Goal: Task Accomplishment & Management: Complete application form

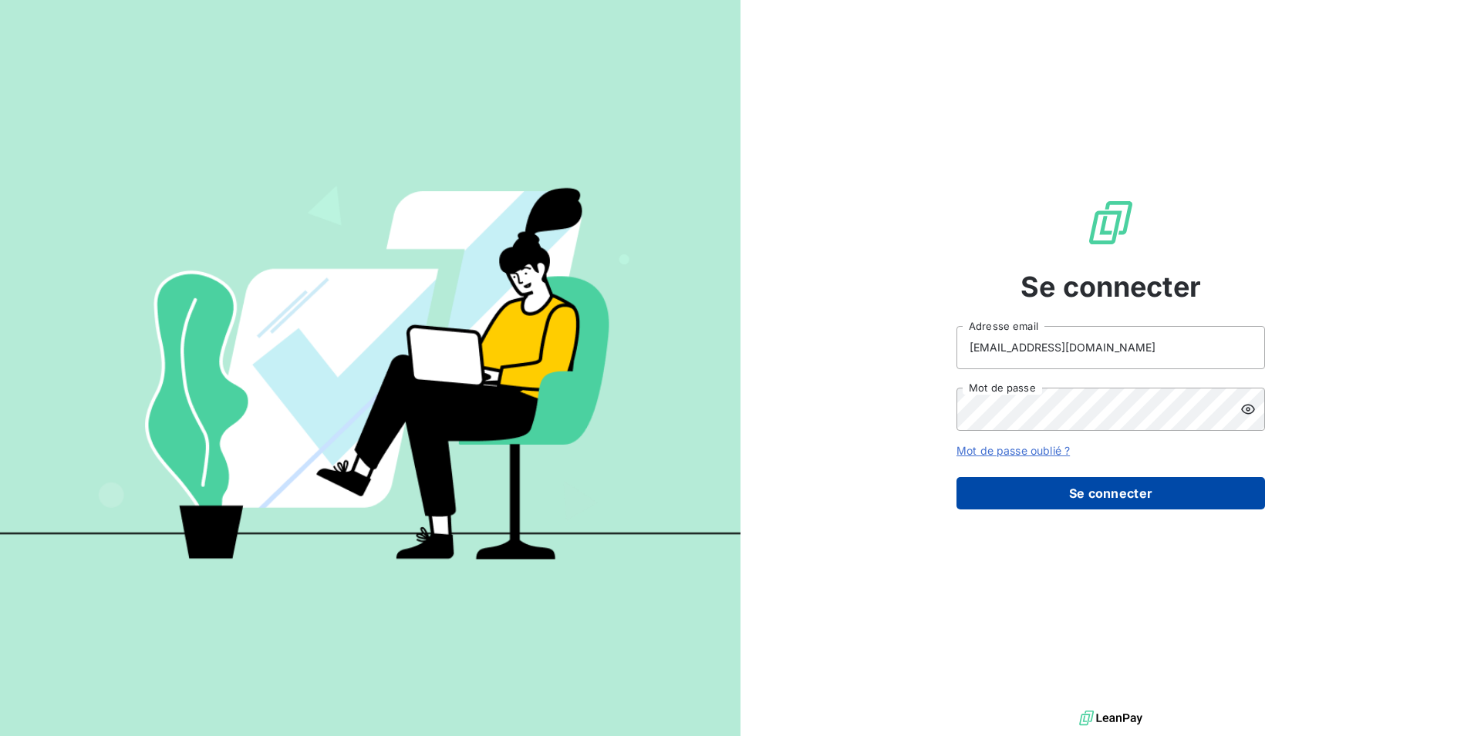
click at [1115, 493] on button "Se connecter" at bounding box center [1110, 493] width 308 height 32
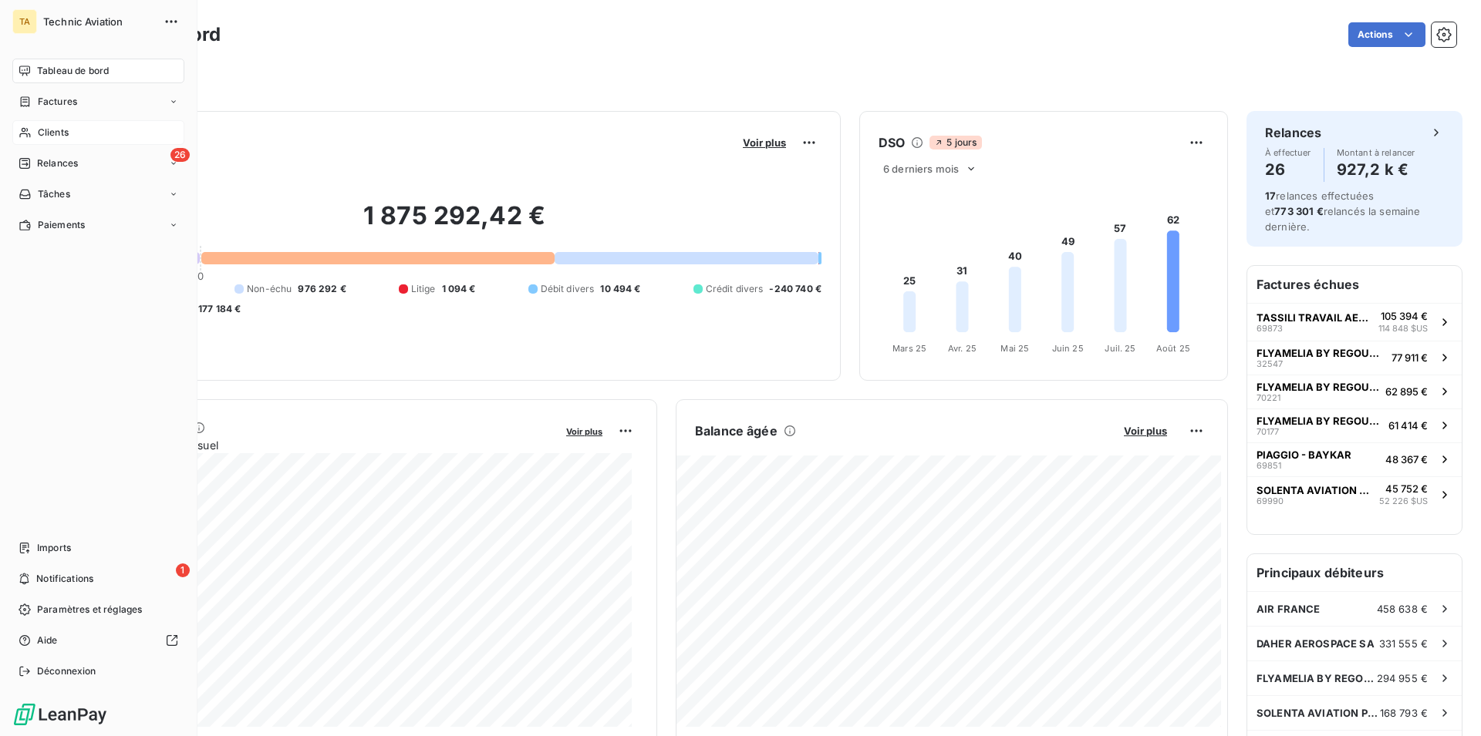
click at [47, 135] on span "Clients" at bounding box center [53, 133] width 31 height 14
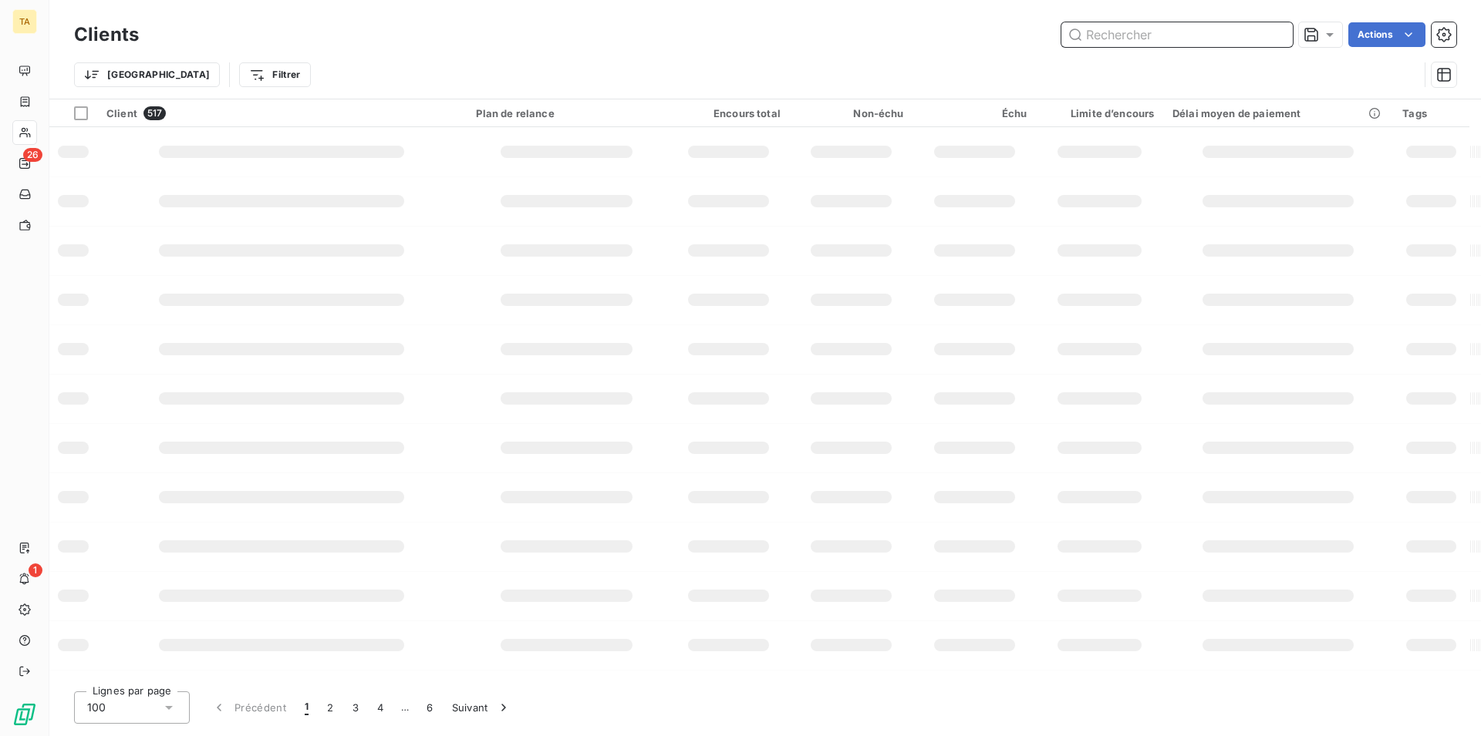
paste input "HELI-UNION"
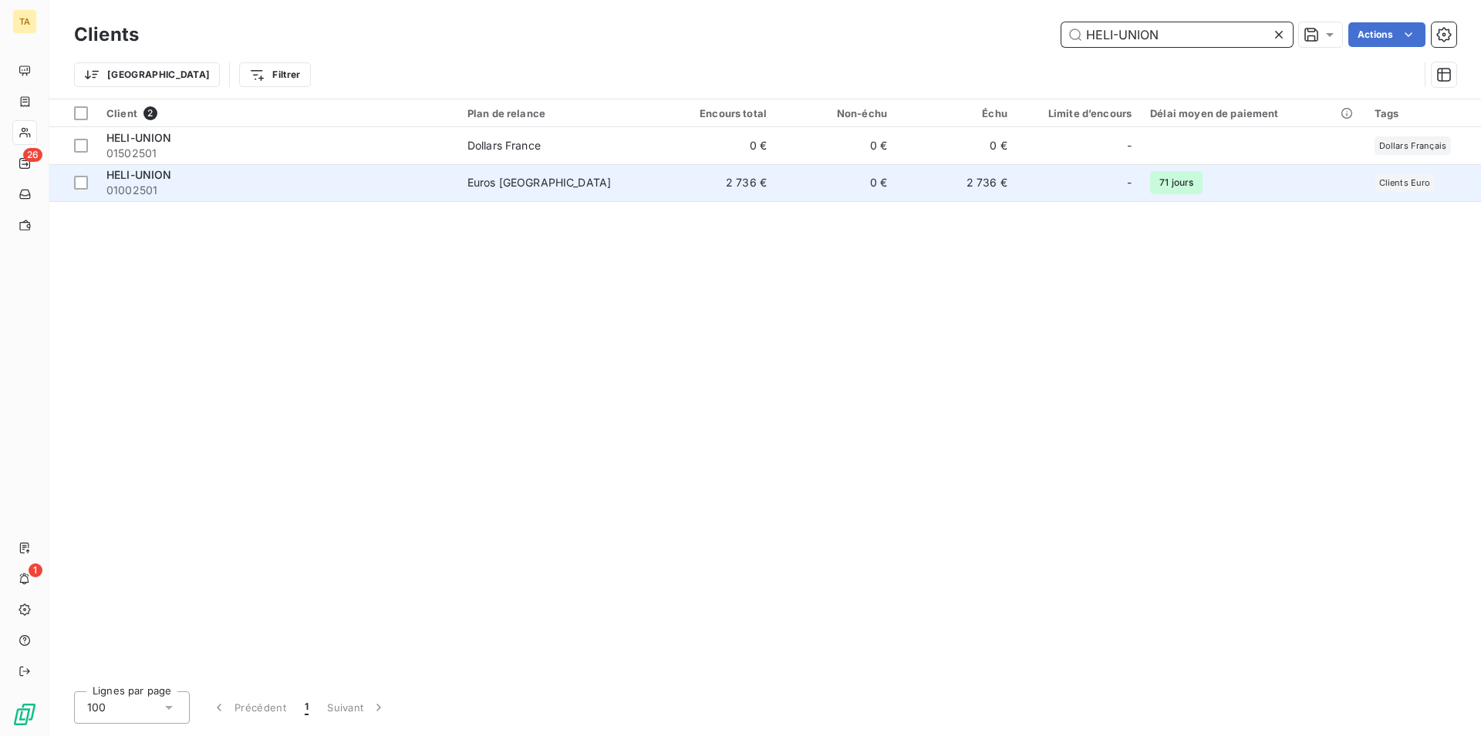
type input "HELI-UNION"
click at [157, 178] on span "HELI-UNION" at bounding box center [139, 174] width 66 height 13
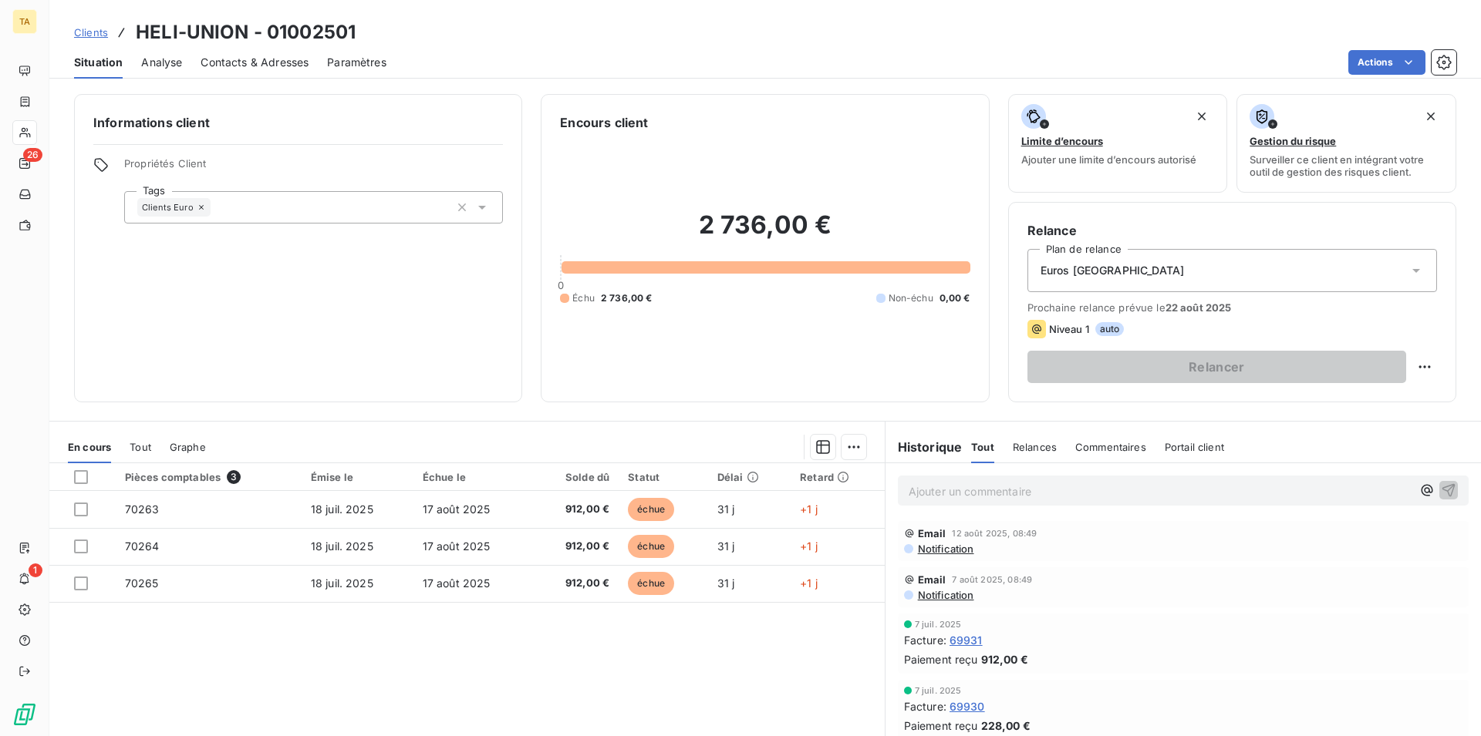
click at [229, 69] on span "Contacts & Adresses" at bounding box center [254, 62] width 108 height 15
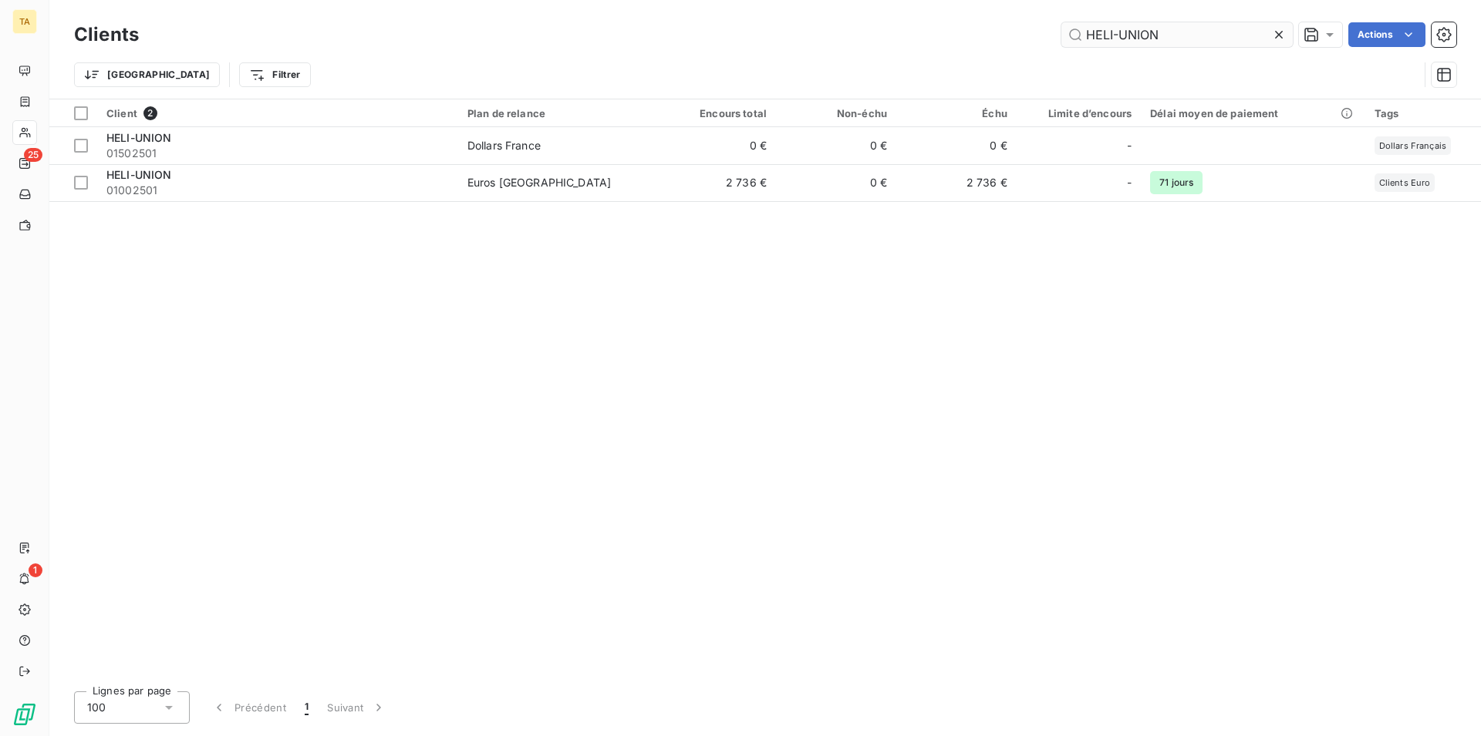
drag, startPoint x: 1161, startPoint y: 31, endPoint x: 1062, endPoint y: 31, distance: 98.7
click at [1062, 31] on input "HELI-UNION" at bounding box center [1176, 34] width 231 height 25
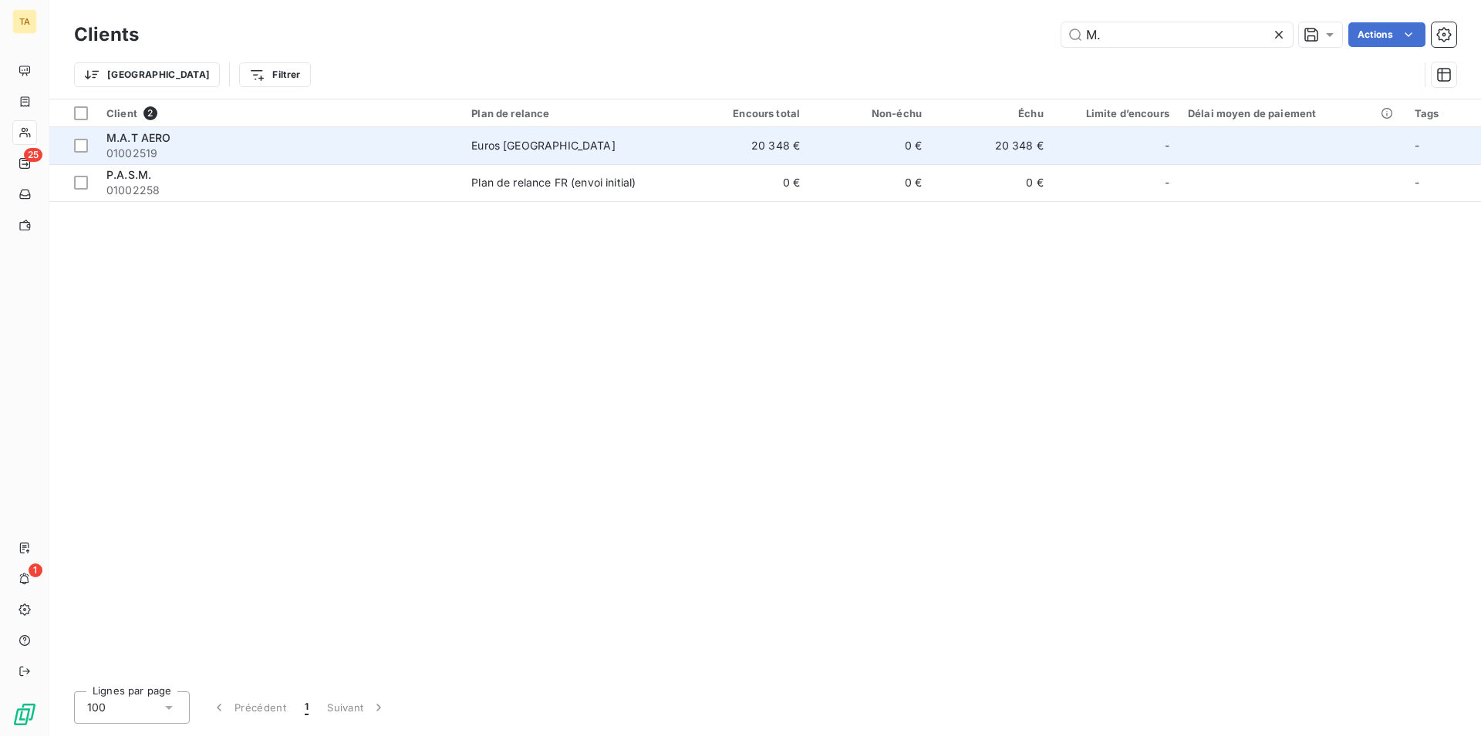
type input "M."
click at [156, 150] on span "01002519" at bounding box center [279, 153] width 346 height 15
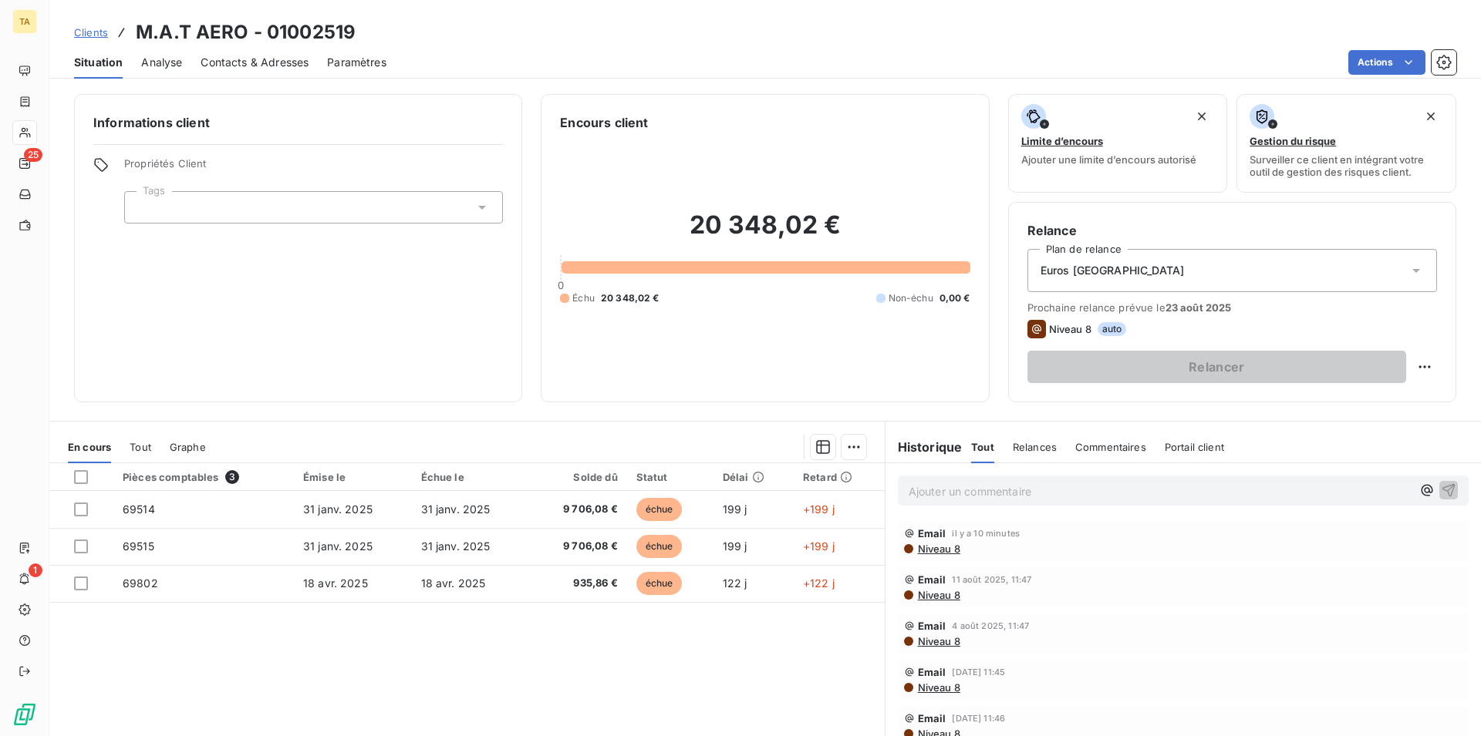
click at [278, 64] on span "Contacts & Adresses" at bounding box center [254, 62] width 108 height 15
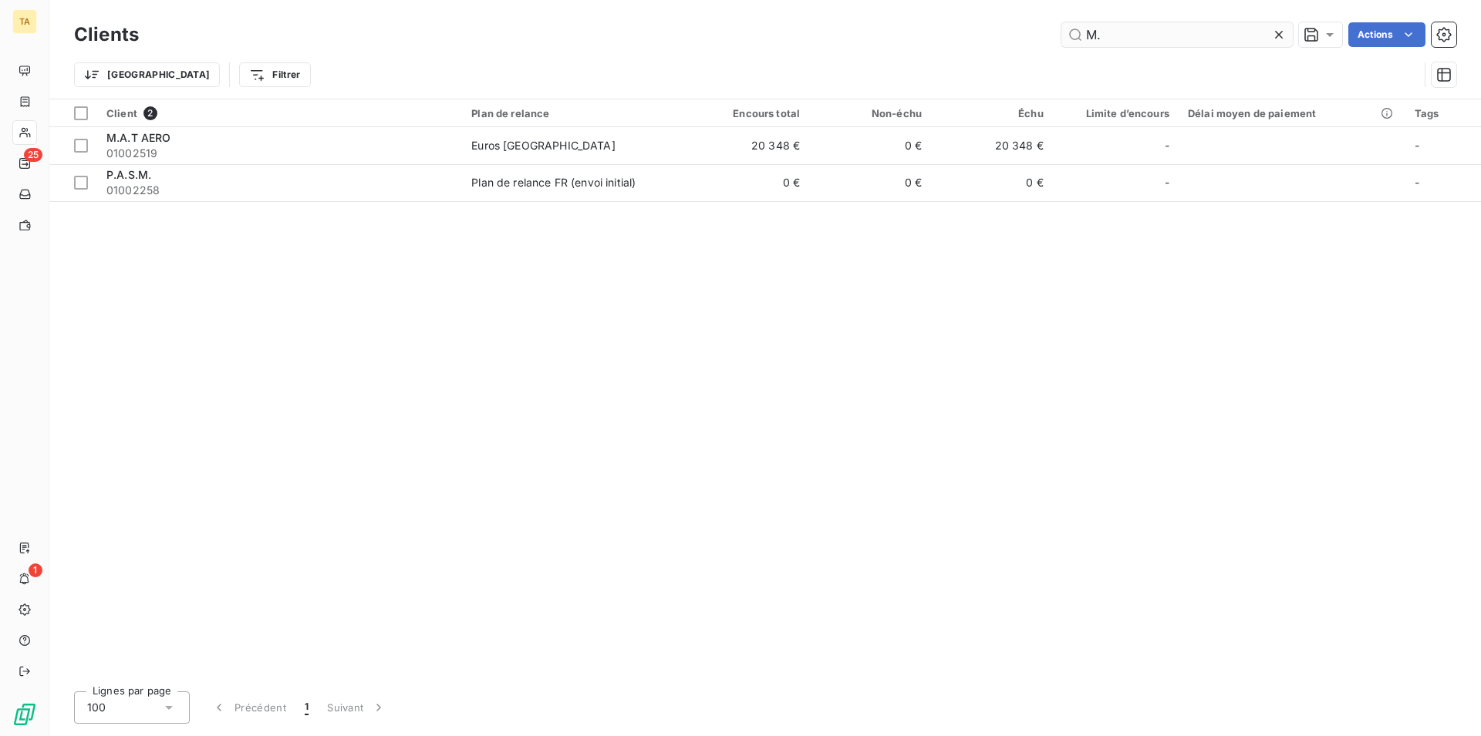
type input "M"
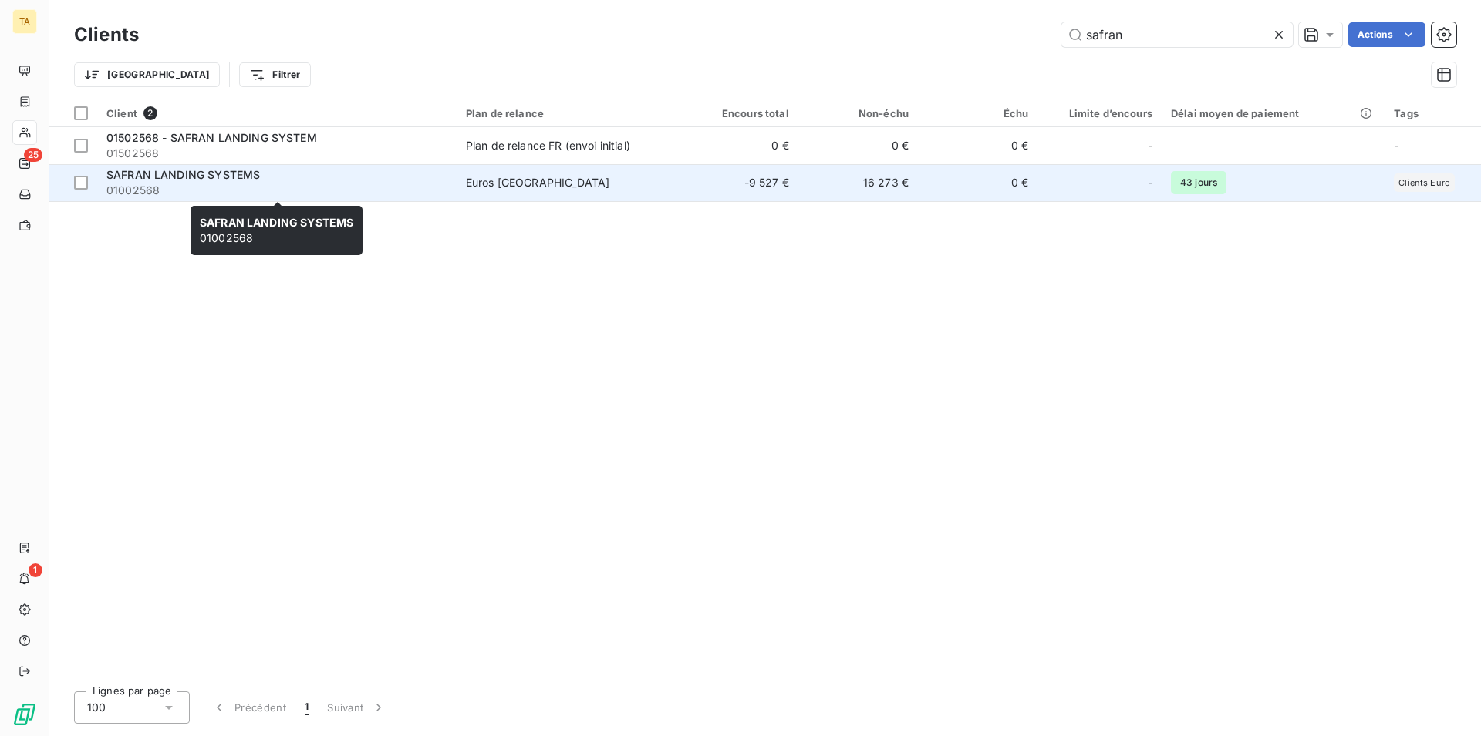
type input "safran"
click at [219, 193] on span "01002568" at bounding box center [276, 190] width 341 height 15
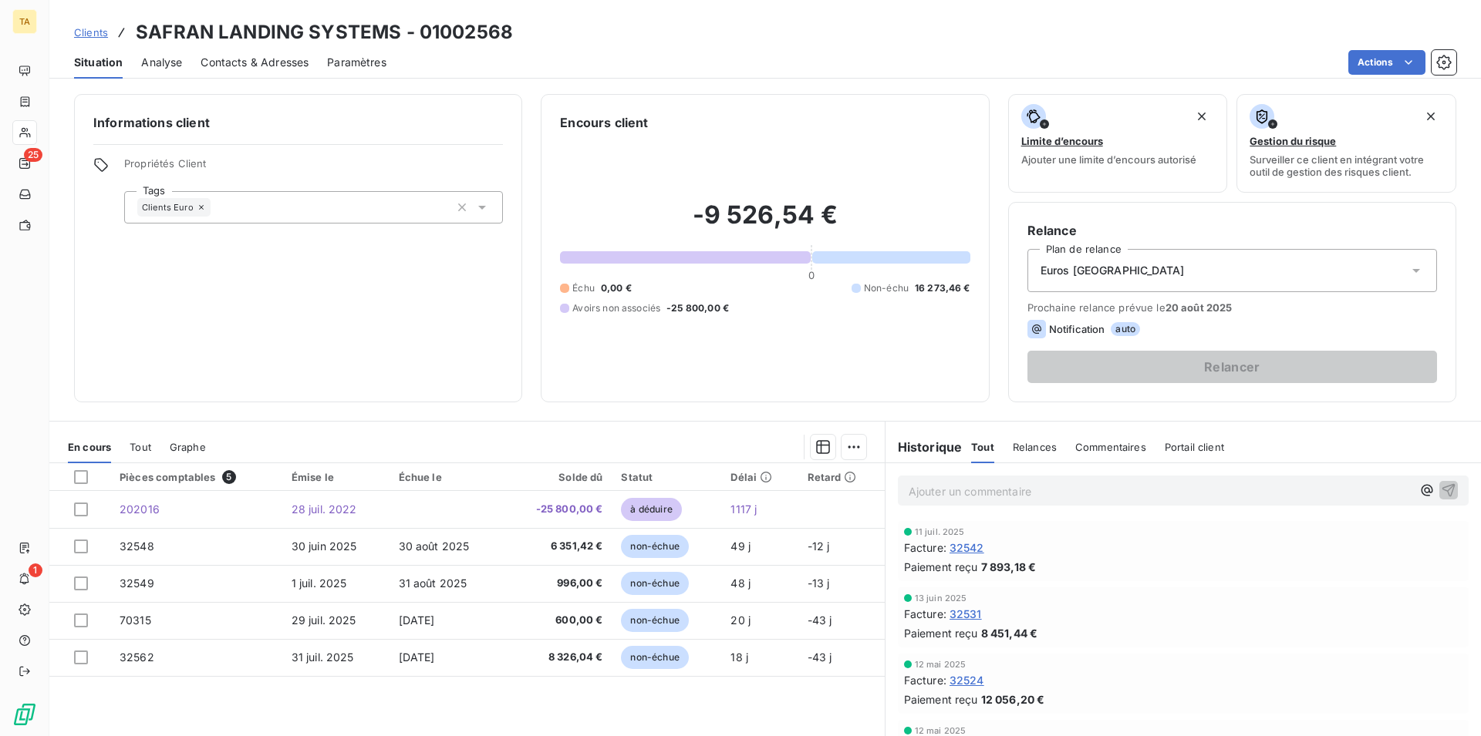
click at [268, 59] on span "Contacts & Adresses" at bounding box center [254, 62] width 108 height 15
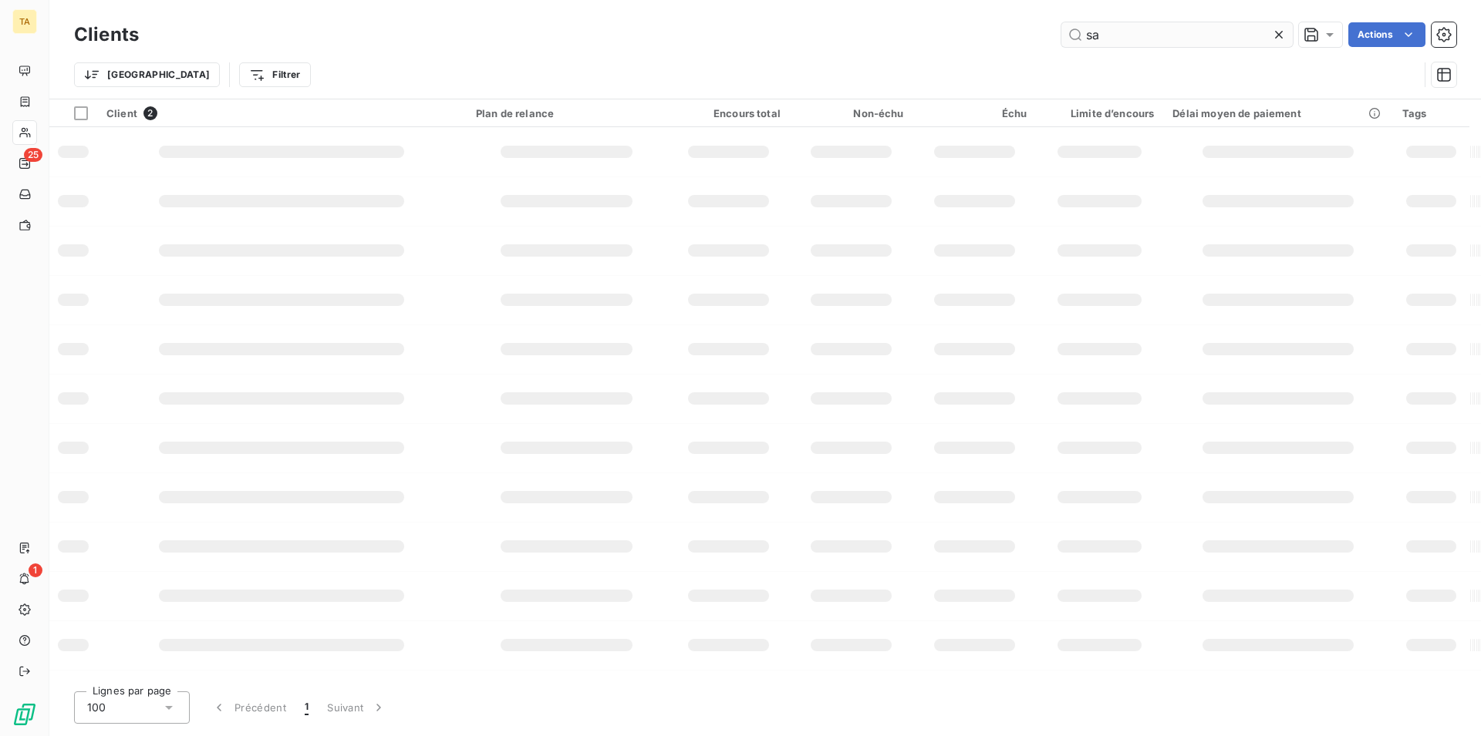
type input "s"
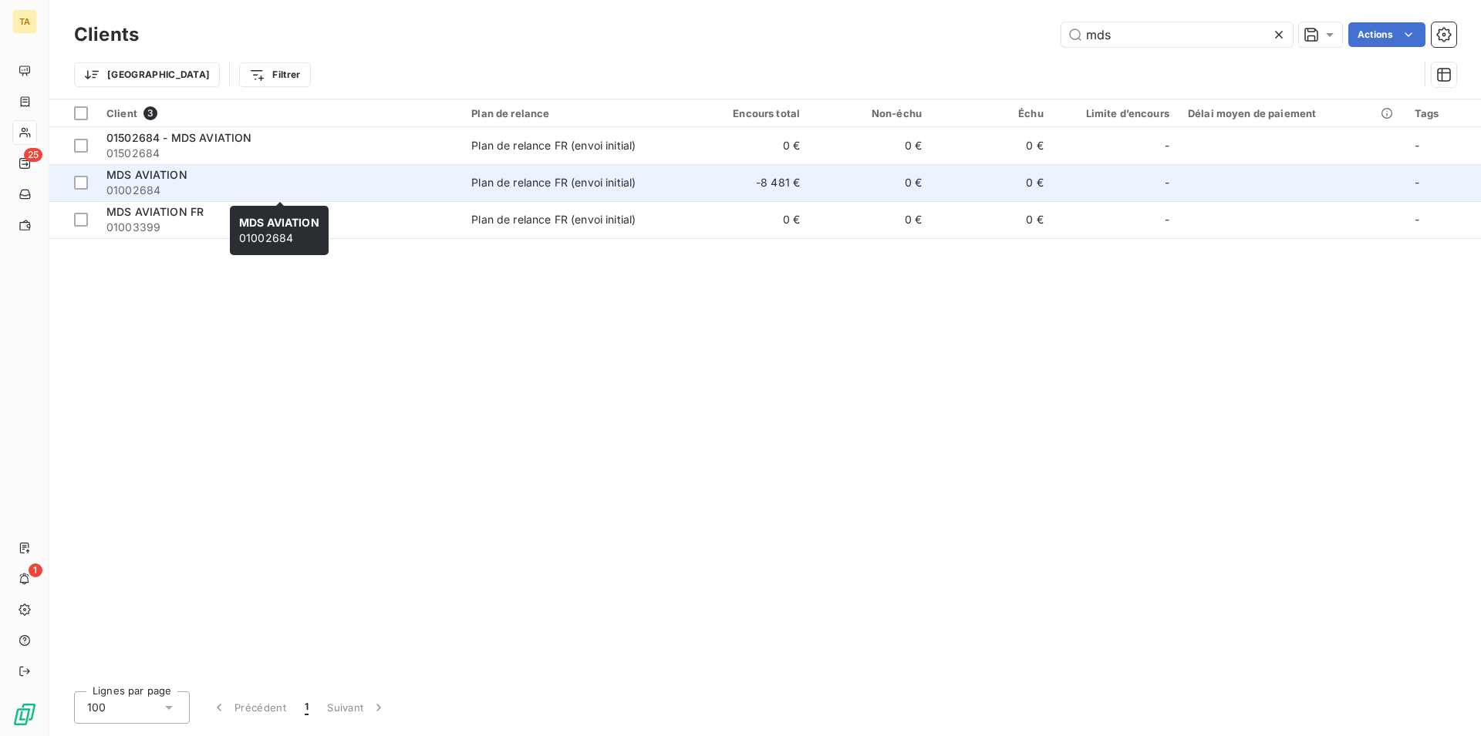
type input "mds"
click at [174, 182] on div "MDS AVIATION" at bounding box center [279, 174] width 346 height 15
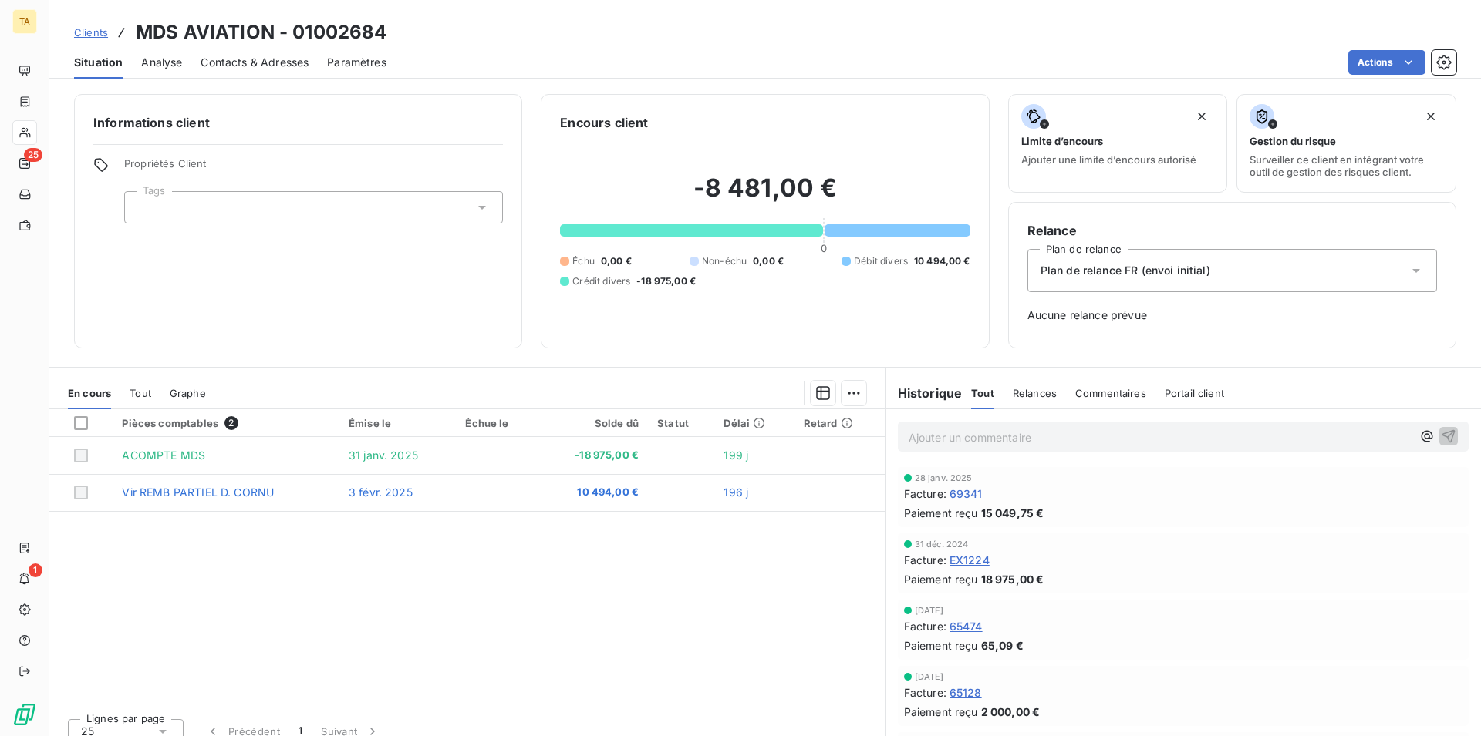
click at [228, 62] on span "Contacts & Adresses" at bounding box center [254, 62] width 108 height 15
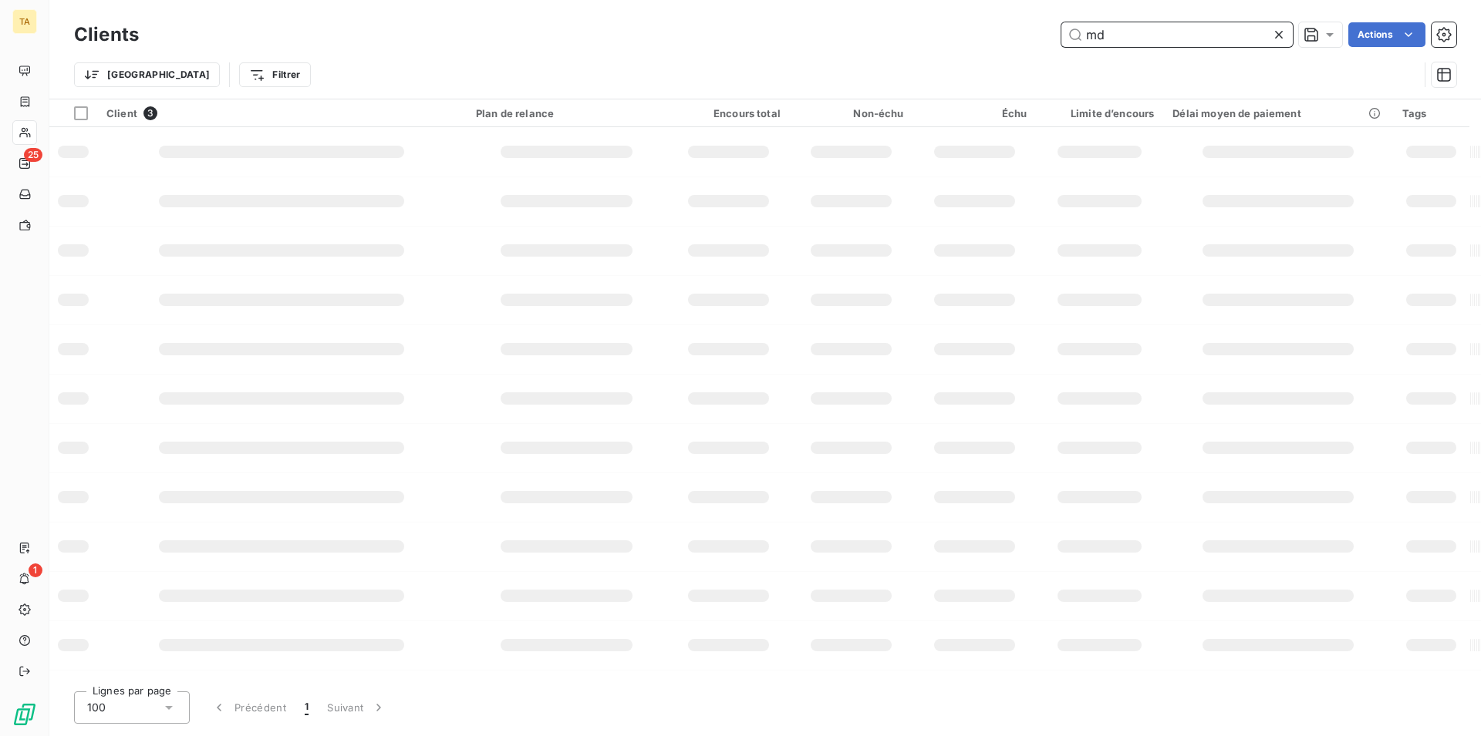
type input "m"
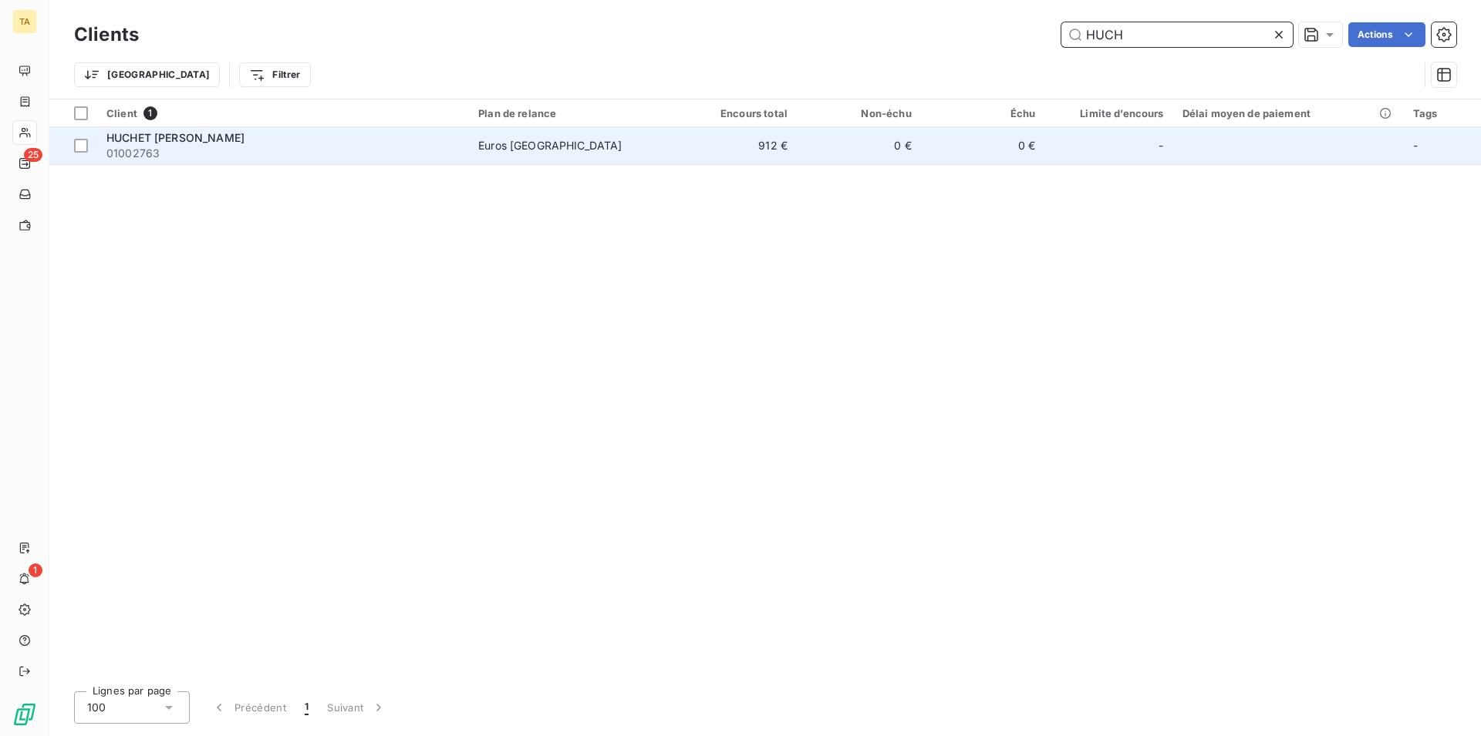
type input "HUCH"
click at [173, 142] on span "HUCHET [PERSON_NAME]" at bounding box center [175, 137] width 138 height 13
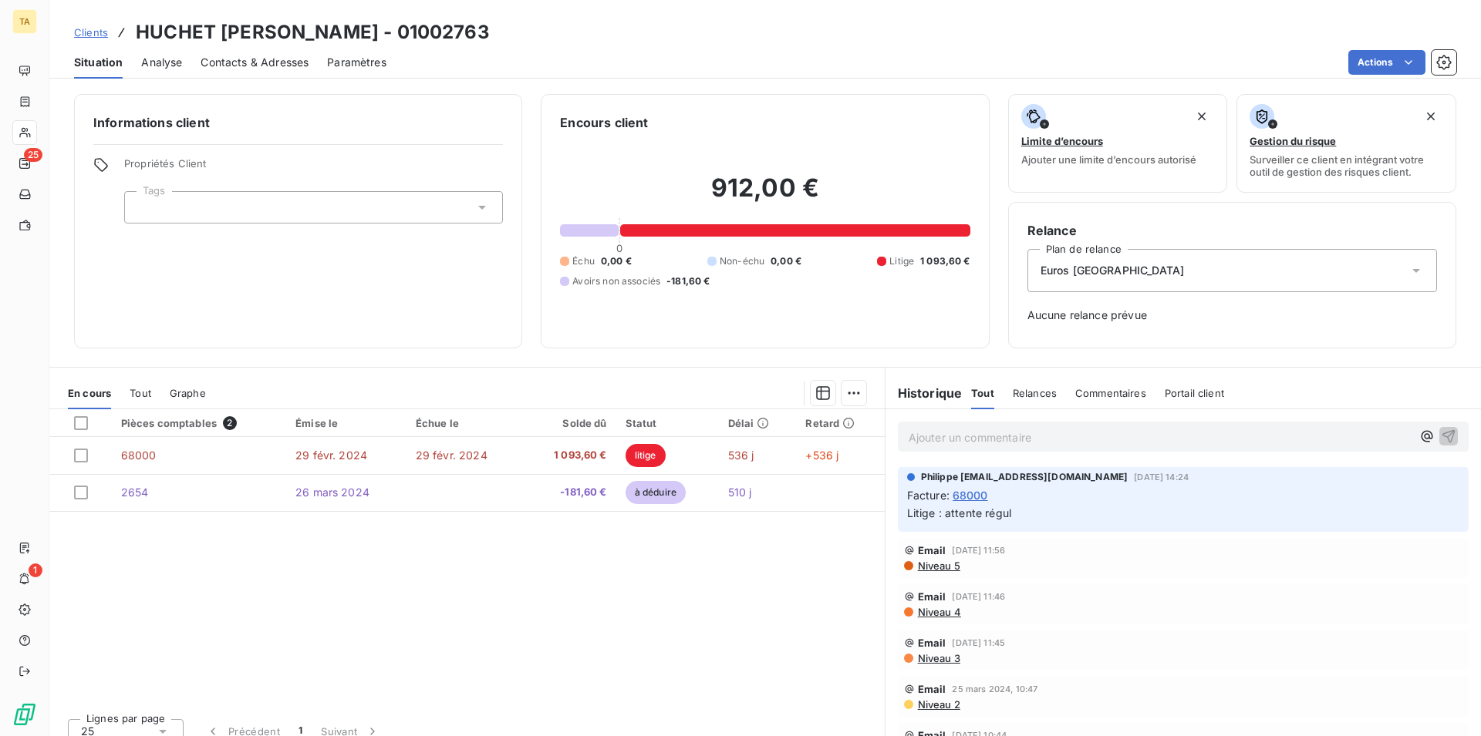
click at [256, 57] on span "Contacts & Adresses" at bounding box center [254, 62] width 108 height 15
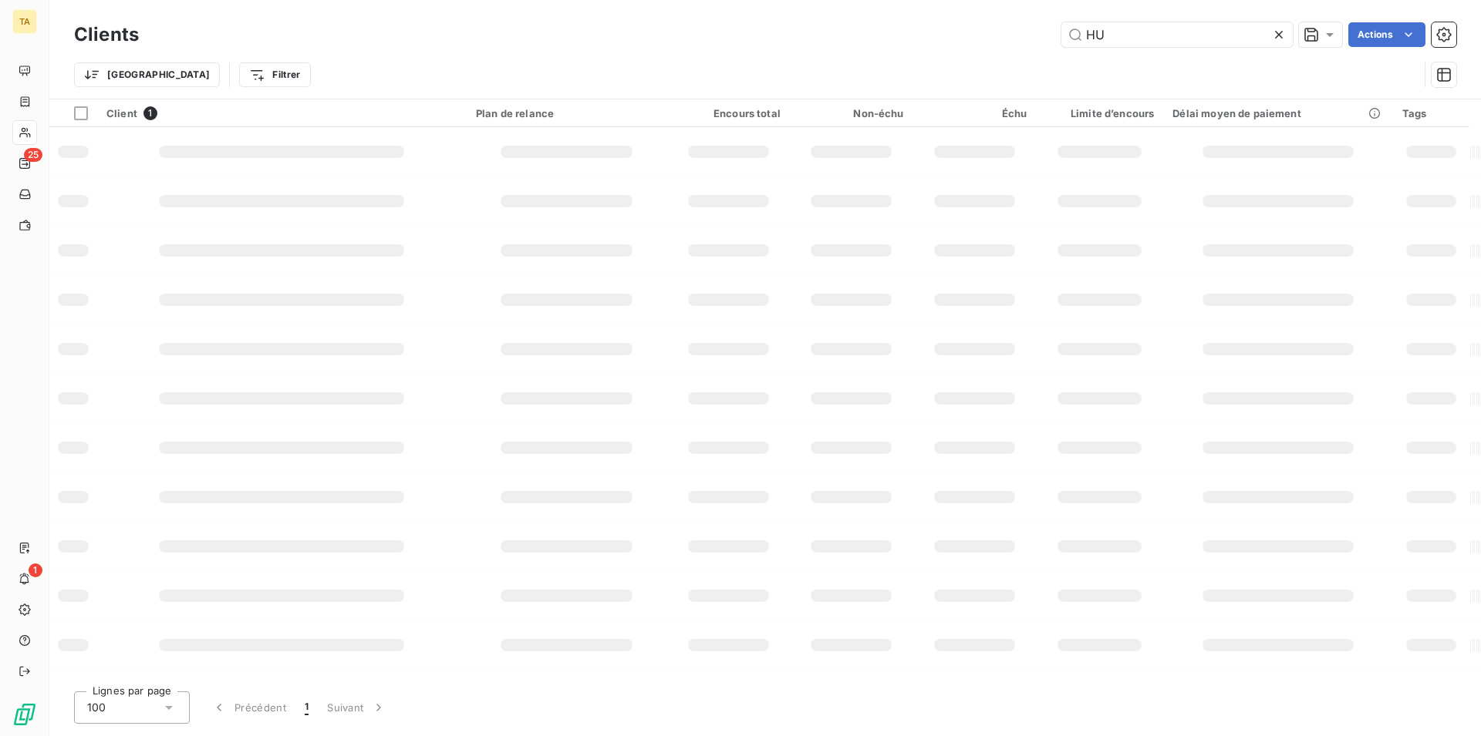
type input "H"
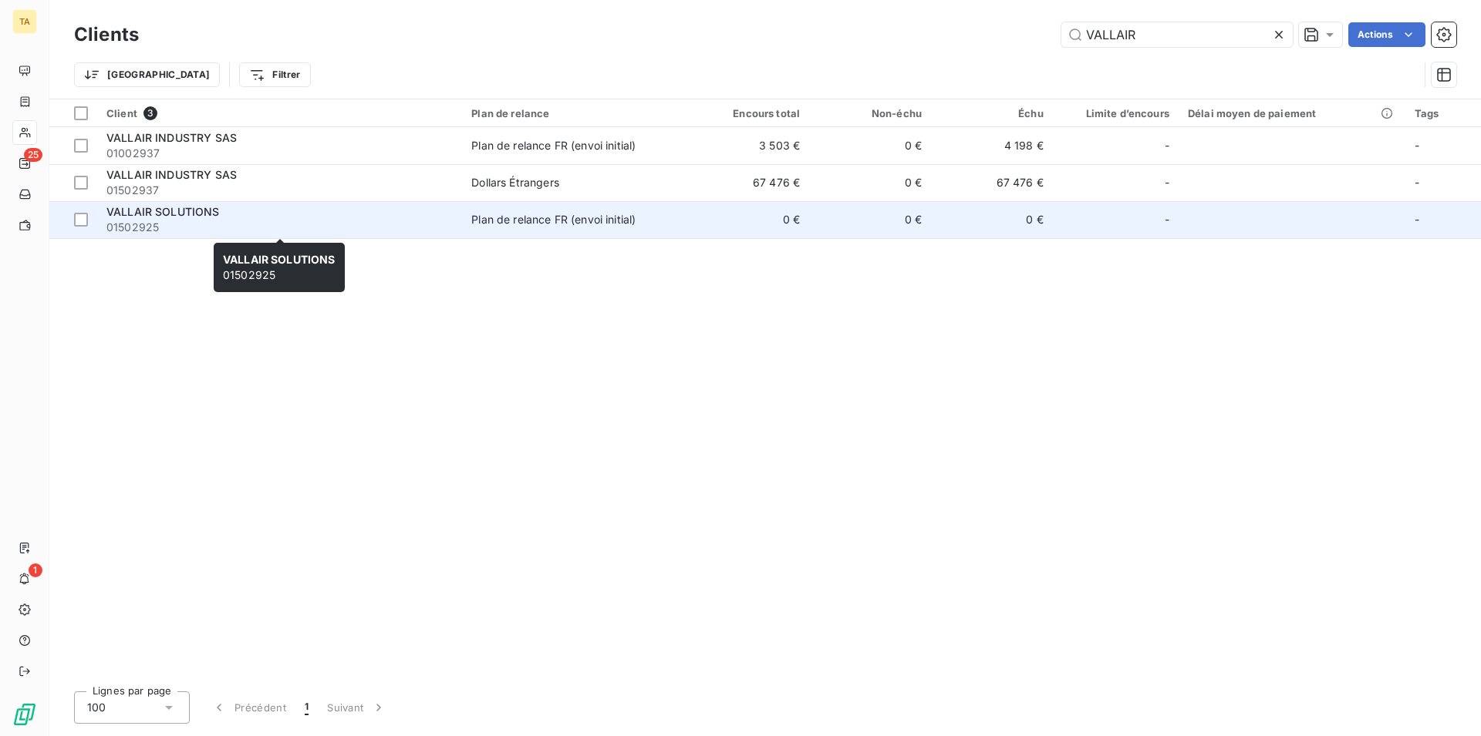
type input "VALLAIR"
click at [187, 227] on span "01502925" at bounding box center [279, 227] width 346 height 15
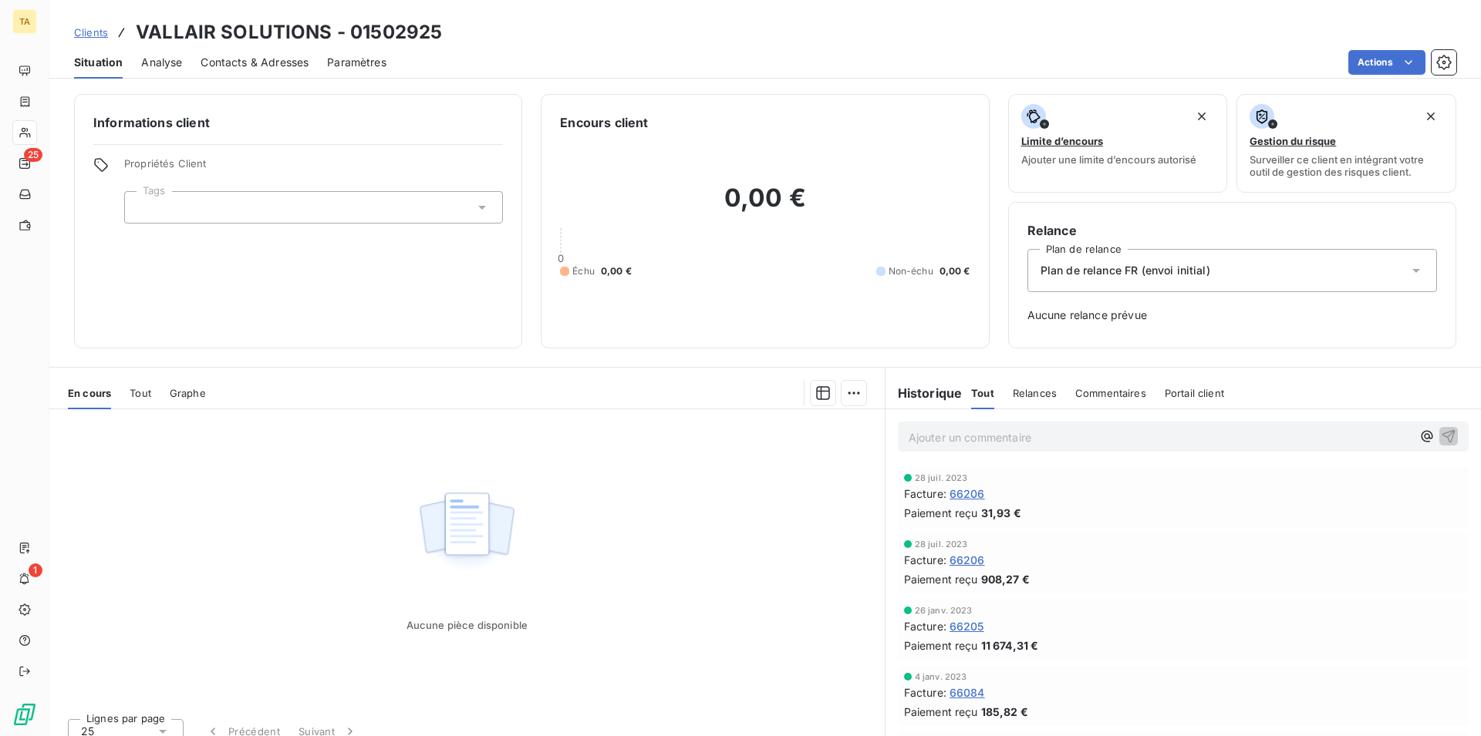
click at [234, 63] on span "Contacts & Adresses" at bounding box center [254, 62] width 108 height 15
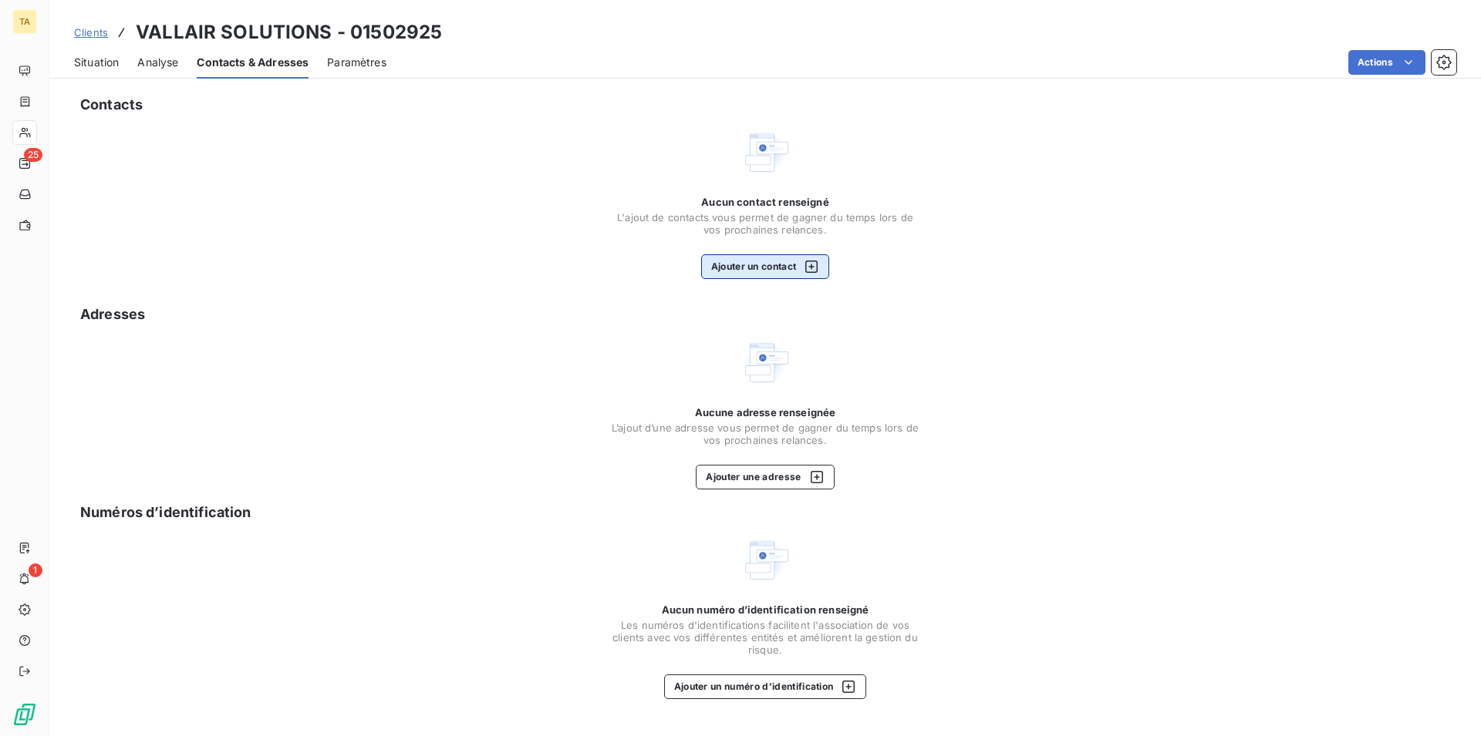
click at [766, 268] on button "Ajouter un contact" at bounding box center [765, 266] width 129 height 25
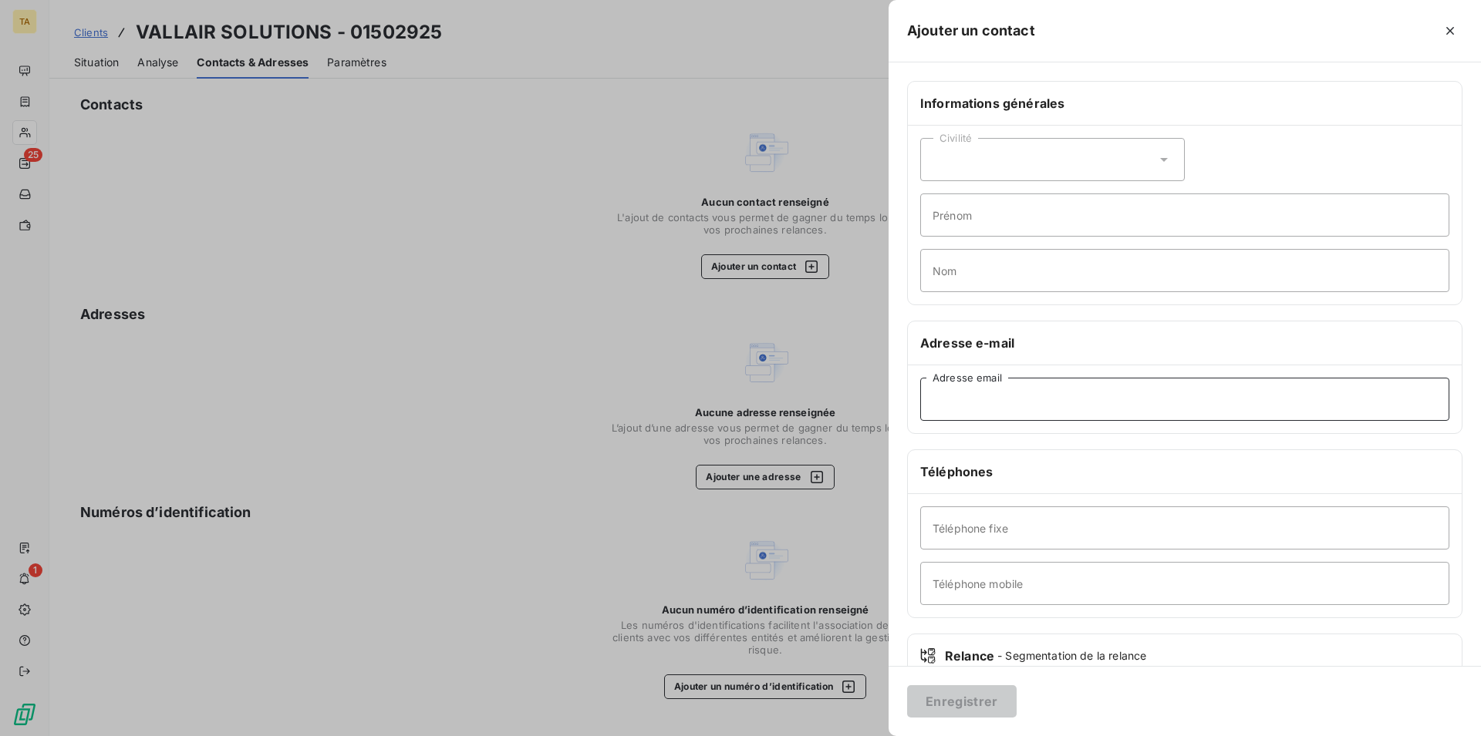
click at [1031, 405] on input "Adresse email" at bounding box center [1184, 399] width 529 height 43
type input "[EMAIL_ADDRESS][DOMAIN_NAME]"
click at [1121, 403] on input "[EMAIL_ADDRESS][DOMAIN_NAME]" at bounding box center [1184, 399] width 529 height 43
drag, startPoint x: 1117, startPoint y: 398, endPoint x: 901, endPoint y: 396, distance: 216.7
click at [920, 396] on input "[EMAIL_ADDRESS][DOMAIN_NAME]" at bounding box center [1184, 399] width 529 height 43
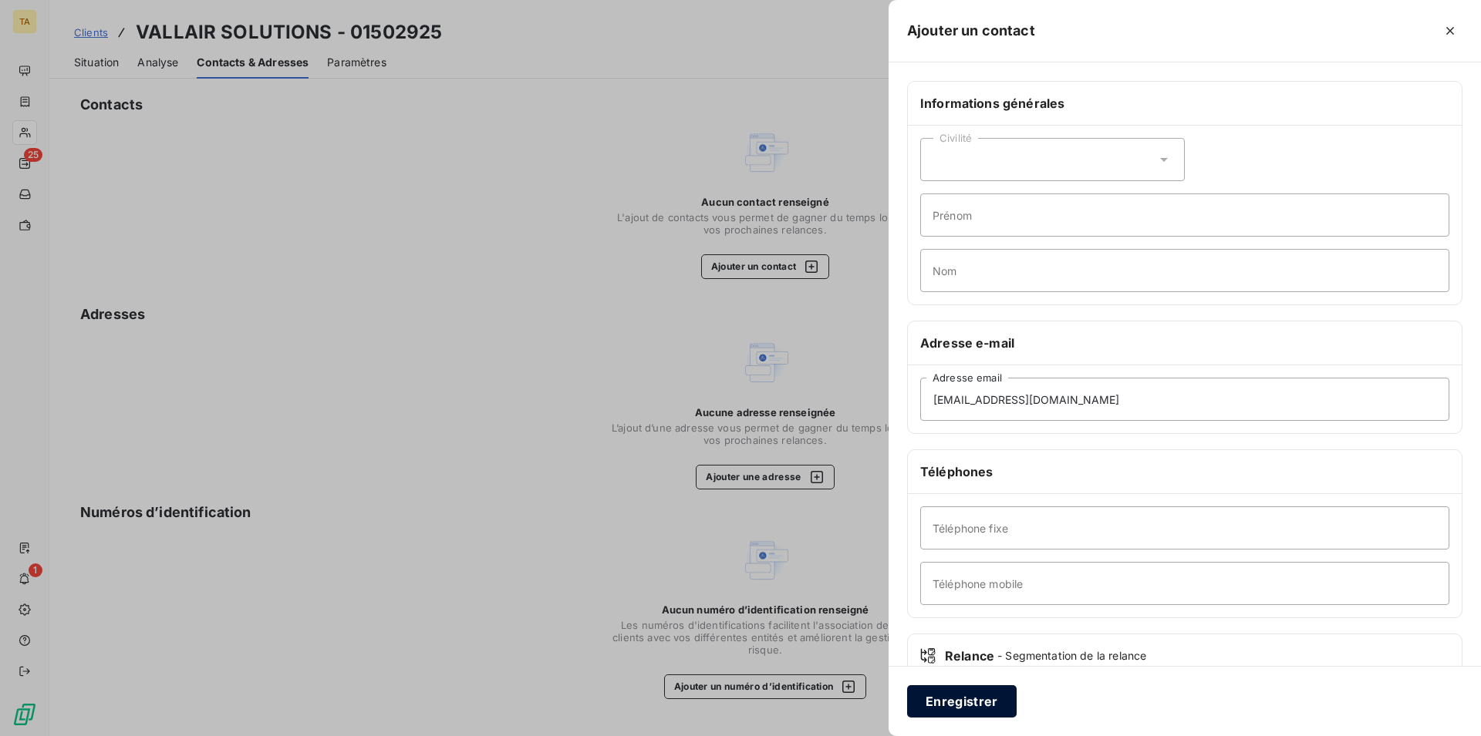
click at [975, 706] on button "Enregistrer" at bounding box center [961, 702] width 109 height 32
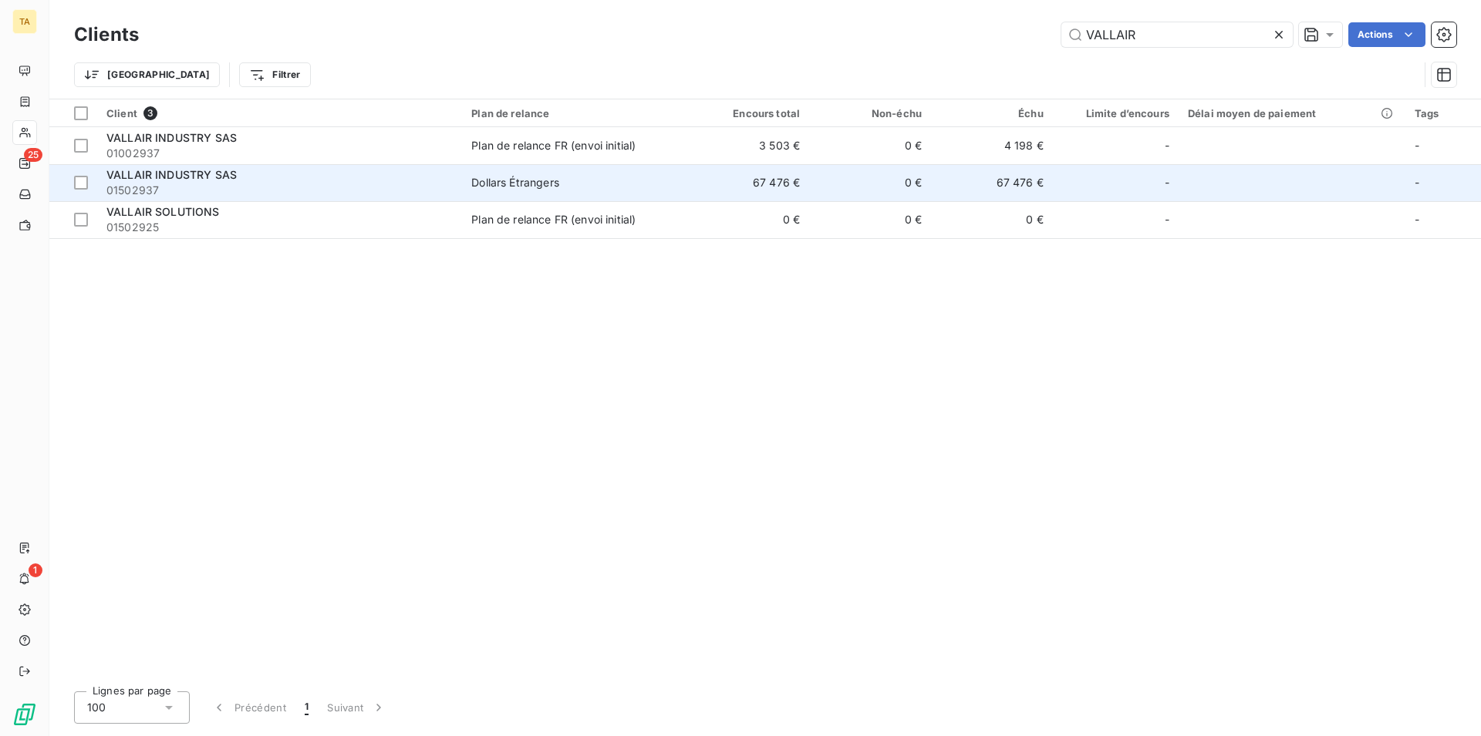
click at [187, 170] on span "VALLAIR INDUSTRY SAS" at bounding box center [171, 174] width 130 height 13
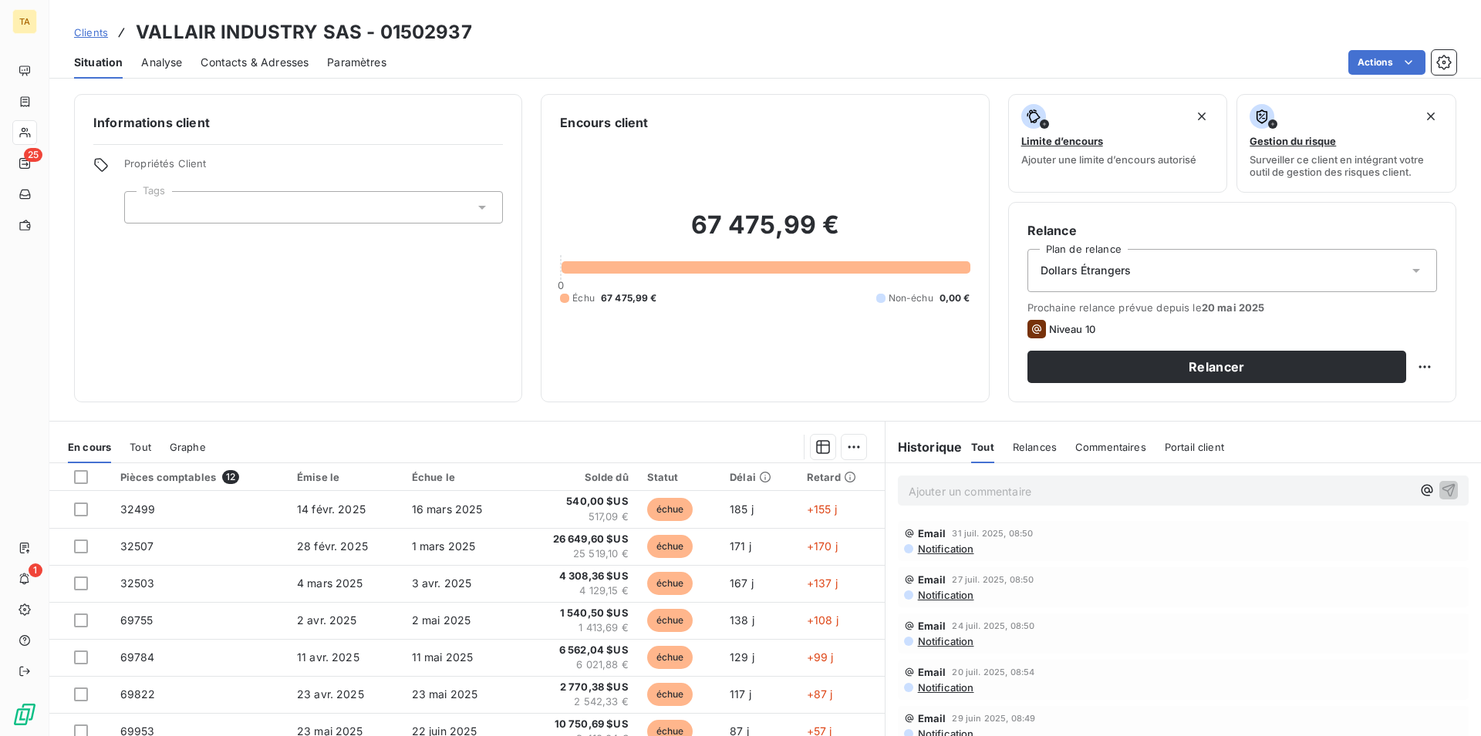
click at [270, 69] on span "Contacts & Adresses" at bounding box center [254, 62] width 108 height 15
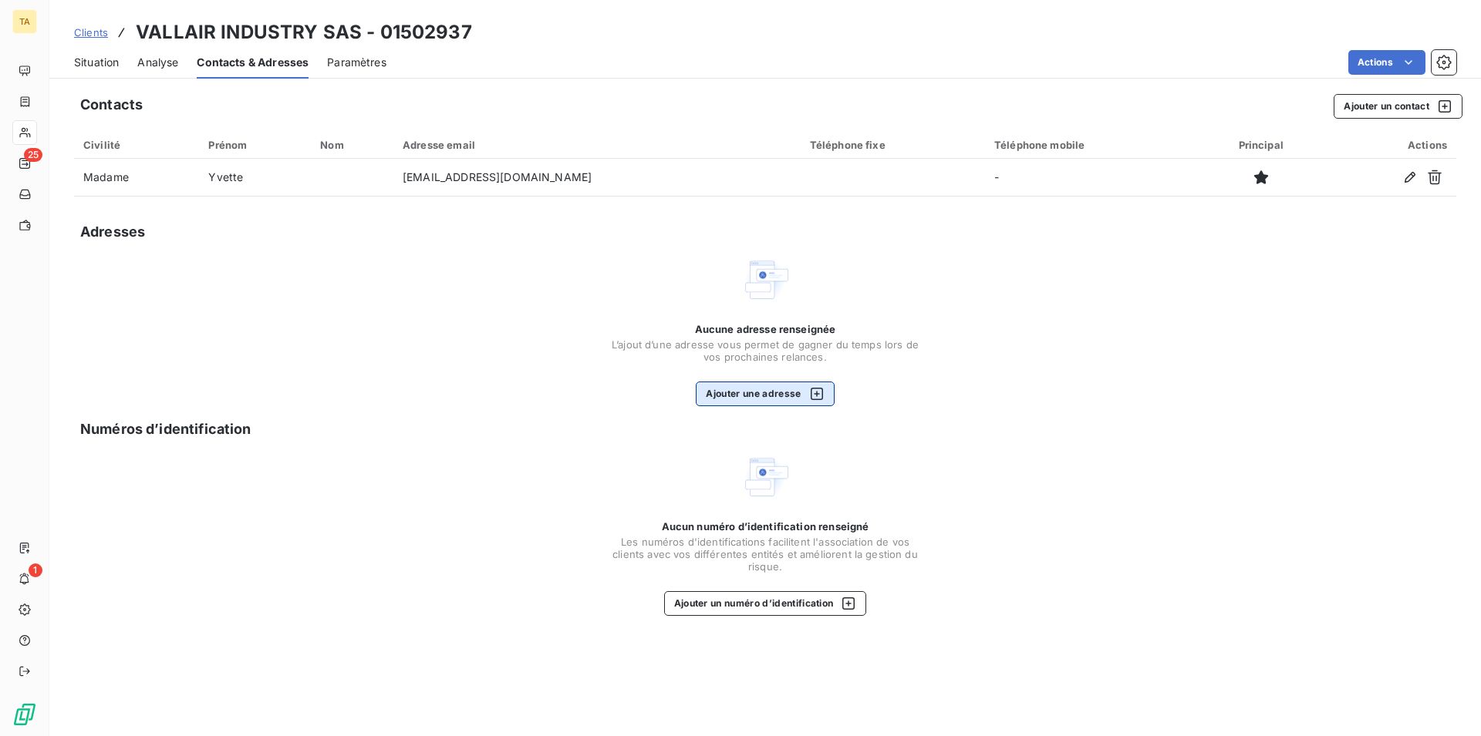
click at [746, 396] on button "Ajouter une adresse" at bounding box center [765, 394] width 138 height 25
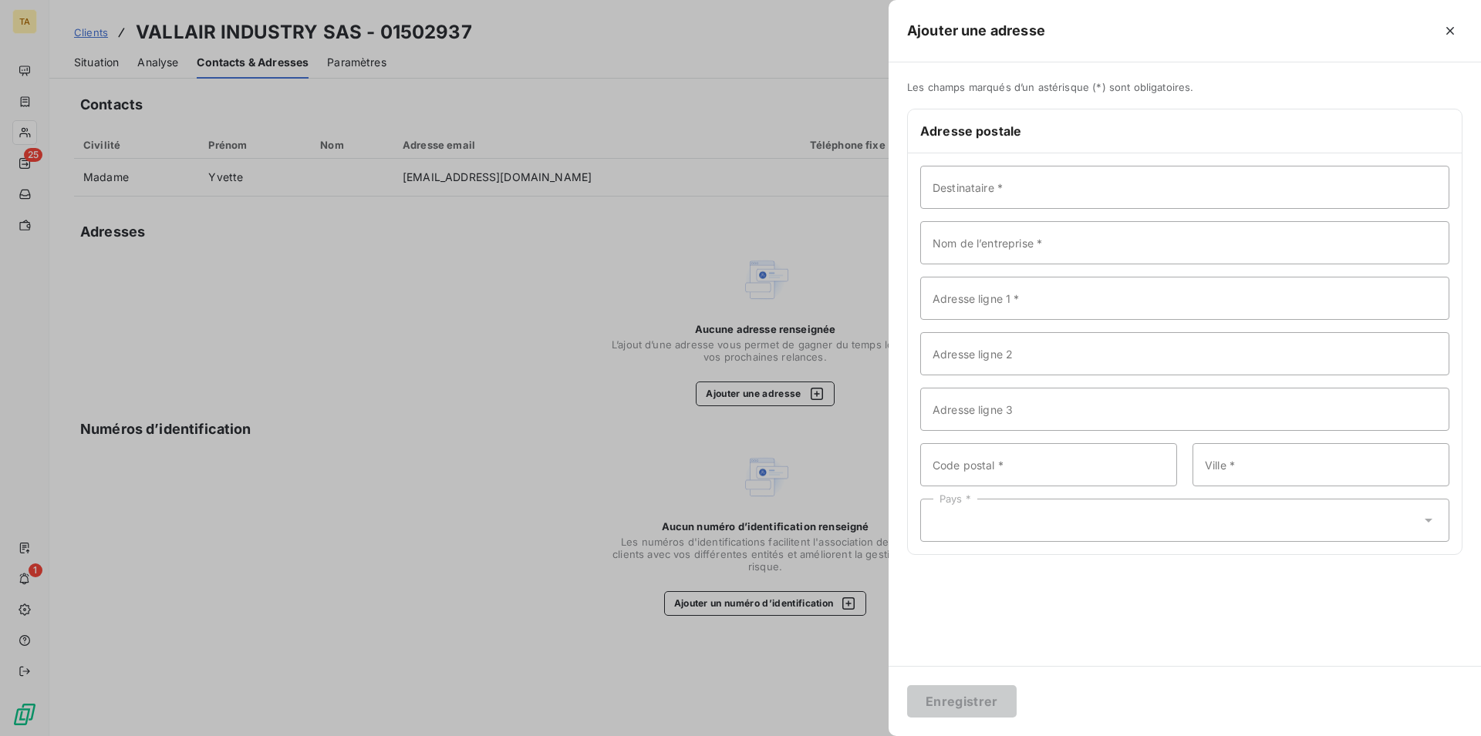
click at [419, 478] on div at bounding box center [740, 368] width 1481 height 736
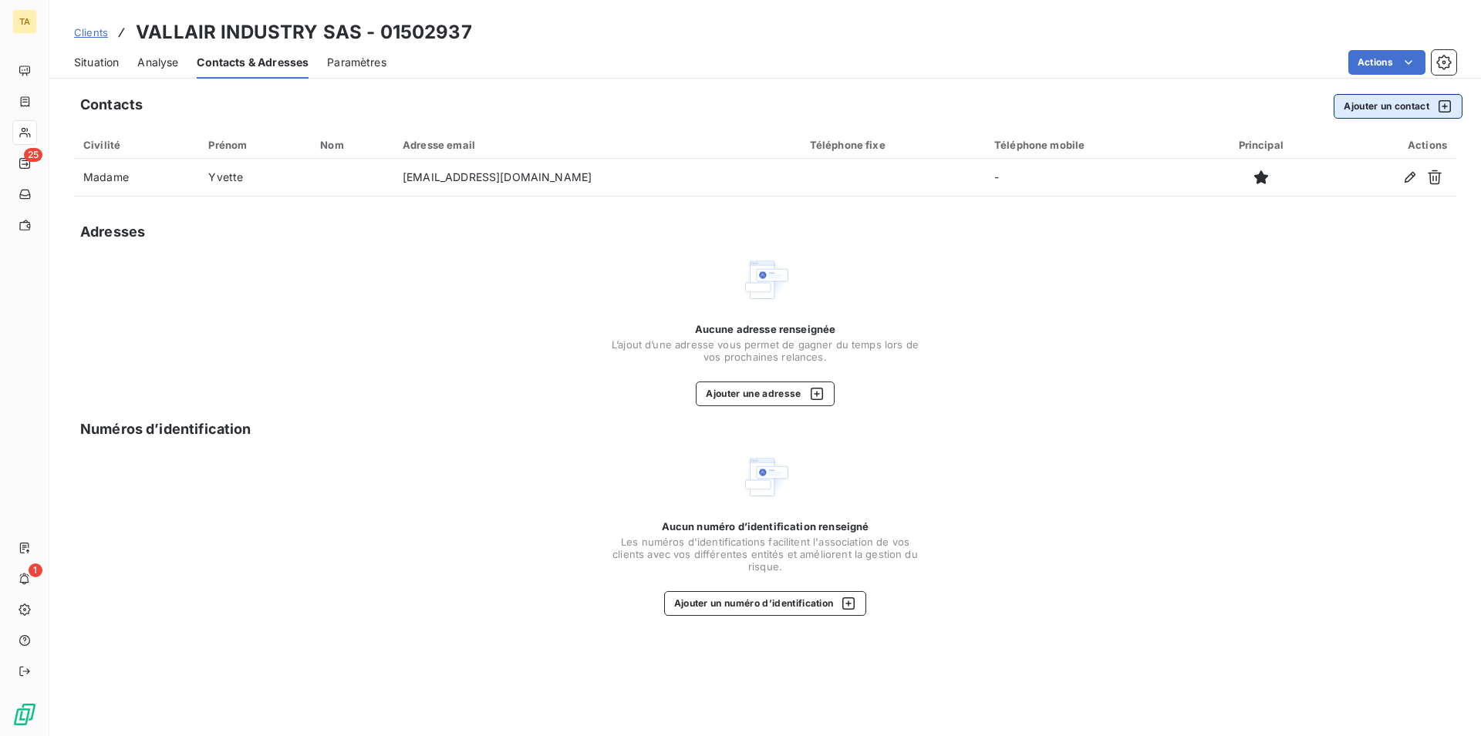
click at [1406, 105] on button "Ajouter un contact" at bounding box center [1397, 106] width 129 height 25
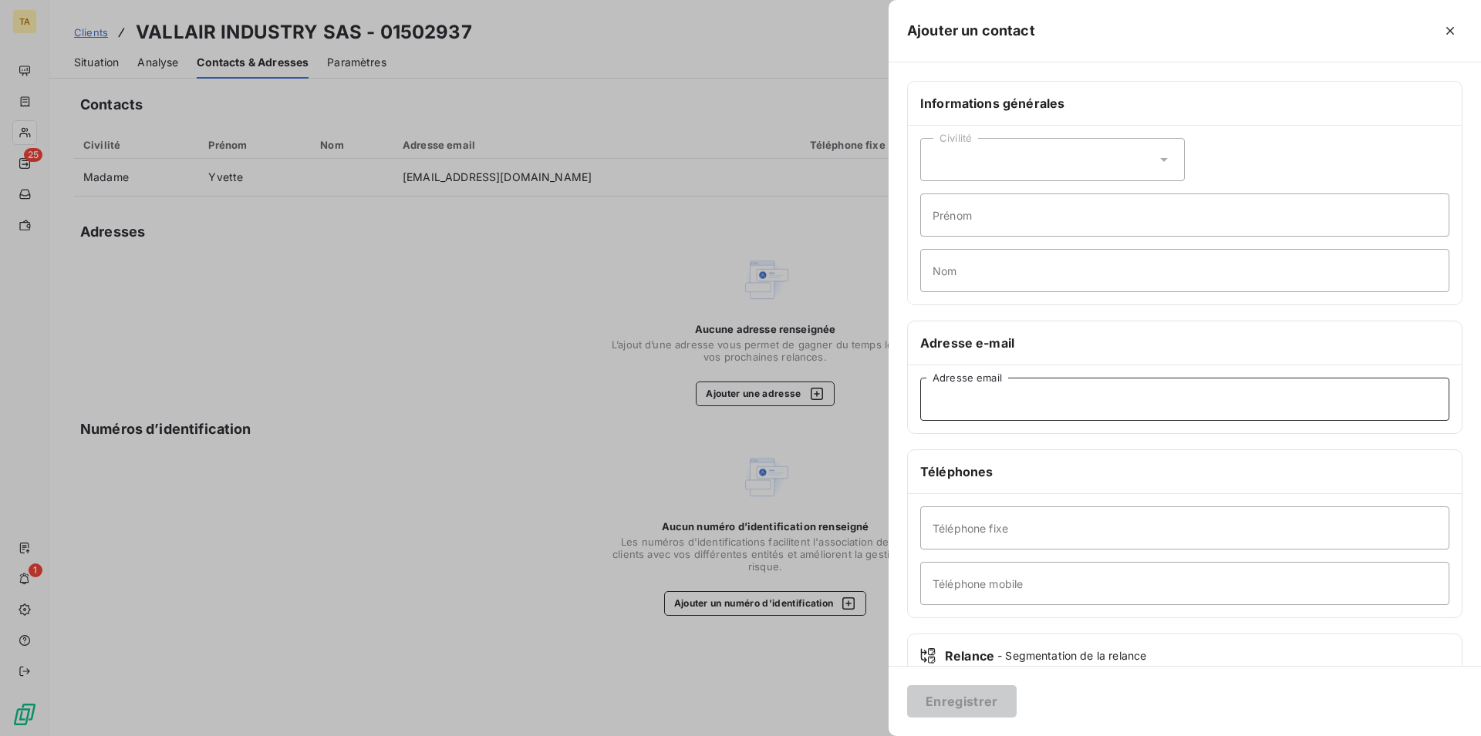
click at [1020, 403] on input "Adresse email" at bounding box center [1184, 399] width 529 height 43
paste input "[EMAIL_ADDRESS][DOMAIN_NAME]"
type input "[EMAIL_ADDRESS][DOMAIN_NAME]"
click at [978, 706] on button "Enregistrer" at bounding box center [961, 702] width 109 height 32
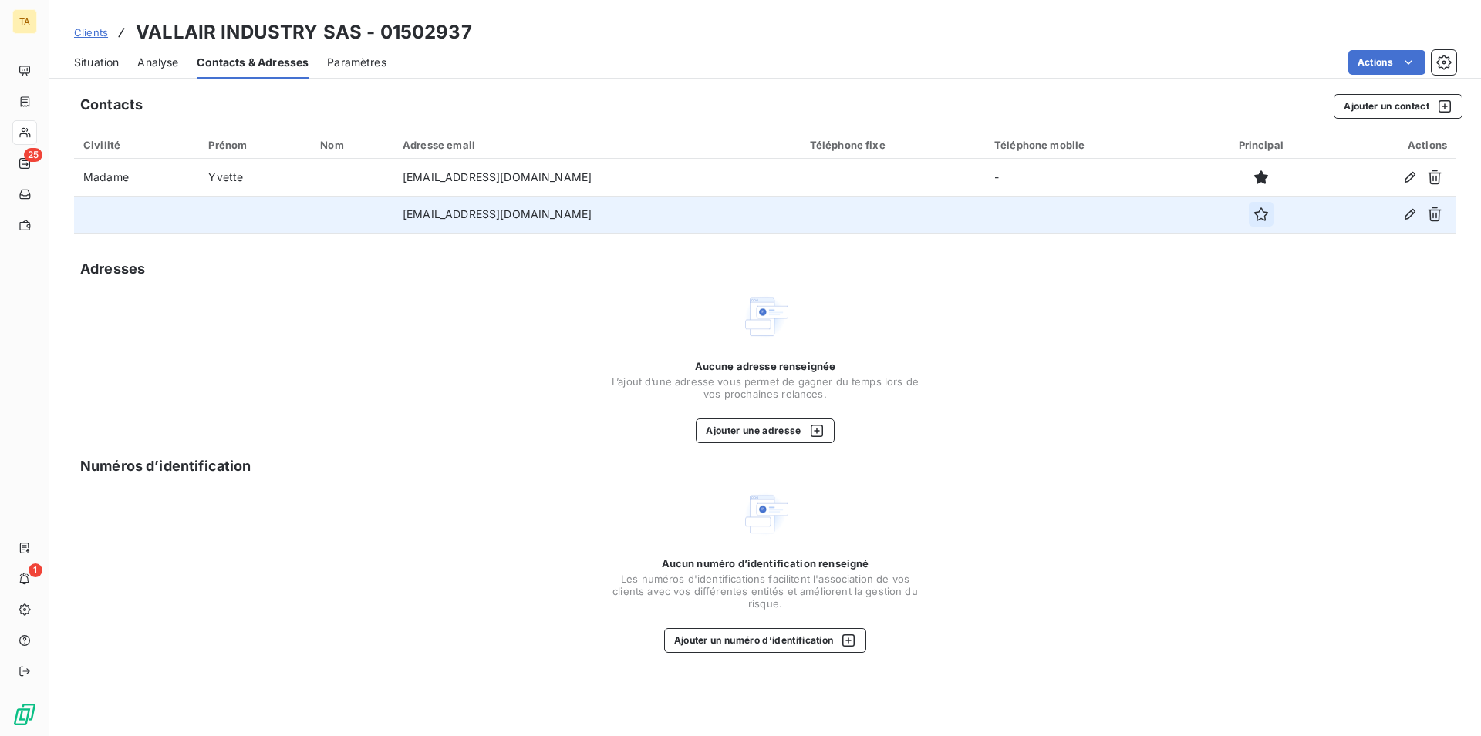
click at [1253, 214] on icon "button" at bounding box center [1260, 214] width 15 height 15
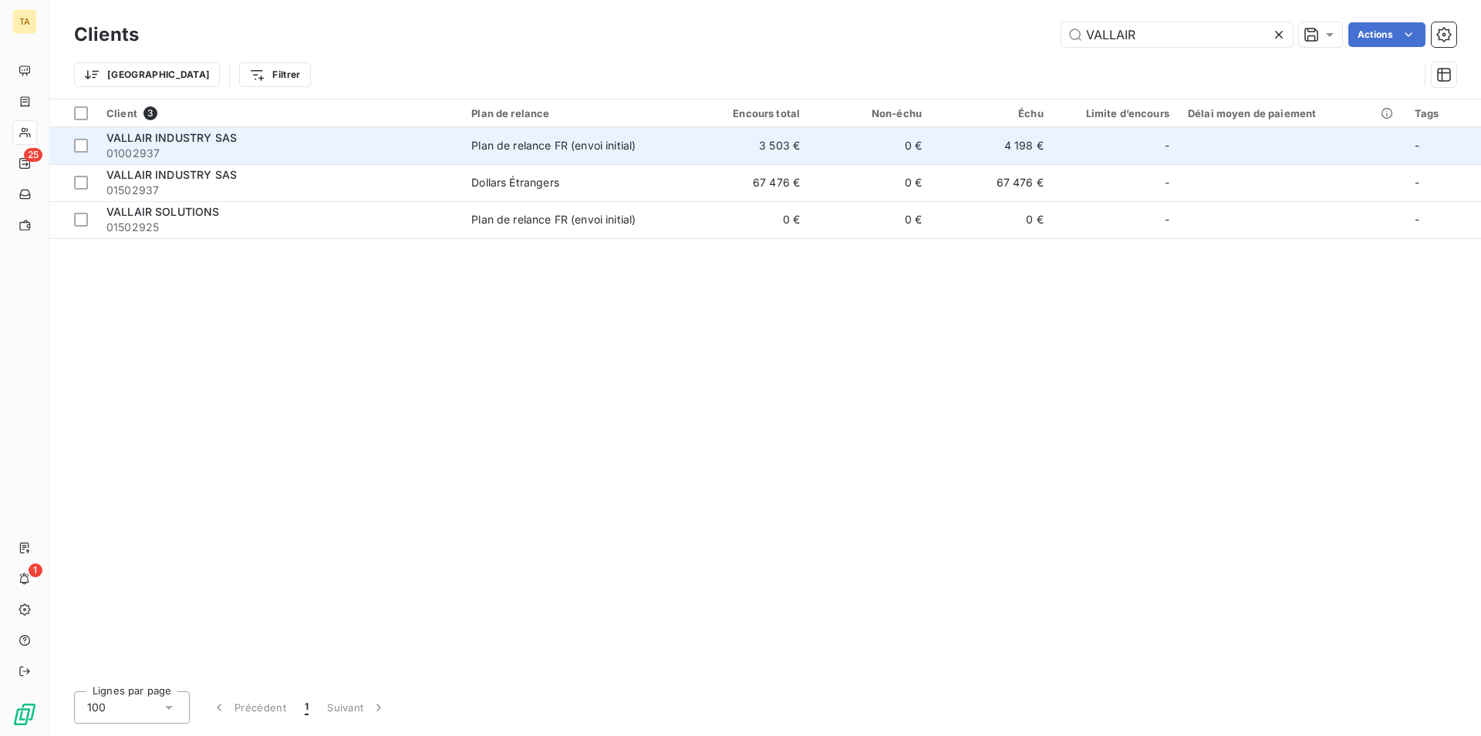
click at [189, 140] on span "VALLAIR INDUSTRY SAS" at bounding box center [171, 137] width 130 height 13
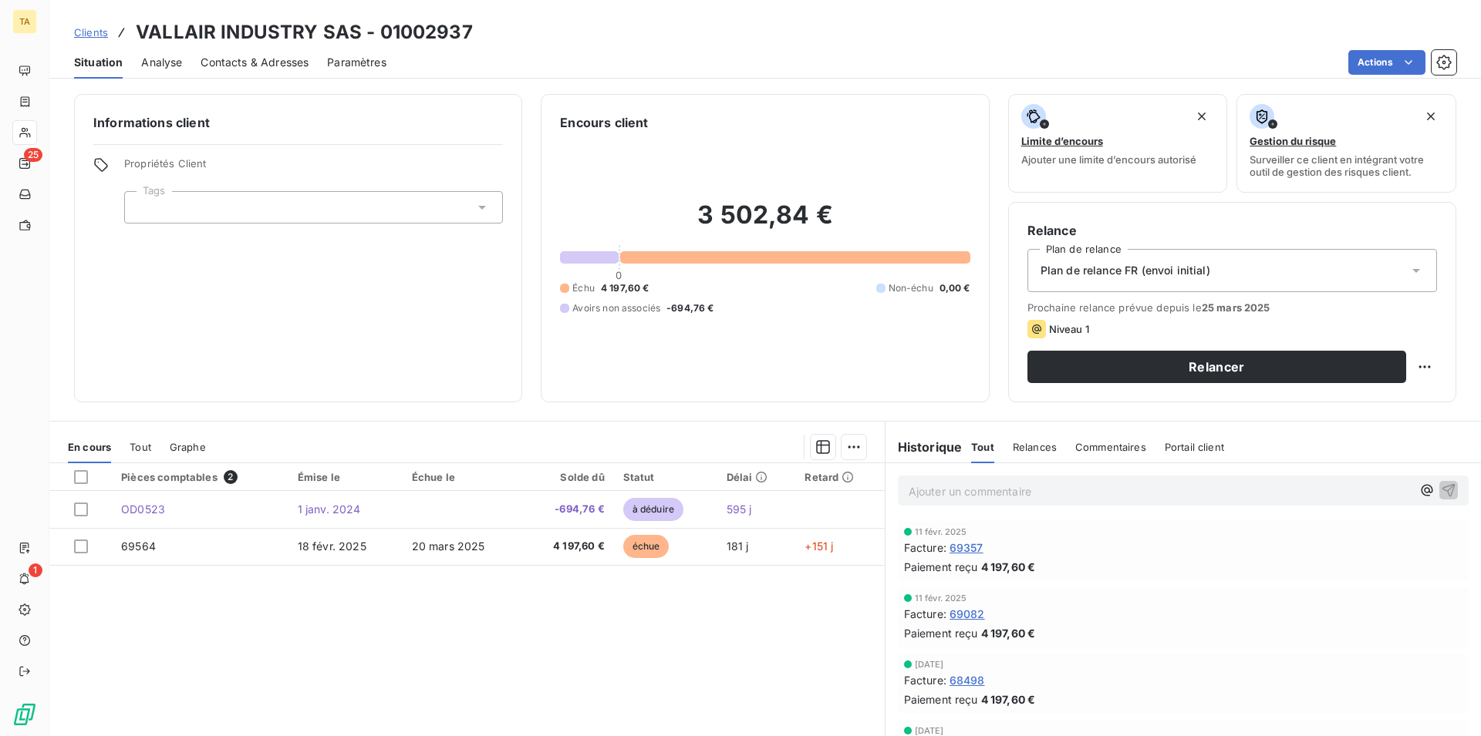
click at [221, 58] on span "Contacts & Adresses" at bounding box center [254, 62] width 108 height 15
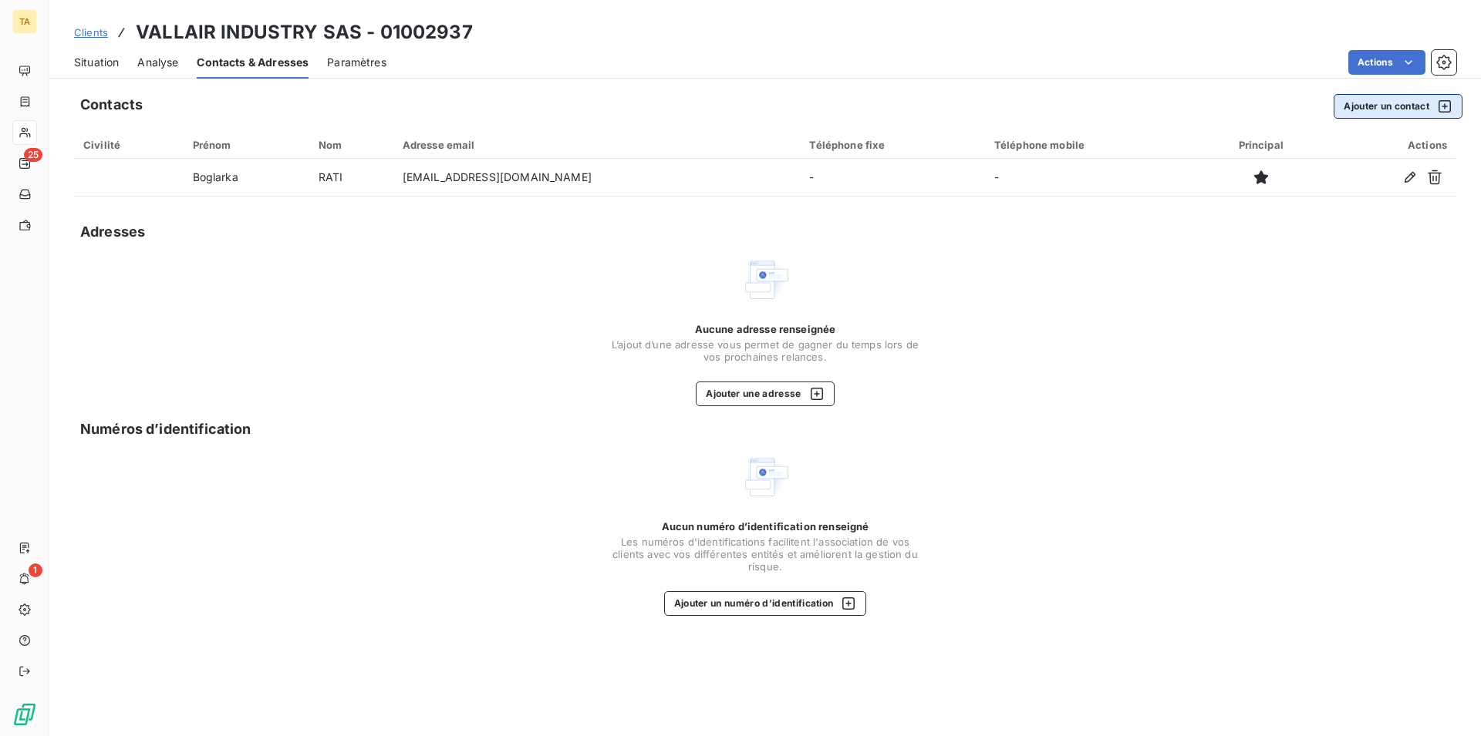
click at [1377, 106] on button "Ajouter un contact" at bounding box center [1397, 106] width 129 height 25
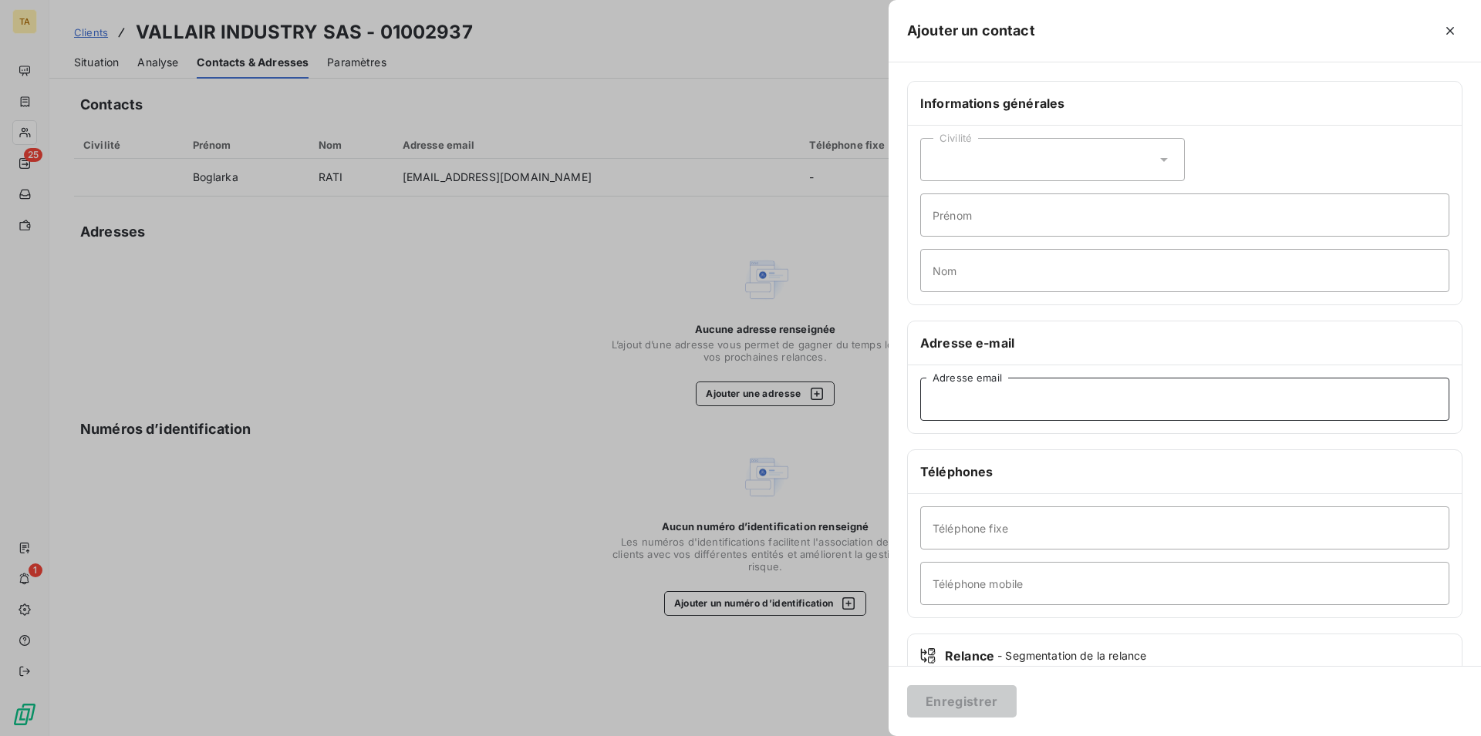
click at [1161, 396] on input "Adresse email" at bounding box center [1184, 399] width 529 height 43
paste input "[EMAIL_ADDRESS][DOMAIN_NAME]"
type input "[EMAIL_ADDRESS][DOMAIN_NAME]"
click at [961, 709] on button "Enregistrer" at bounding box center [961, 702] width 109 height 32
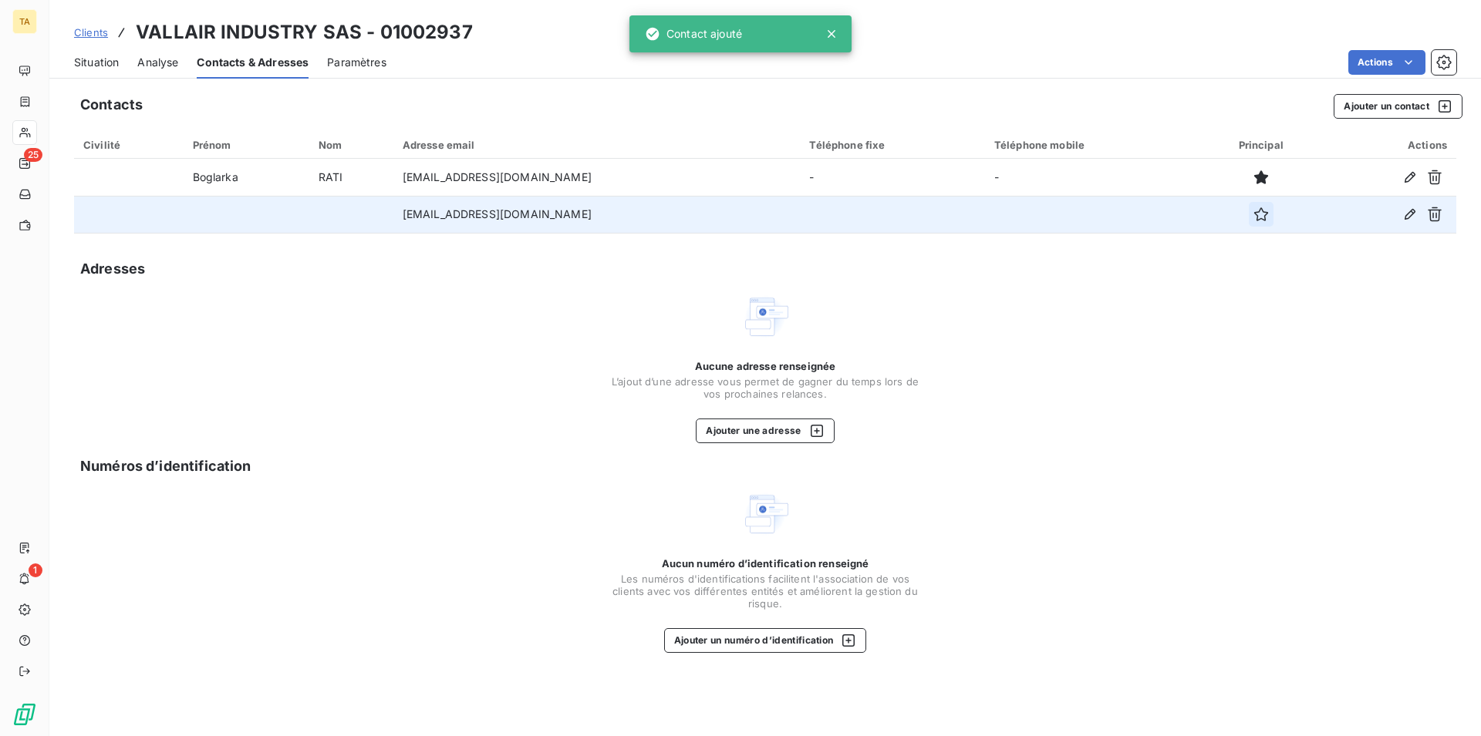
click at [1258, 218] on icon "button" at bounding box center [1260, 214] width 15 height 15
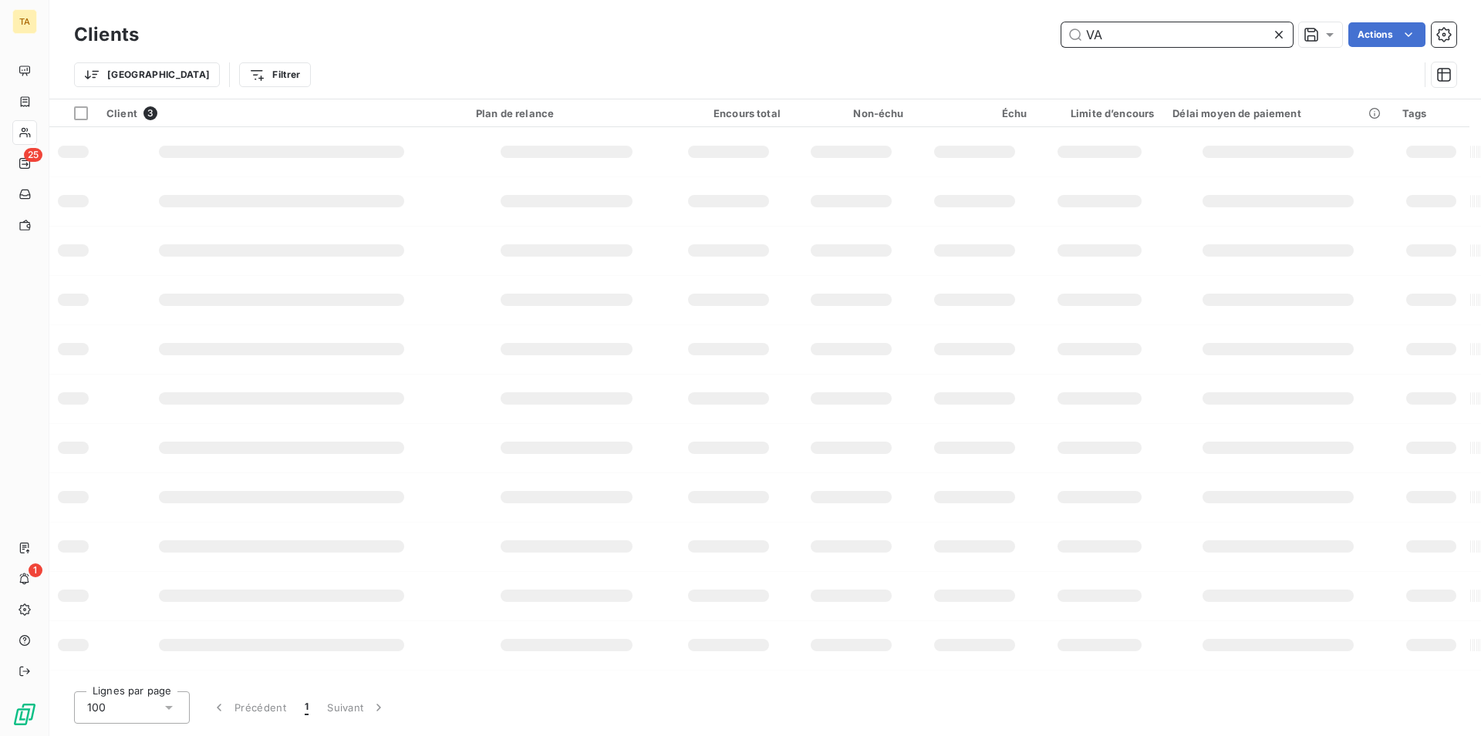
type input "V"
type input "e"
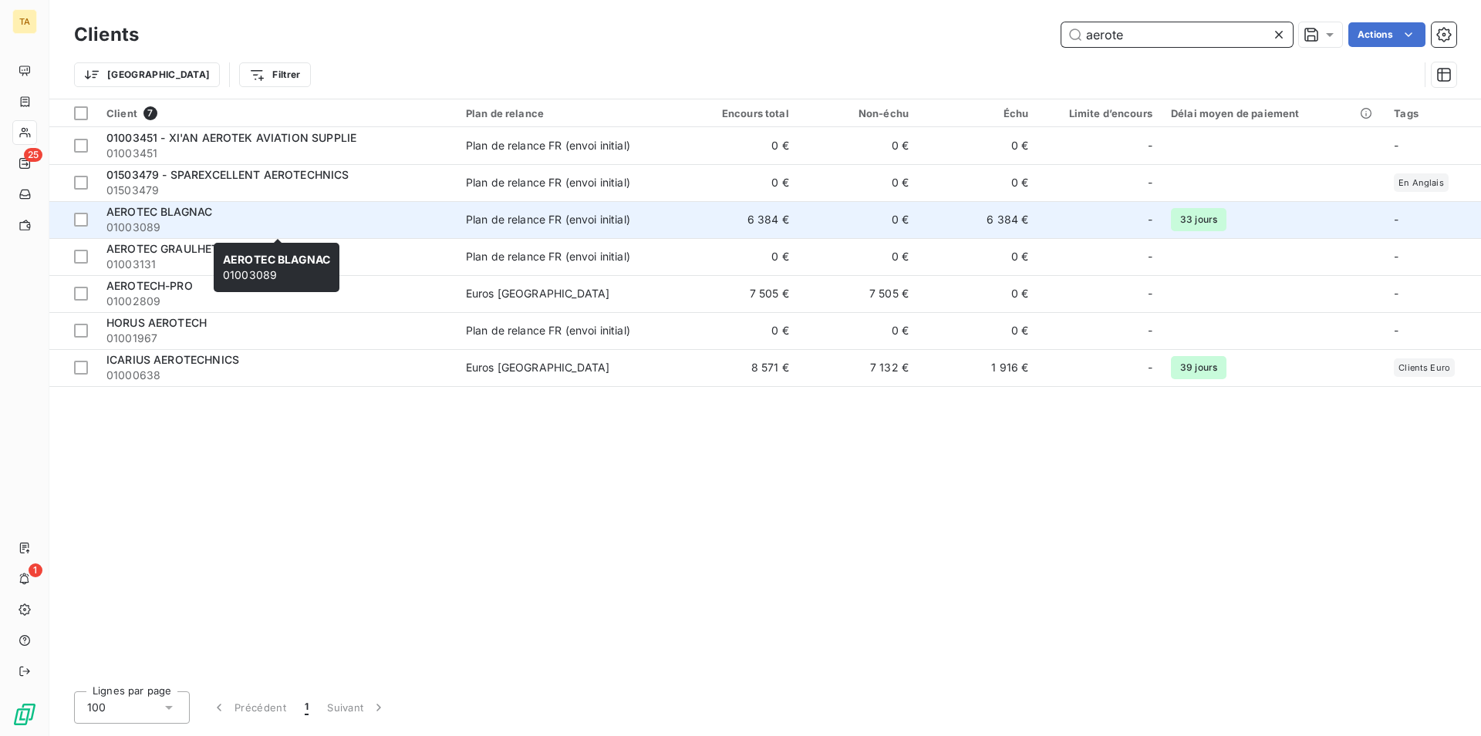
type input "aerote"
click at [153, 223] on span "01003089" at bounding box center [276, 227] width 341 height 15
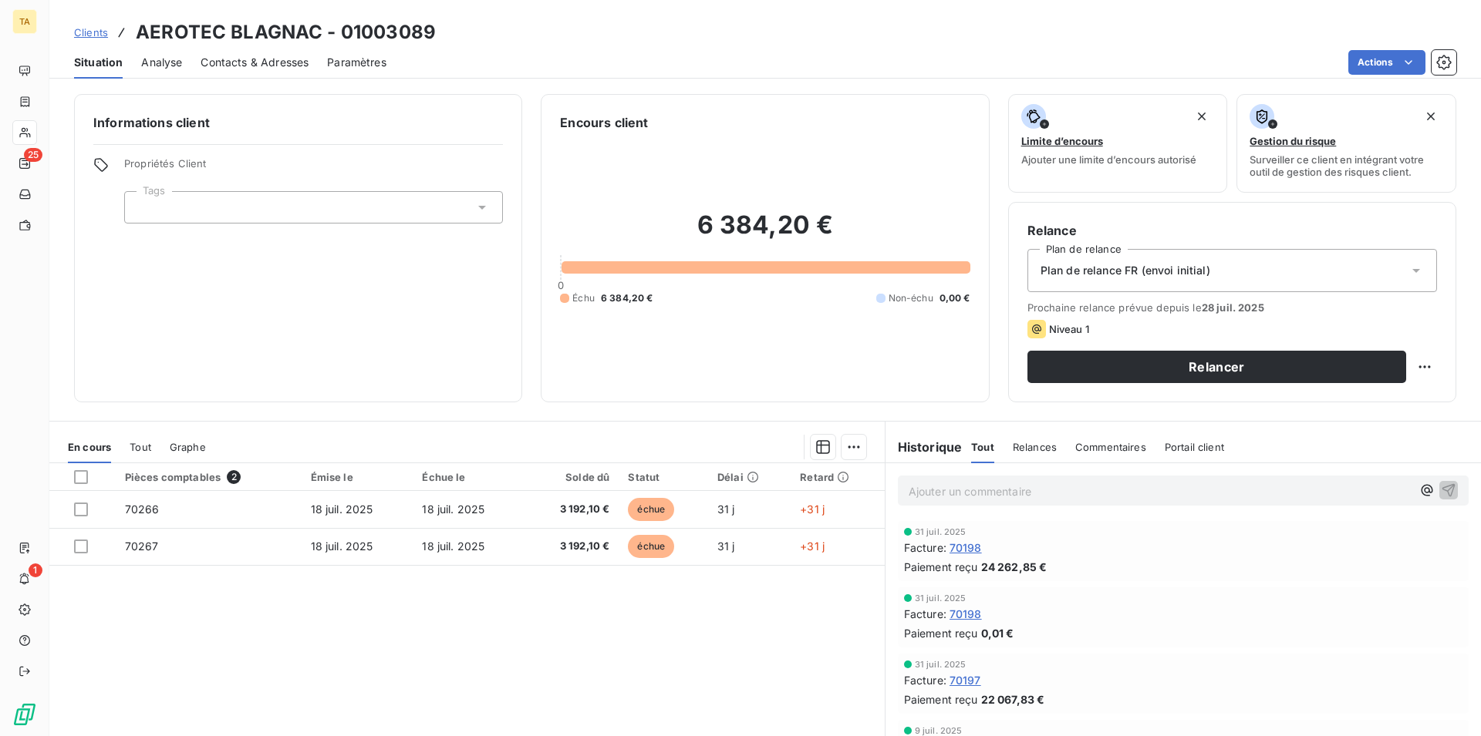
click at [257, 59] on span "Contacts & Adresses" at bounding box center [254, 62] width 108 height 15
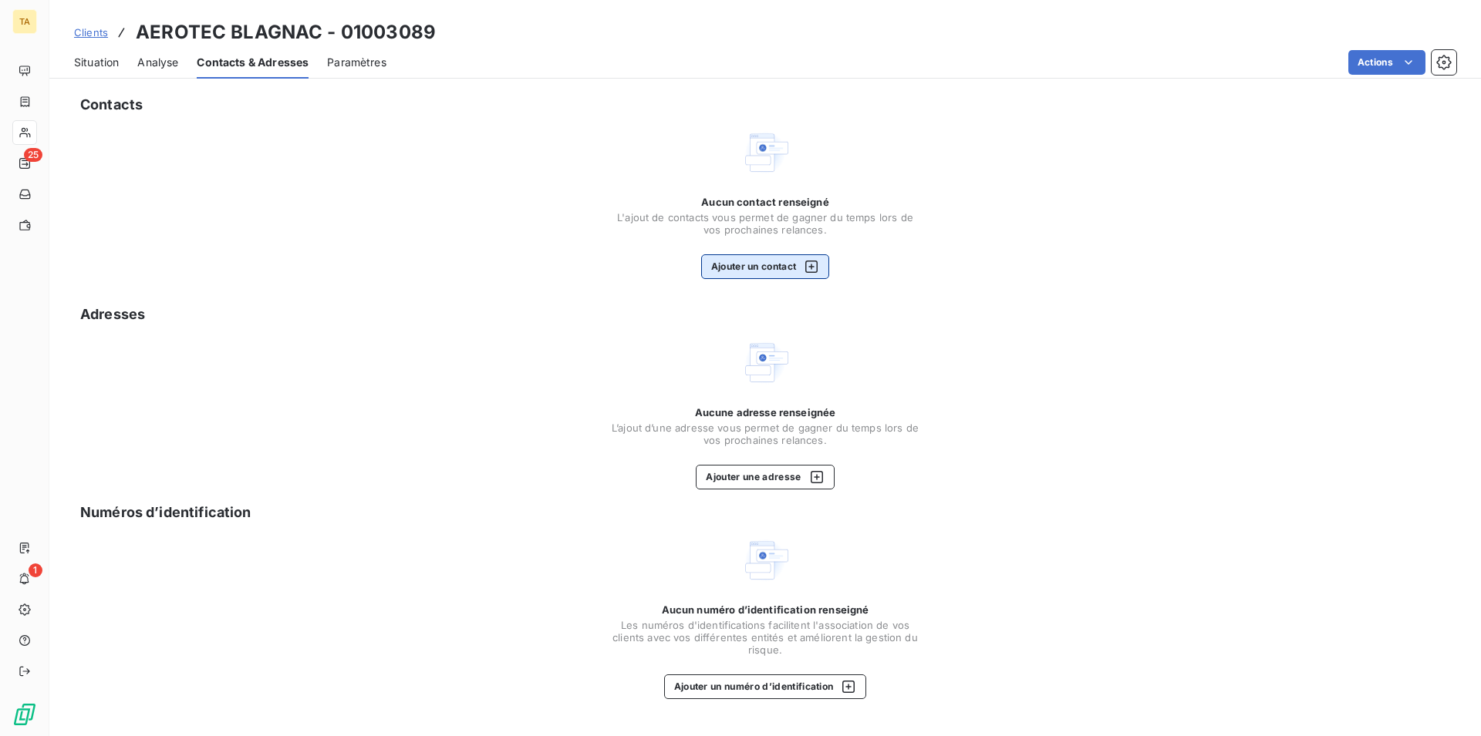
click at [780, 275] on button "Ajouter un contact" at bounding box center [765, 266] width 129 height 25
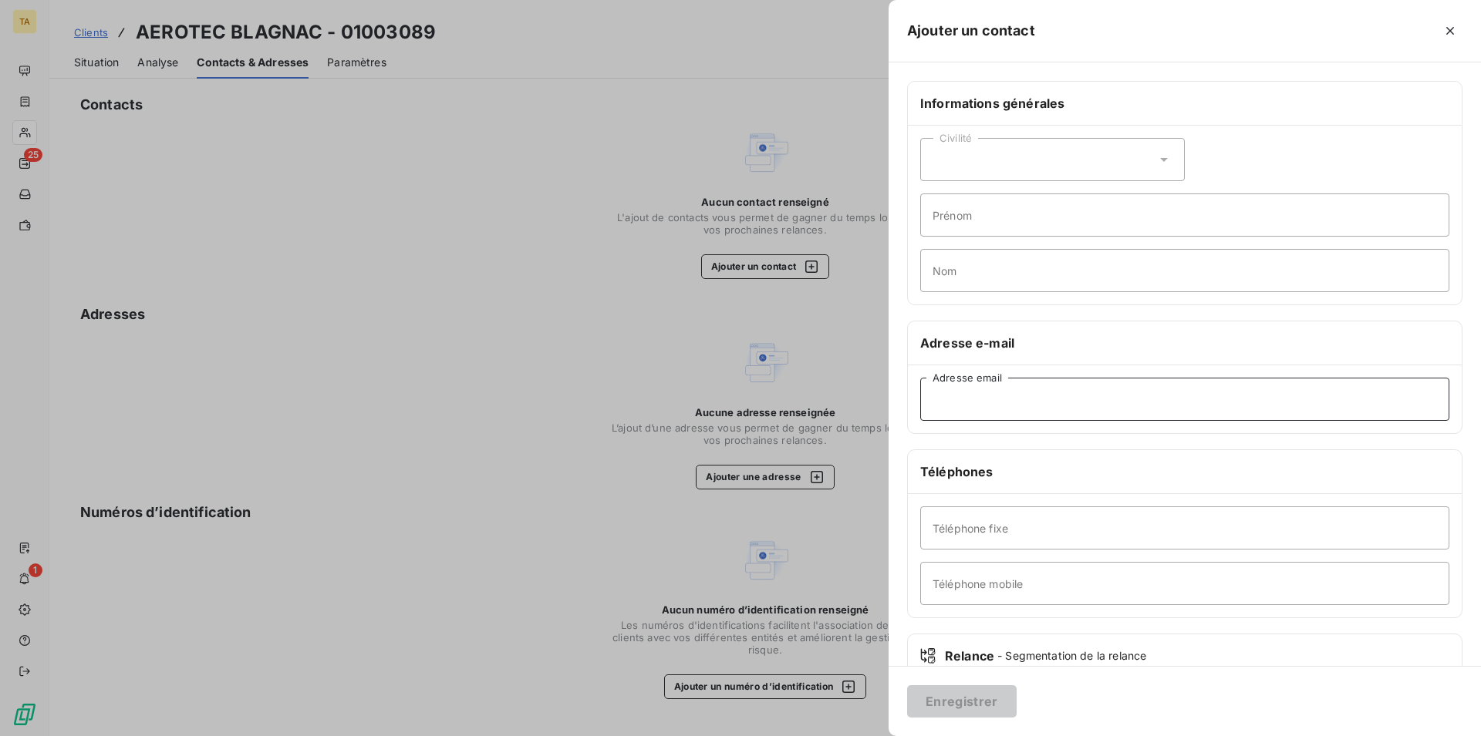
click at [990, 404] on input "Adresse email" at bounding box center [1184, 399] width 529 height 43
type input "[EMAIL_ADDRESS][DOMAIN_NAME]"
click at [984, 706] on button "Enregistrer" at bounding box center [961, 702] width 109 height 32
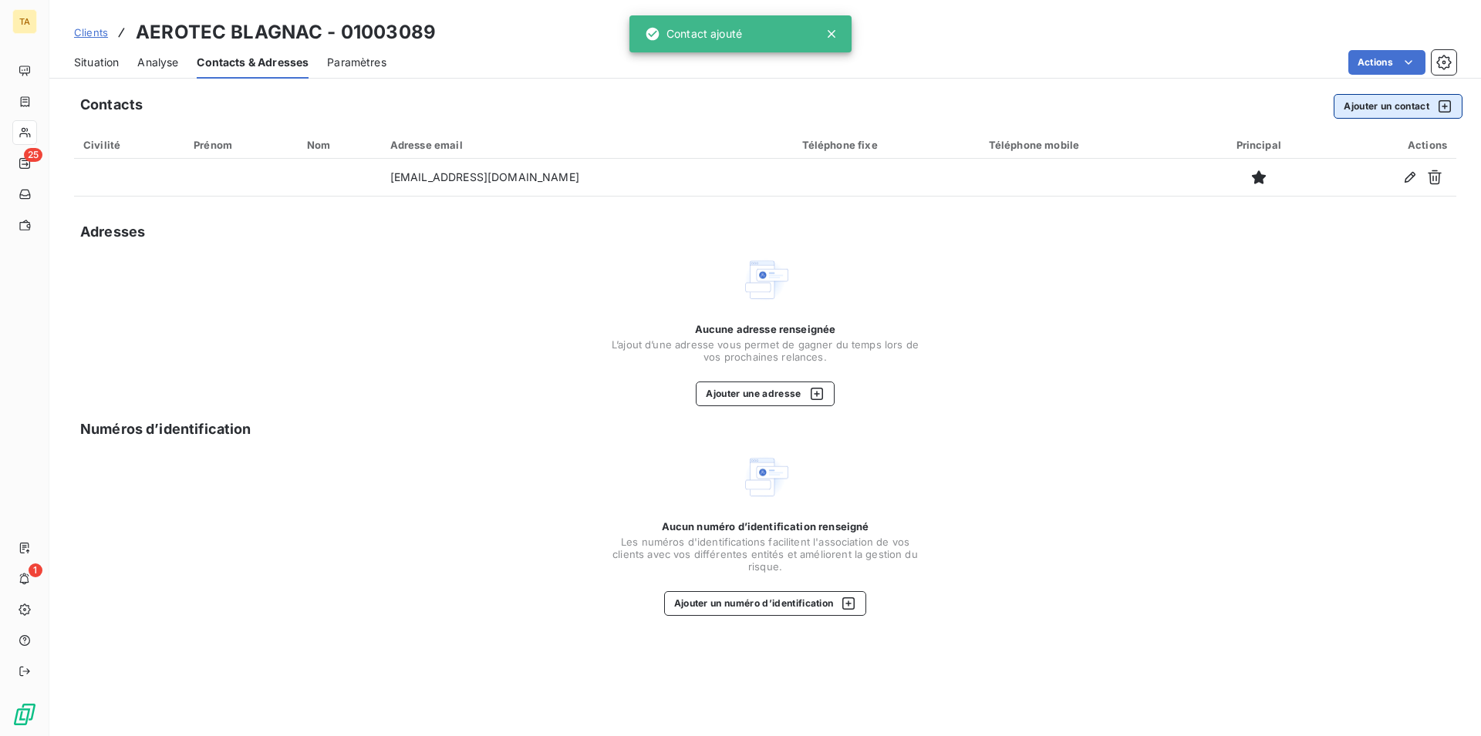
click at [1397, 110] on button "Ajouter un contact" at bounding box center [1397, 106] width 129 height 25
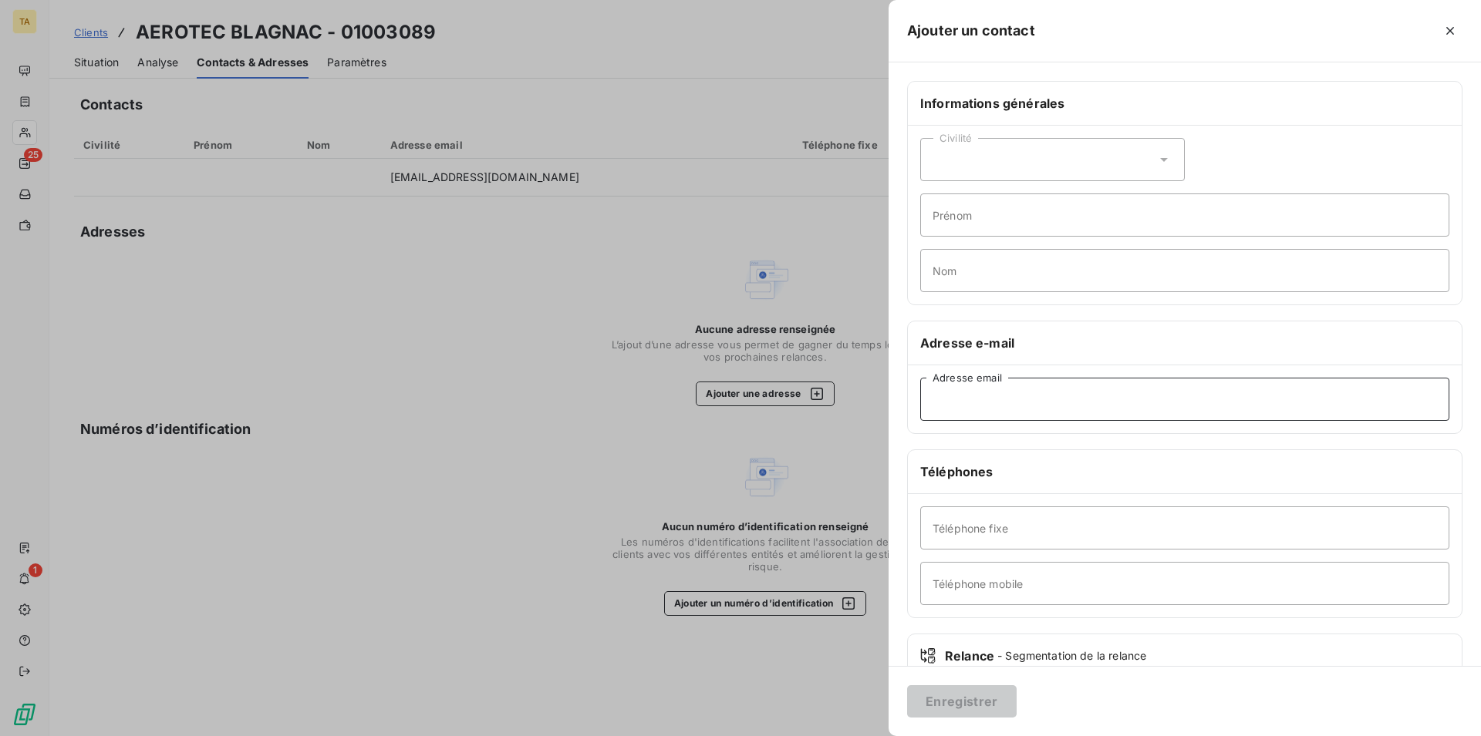
click at [1053, 406] on input "Adresse email" at bounding box center [1184, 399] width 529 height 43
type input "[EMAIL_ADDRESS][DOMAIN_NAME]"
click at [963, 715] on button "Enregistrer" at bounding box center [961, 702] width 109 height 32
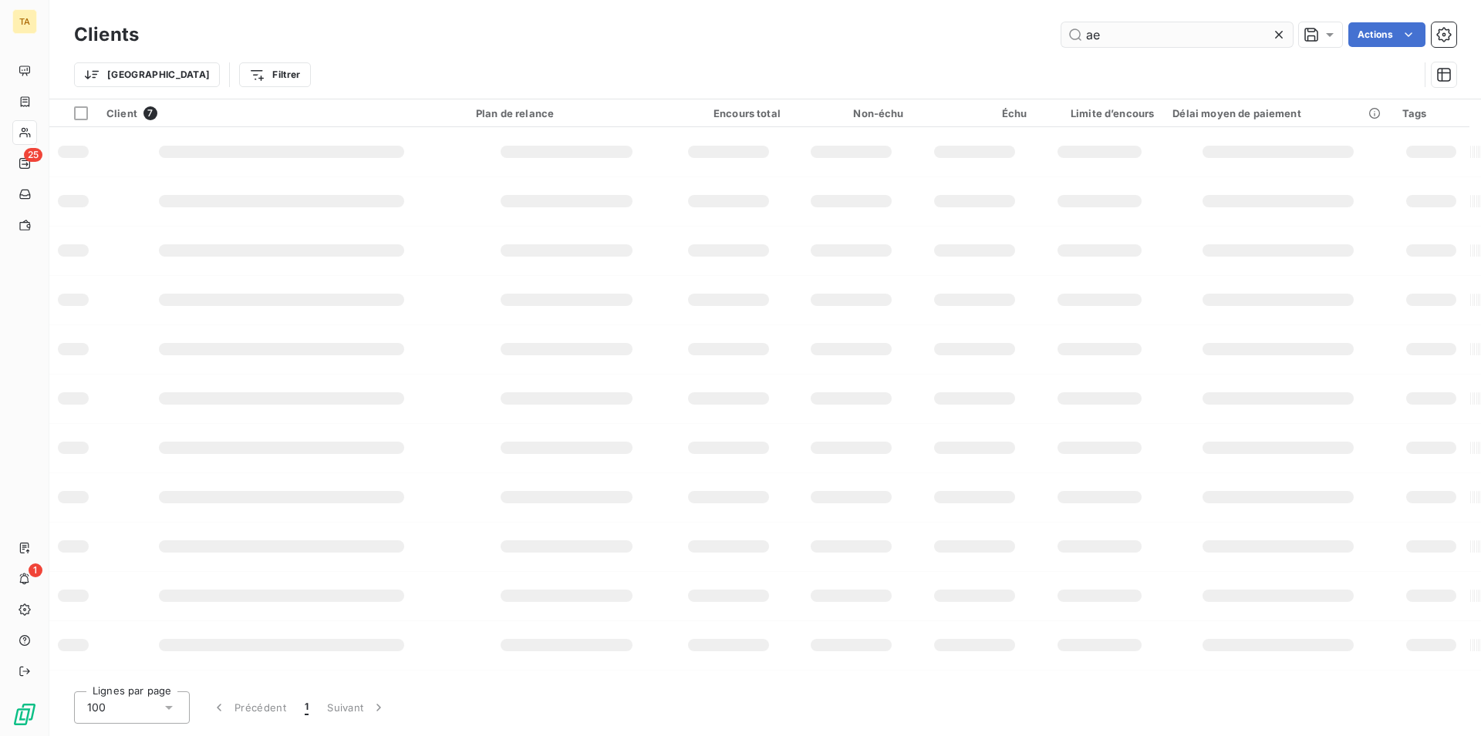
type input "a"
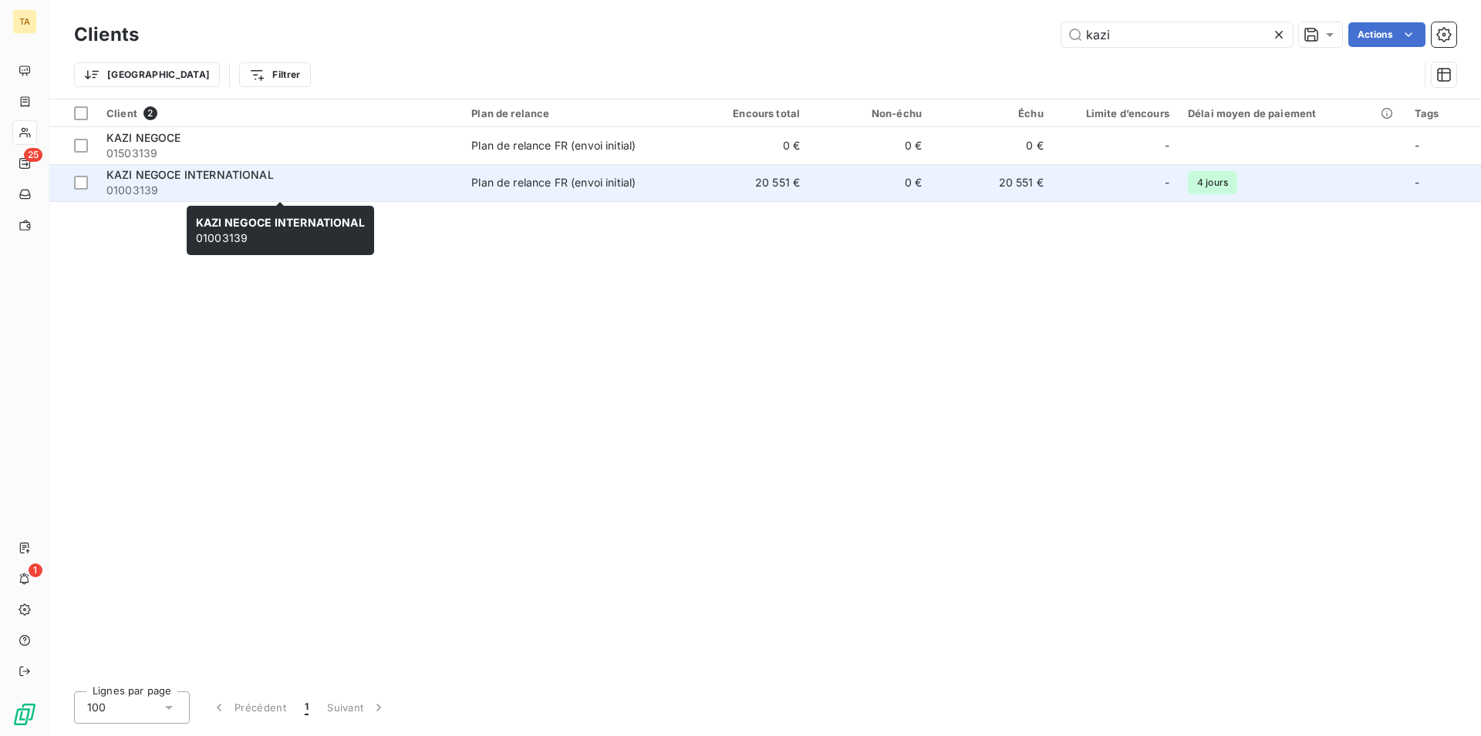
type input "kazi"
click at [184, 176] on span "KAZI NEGOCE INTERNATIONAL" at bounding box center [189, 174] width 167 height 13
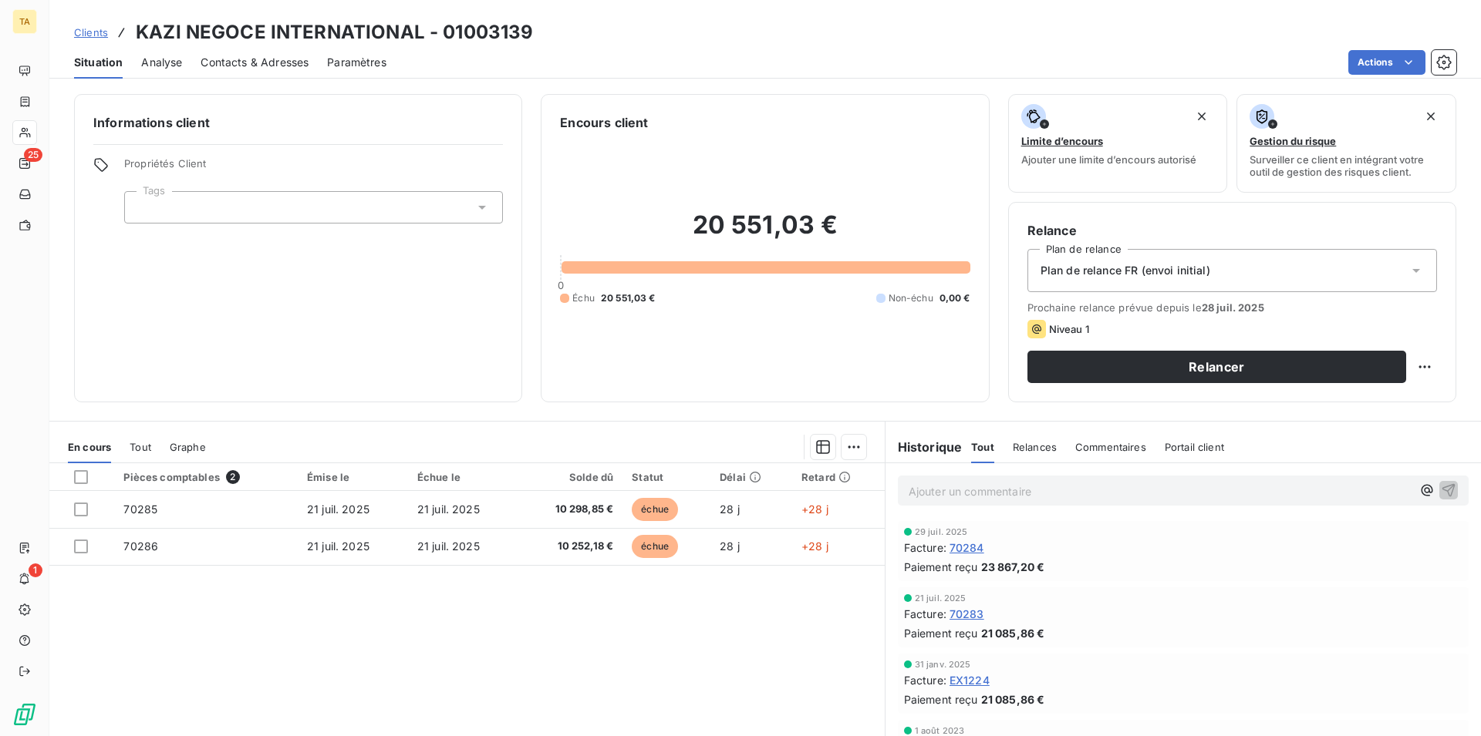
click at [267, 57] on span "Contacts & Adresses" at bounding box center [254, 62] width 108 height 15
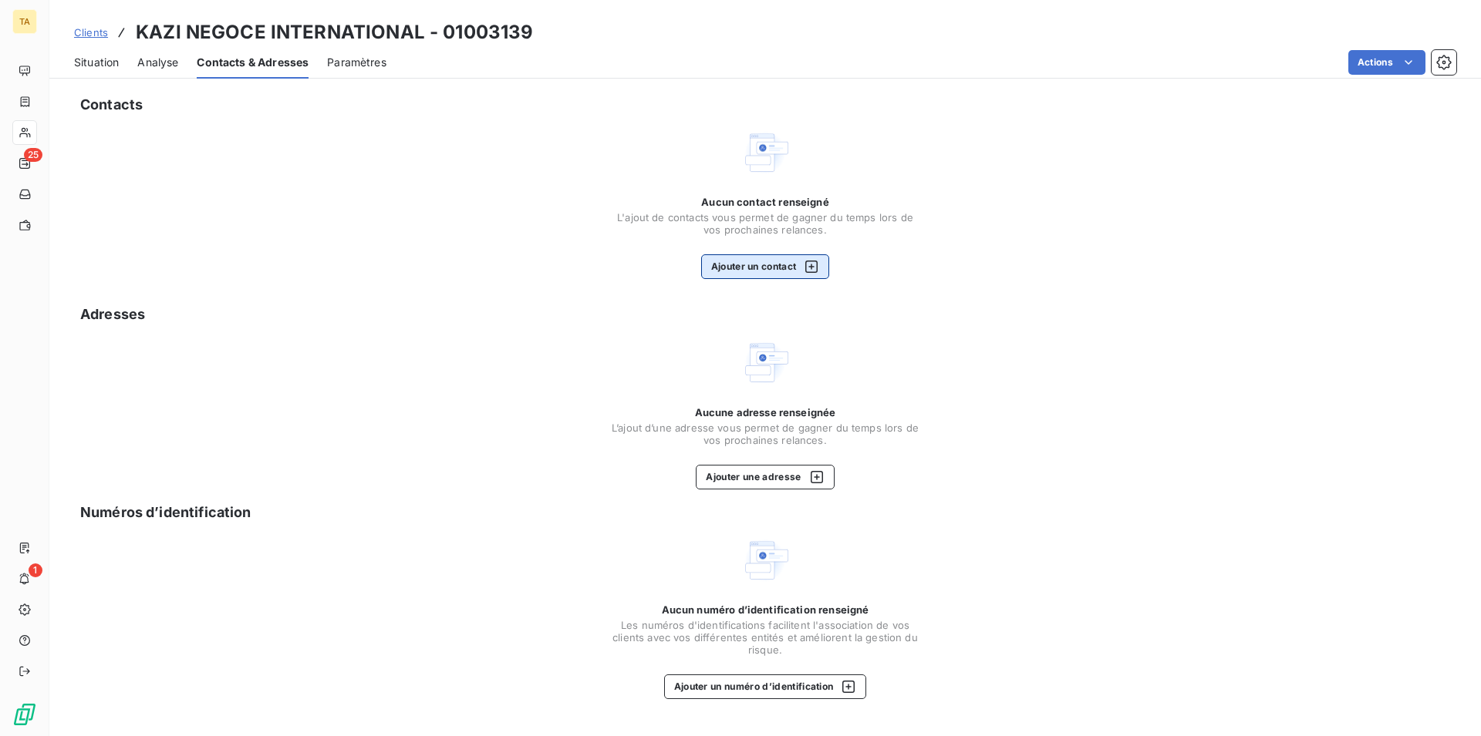
click at [787, 259] on button "Ajouter un contact" at bounding box center [765, 266] width 129 height 25
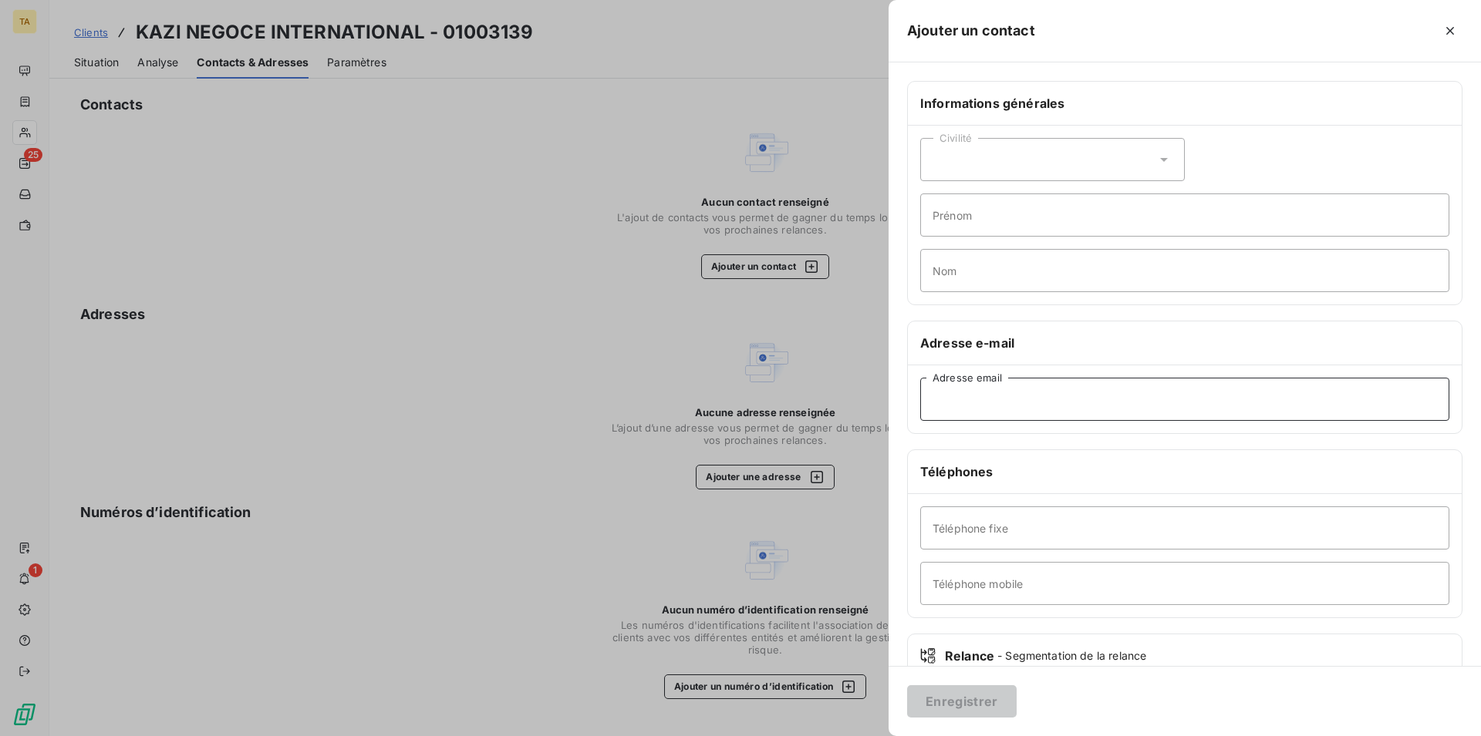
click at [1048, 402] on input "Adresse email" at bounding box center [1184, 399] width 529 height 43
type input "[EMAIL_ADDRESS][DOMAIN_NAME]"
click at [975, 697] on button "Enregistrer" at bounding box center [961, 702] width 109 height 32
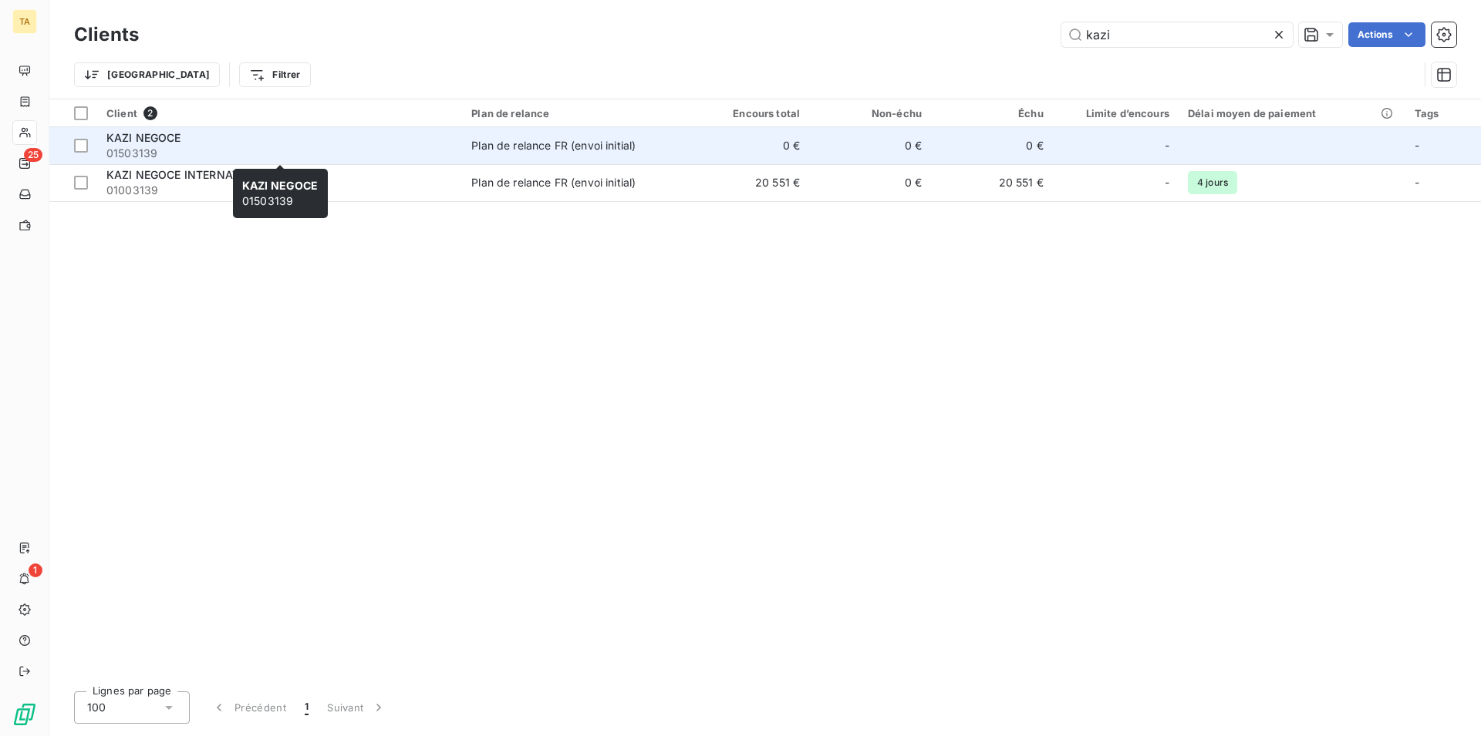
click at [153, 150] on span "01503139" at bounding box center [279, 153] width 346 height 15
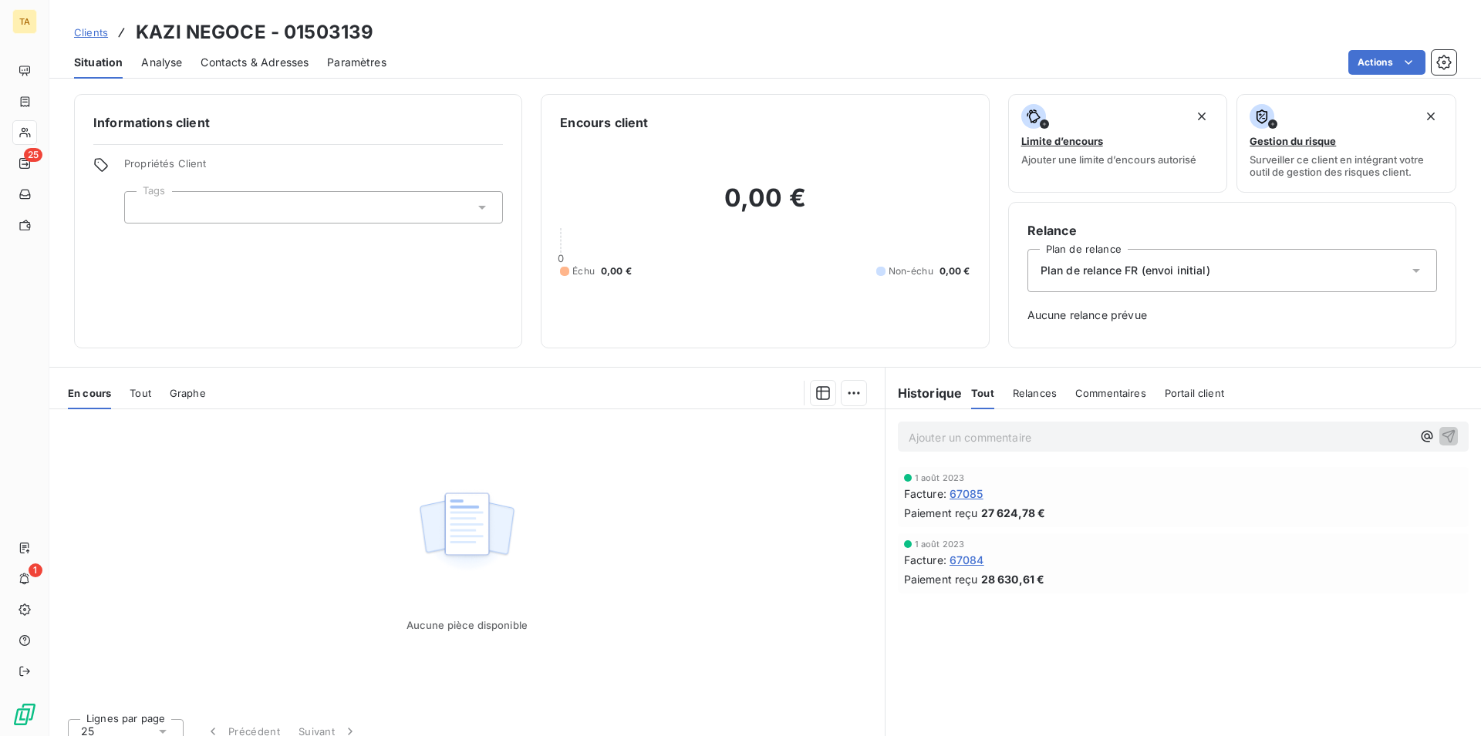
click at [232, 65] on span "Contacts & Adresses" at bounding box center [254, 62] width 108 height 15
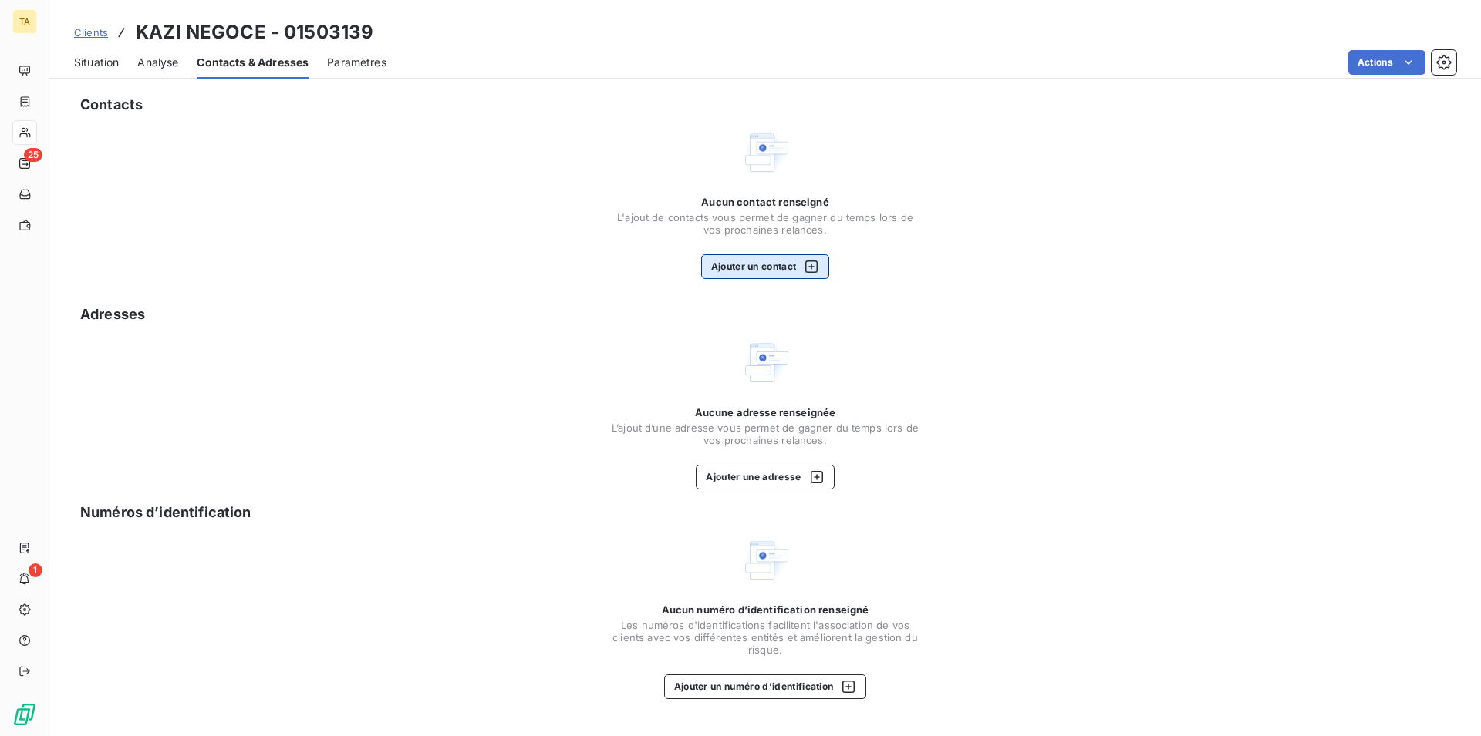
click at [757, 264] on button "Ajouter un contact" at bounding box center [765, 266] width 129 height 25
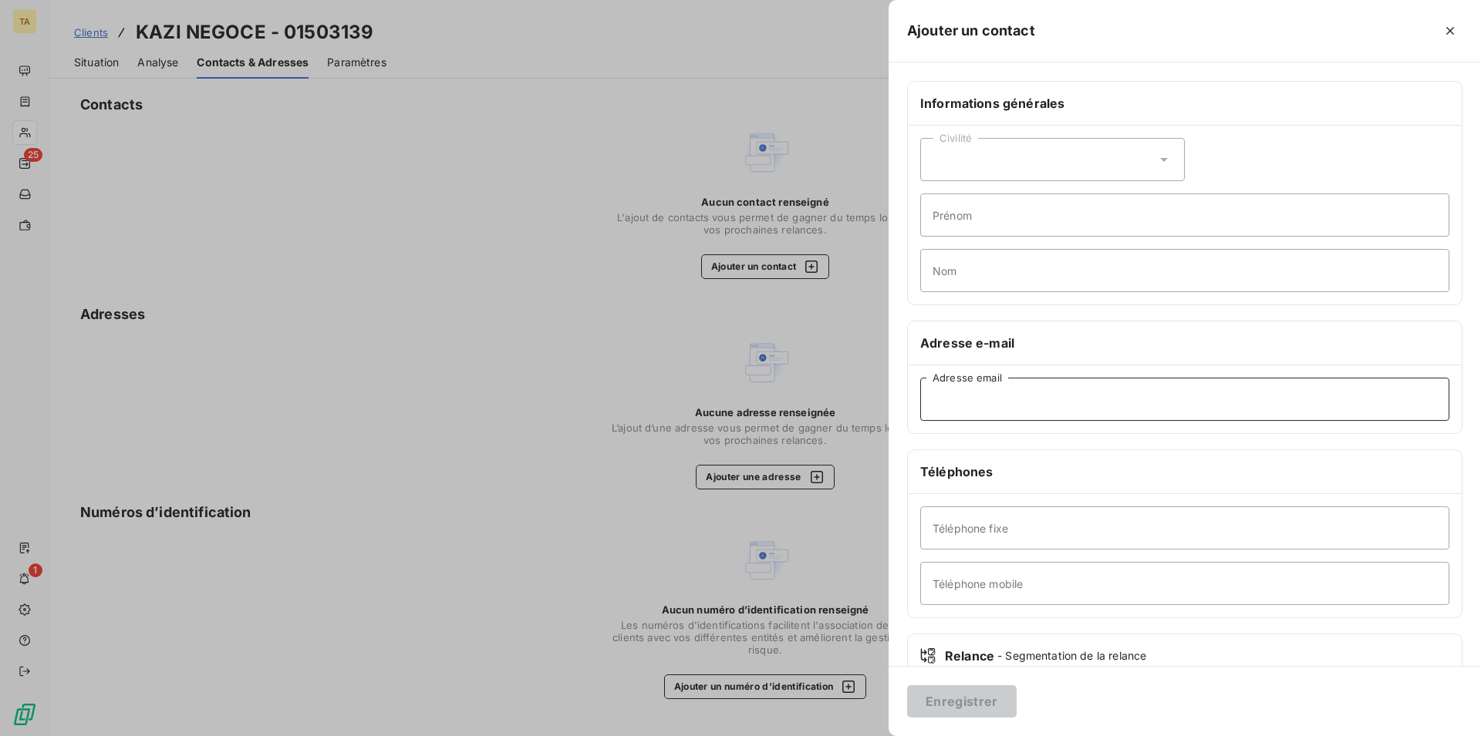
click at [1019, 409] on input "Adresse email" at bounding box center [1184, 399] width 529 height 43
type input "[EMAIL_ADDRESS][DOMAIN_NAME]"
click at [993, 702] on button "Enregistrer" at bounding box center [961, 702] width 109 height 32
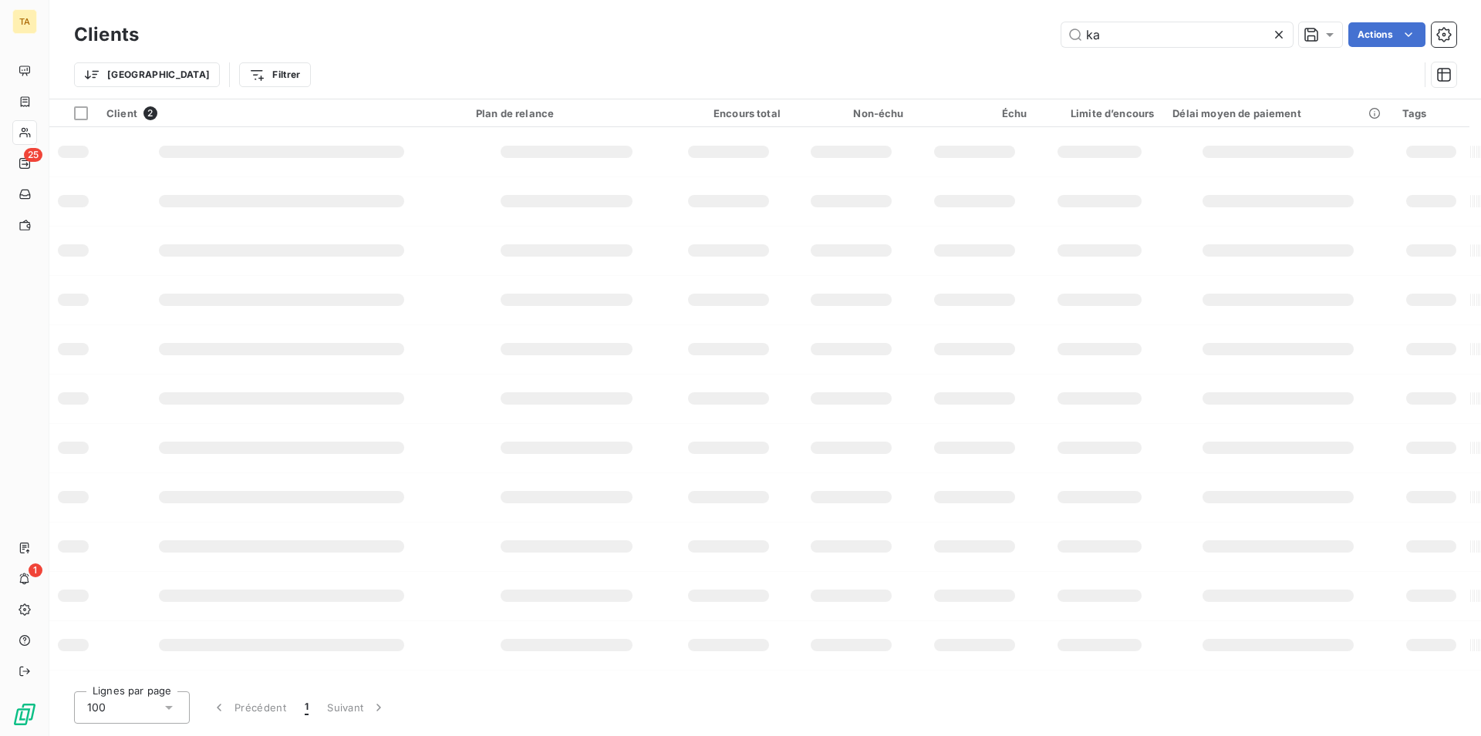
type input "k"
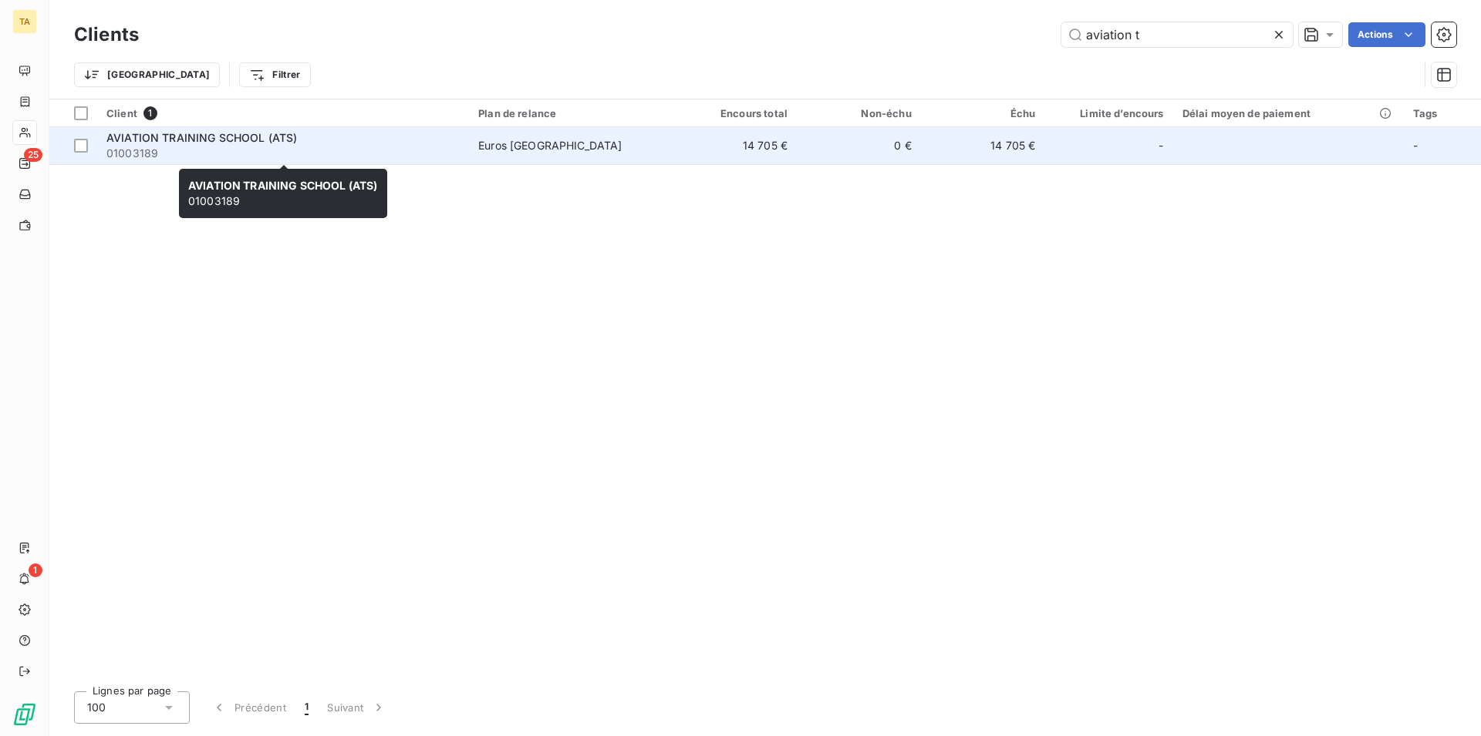
type input "aviation t"
click at [172, 146] on span "01003189" at bounding box center [282, 153] width 353 height 15
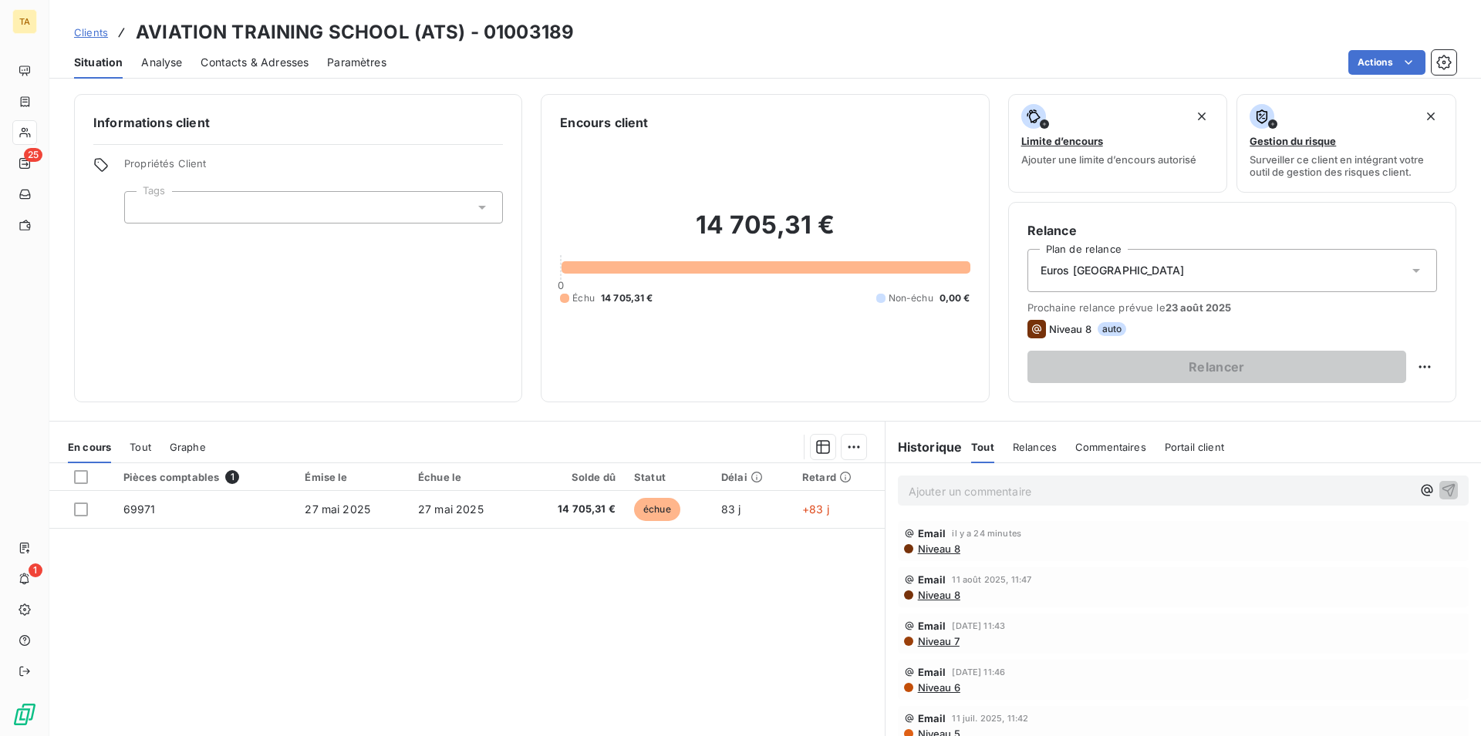
click at [272, 62] on span "Contacts & Adresses" at bounding box center [254, 62] width 108 height 15
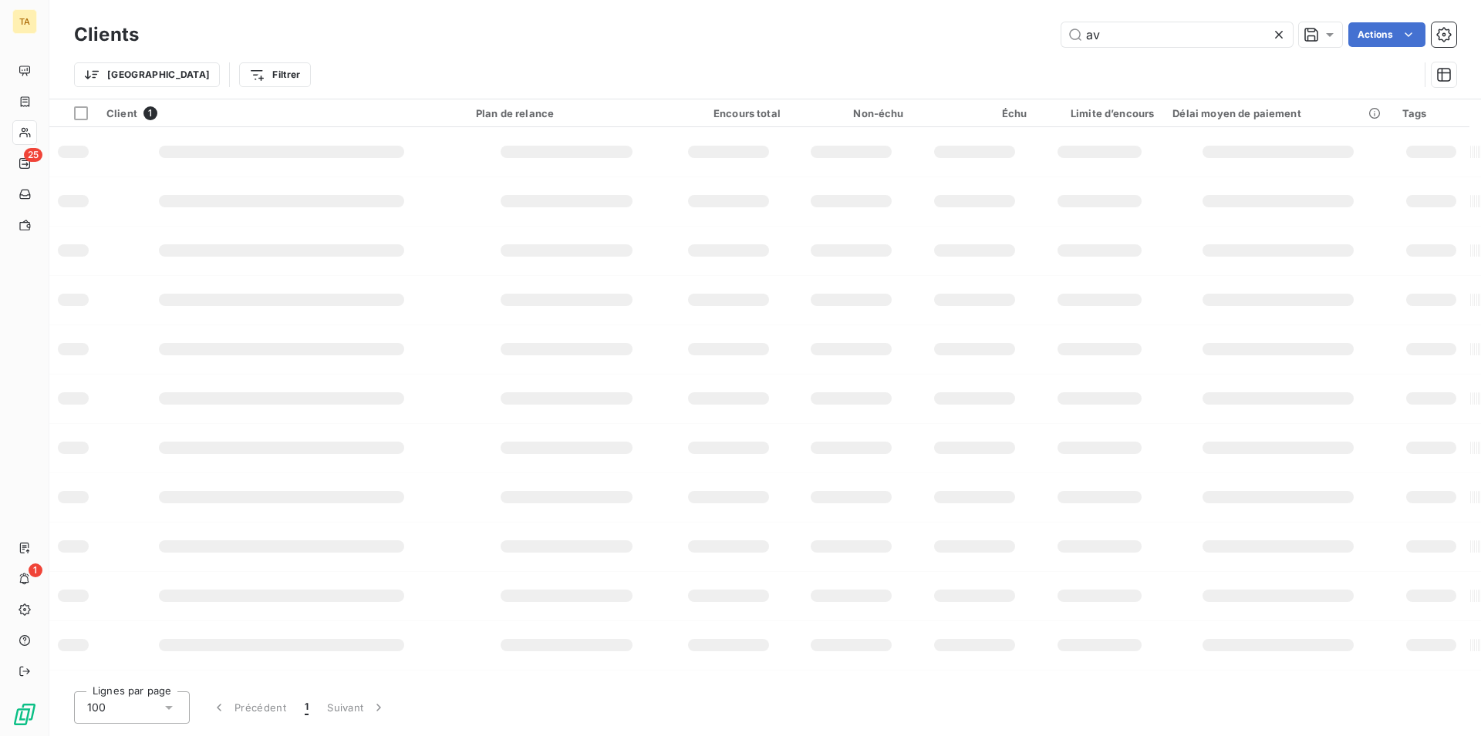
type input "a"
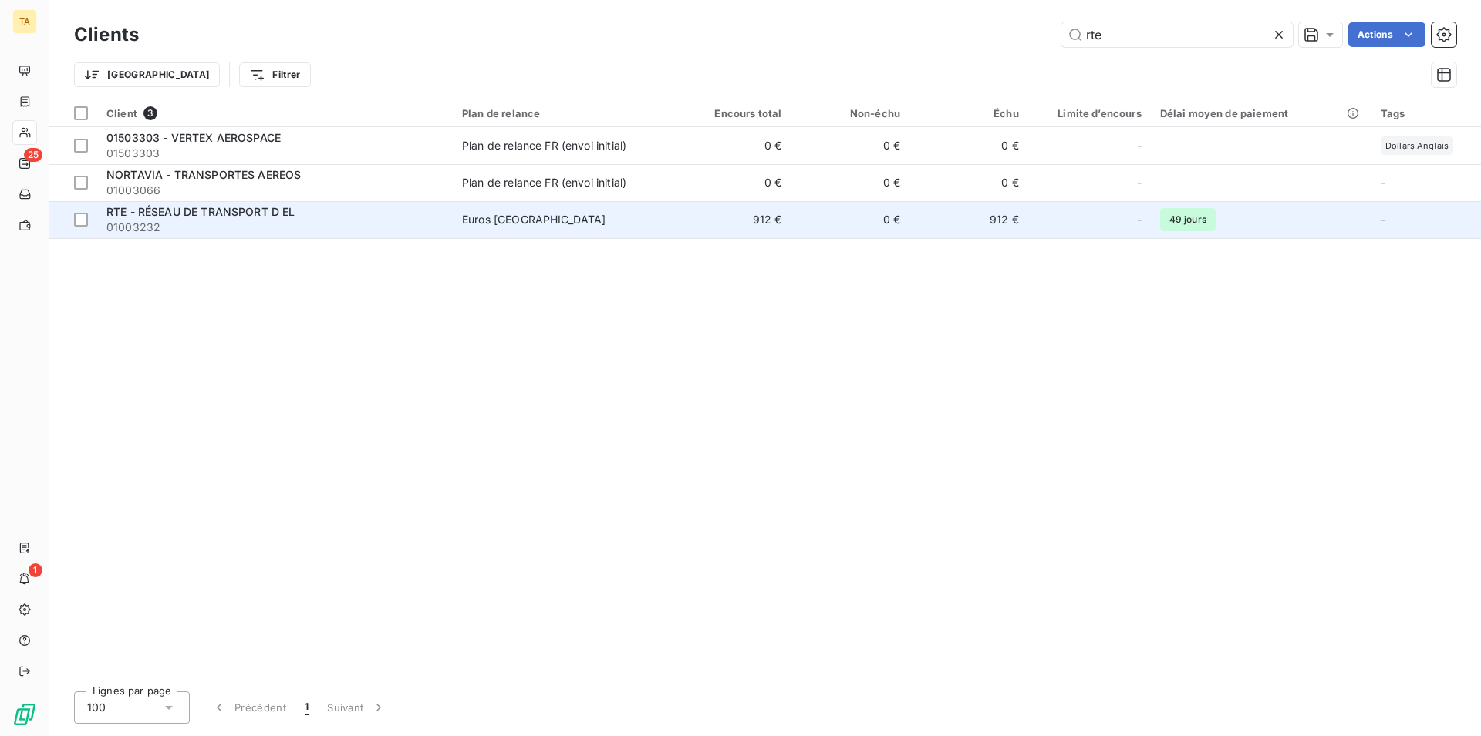
type input "rte"
click at [196, 219] on div "RTE - RÉSEAU DE TRANSPORT D EL" at bounding box center [274, 211] width 337 height 15
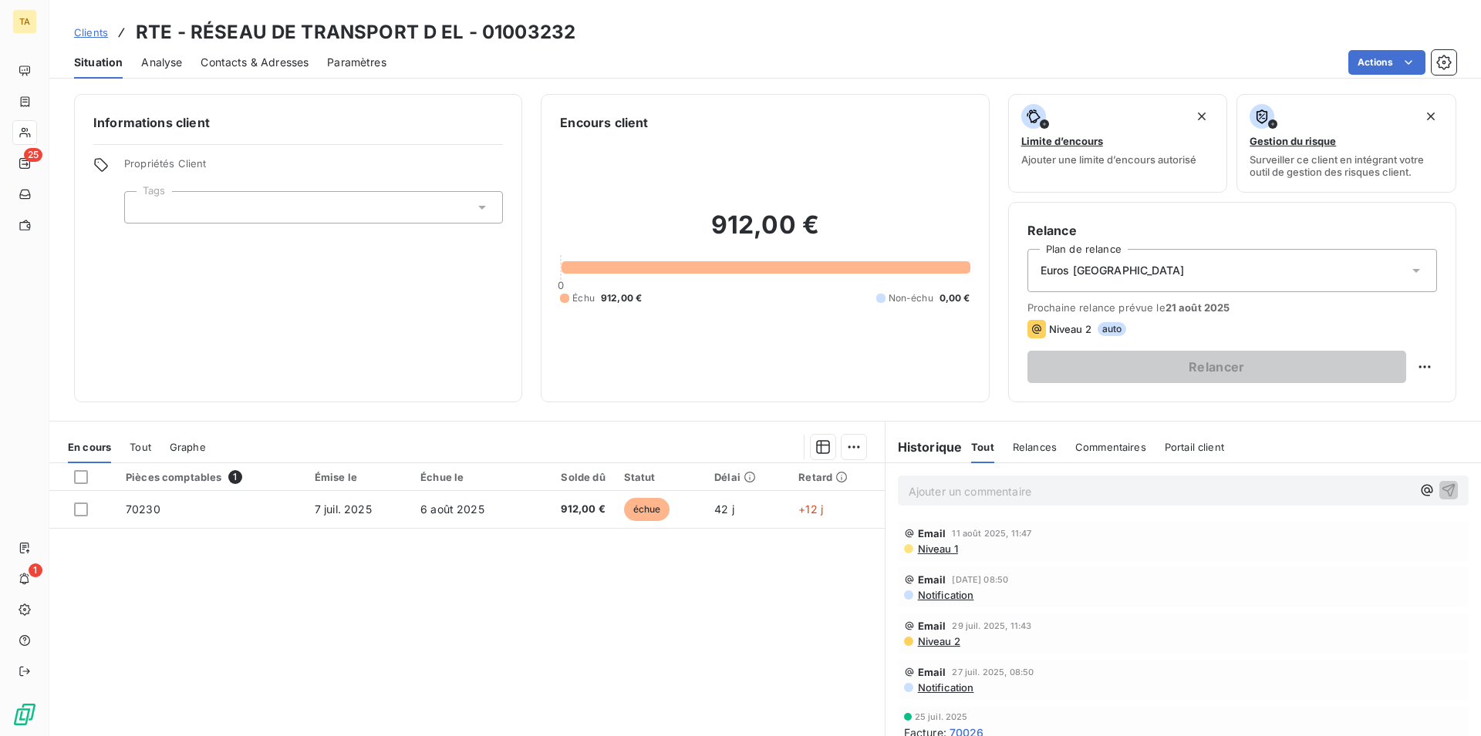
click at [264, 61] on span "Contacts & Adresses" at bounding box center [254, 62] width 108 height 15
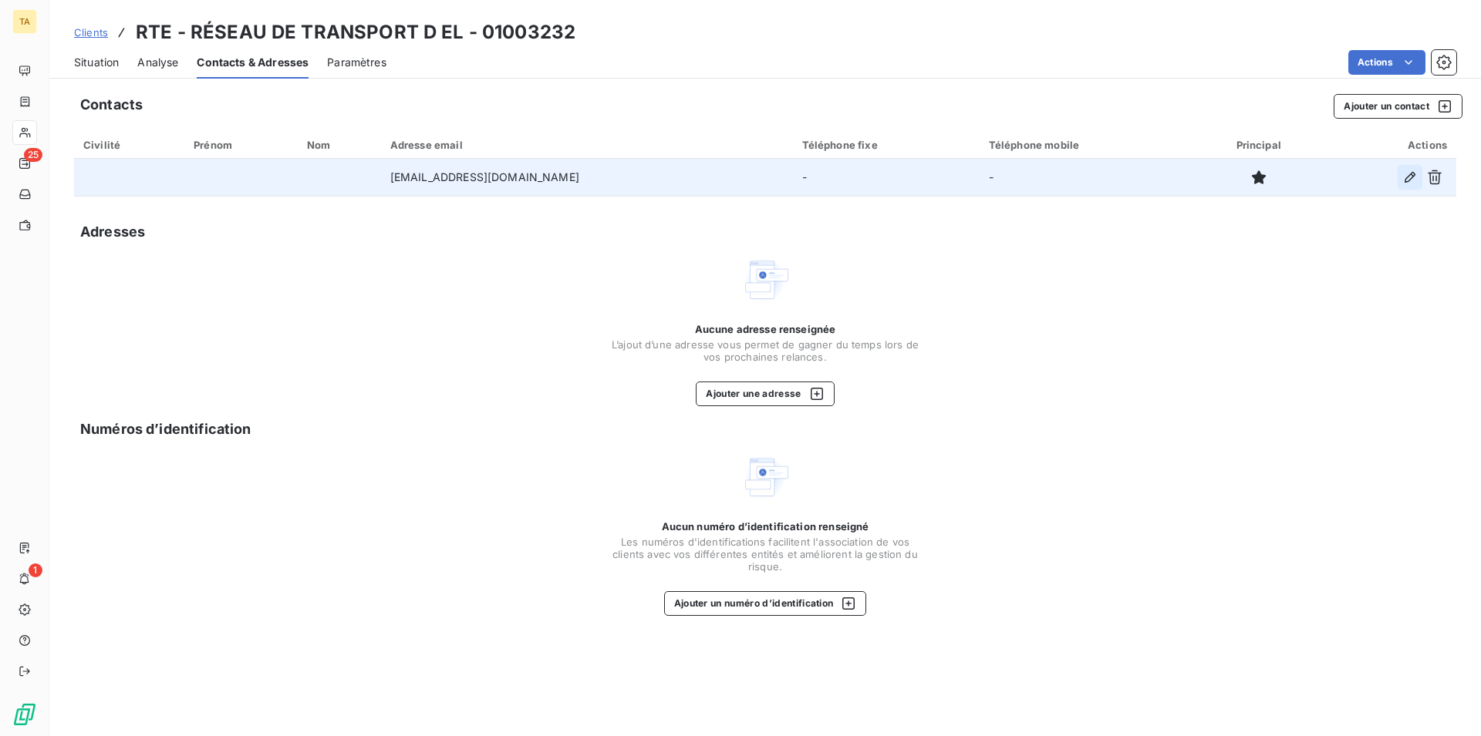
click at [1408, 179] on icon "button" at bounding box center [1409, 177] width 15 height 15
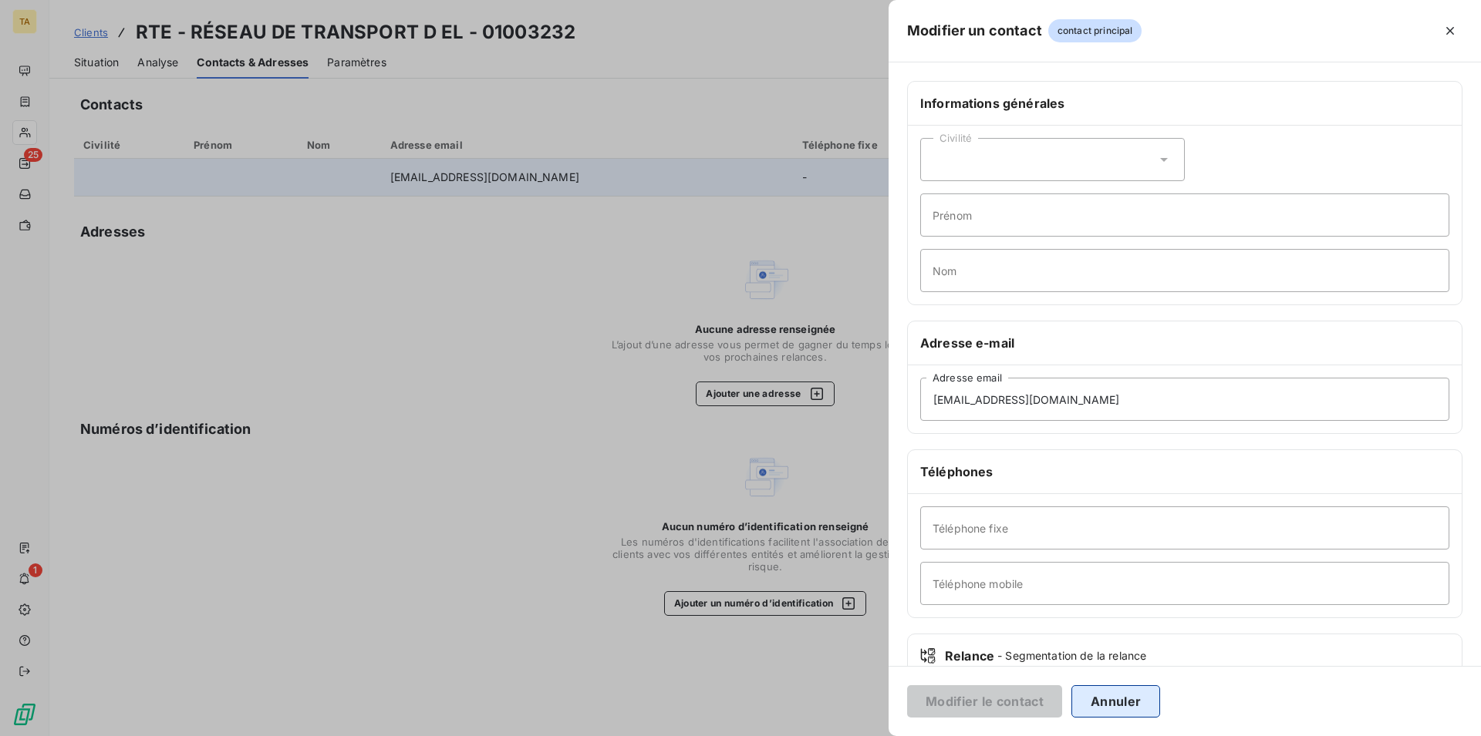
click at [1098, 696] on button "Annuler" at bounding box center [1115, 702] width 89 height 32
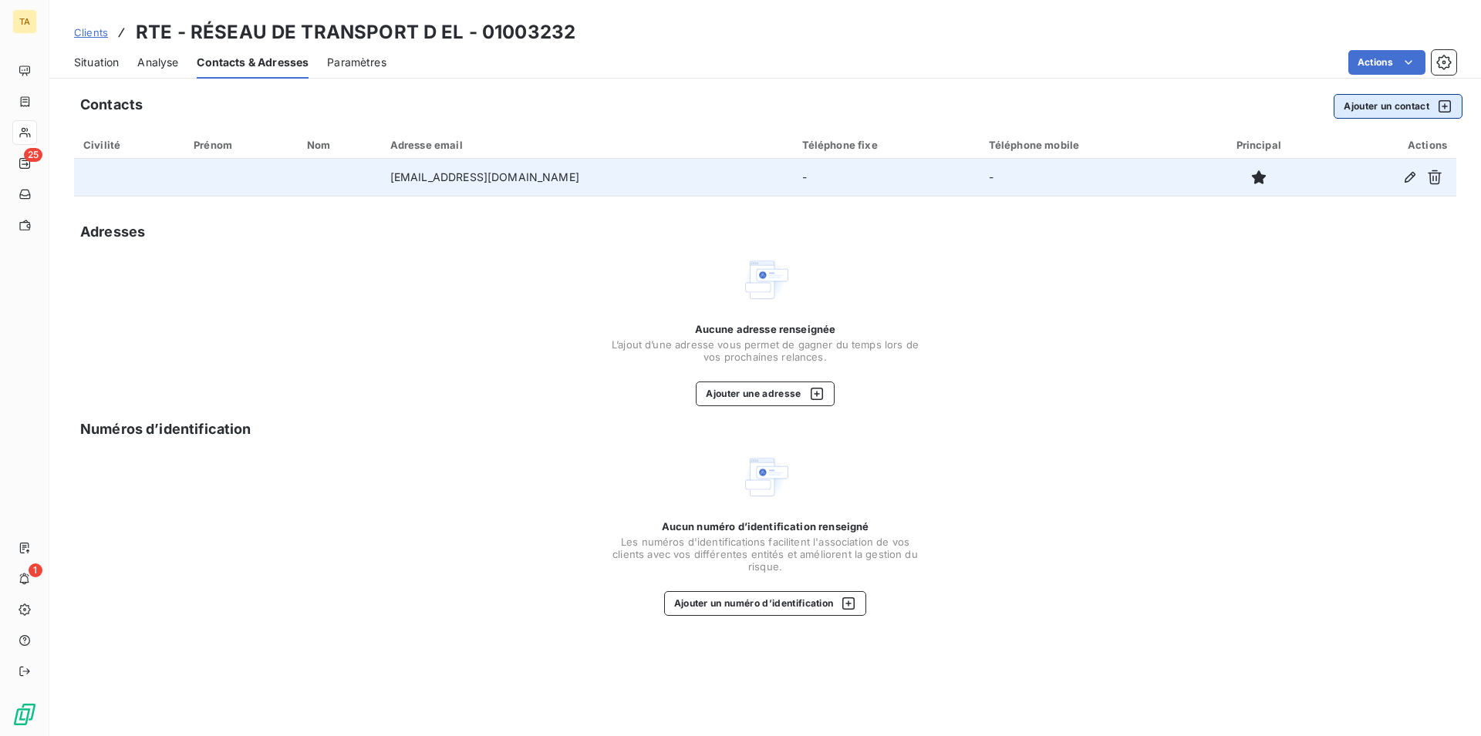
click at [1387, 111] on button "Ajouter un contact" at bounding box center [1397, 106] width 129 height 25
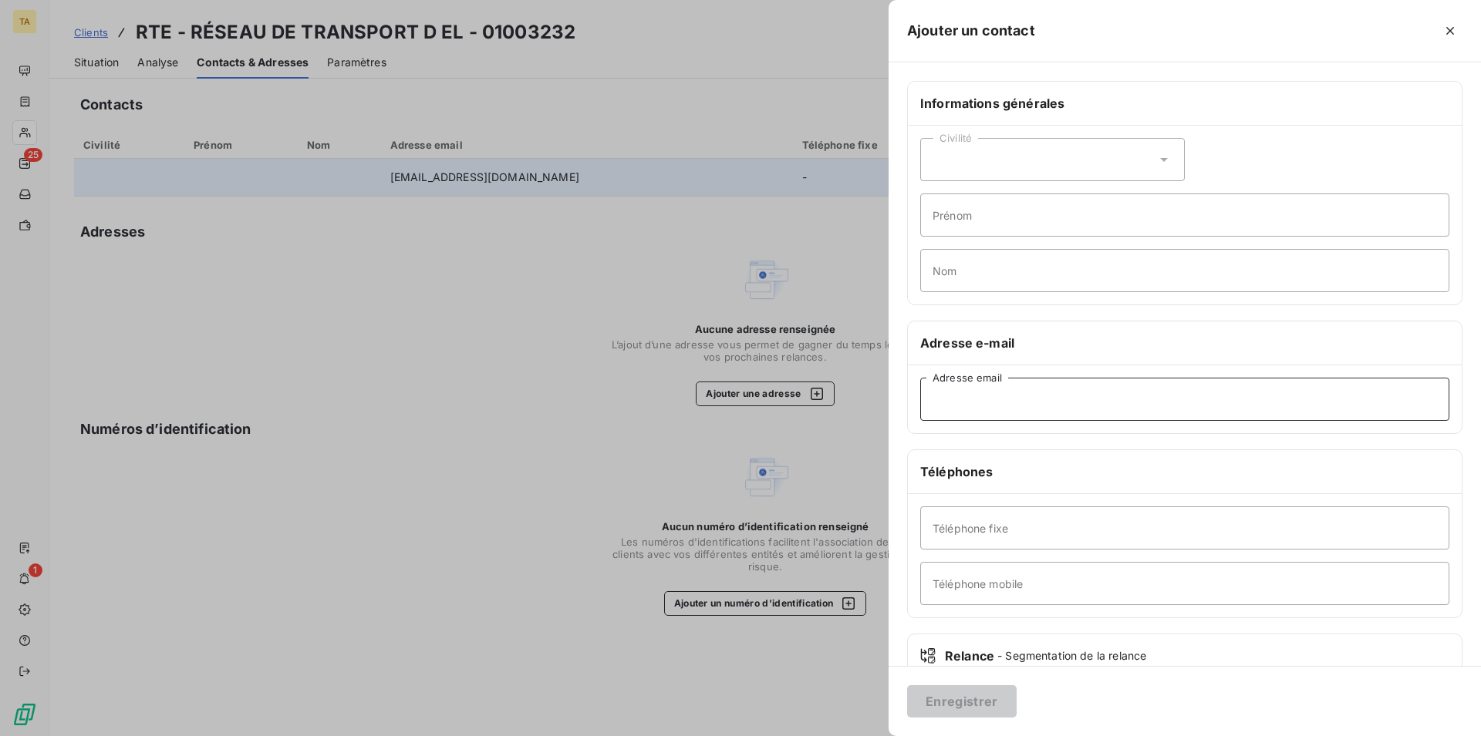
click at [1034, 409] on input "Adresse email" at bounding box center [1184, 399] width 529 height 43
type input "[EMAIL_ADDRESS][DOMAIN_NAME]"
click at [974, 704] on button "Enregistrer" at bounding box center [961, 702] width 109 height 32
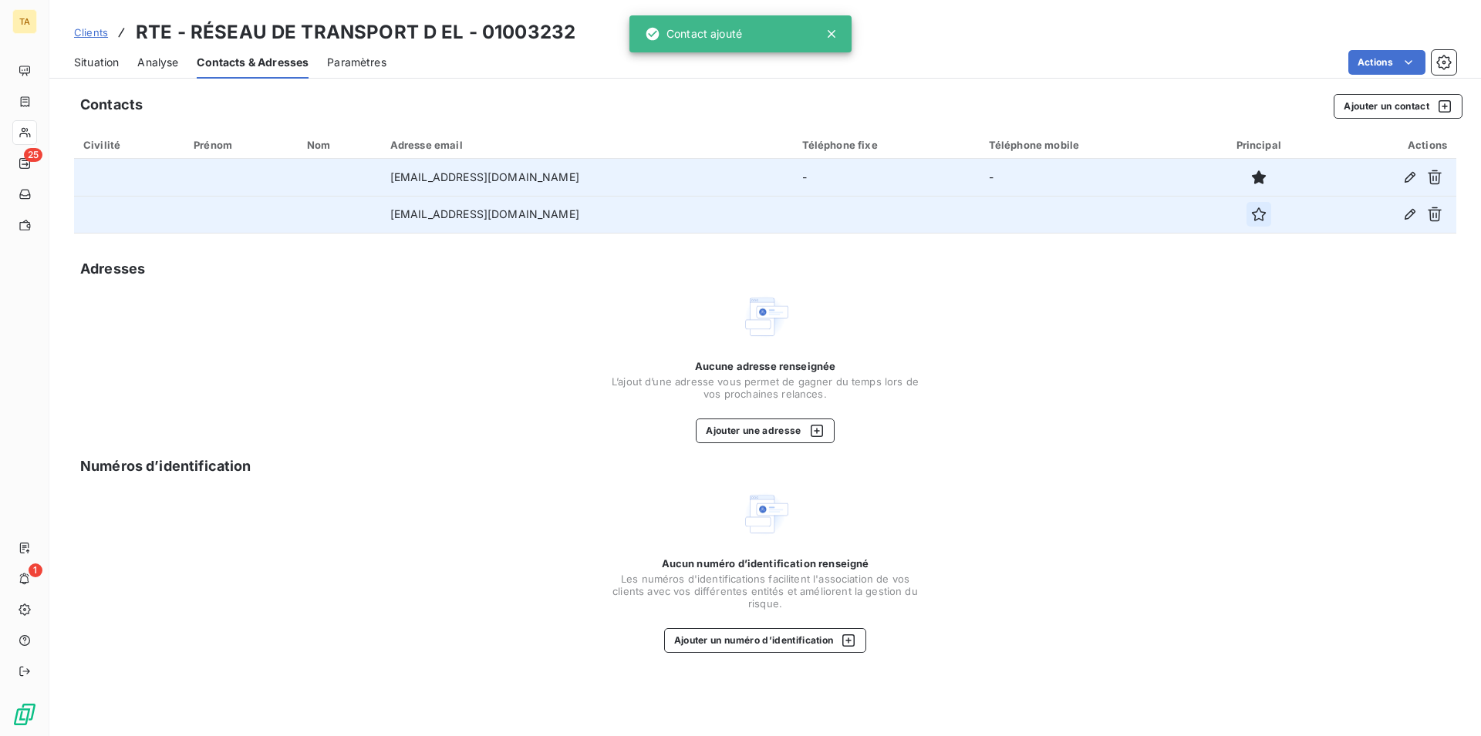
click at [1266, 218] on icon "button" at bounding box center [1258, 214] width 15 height 15
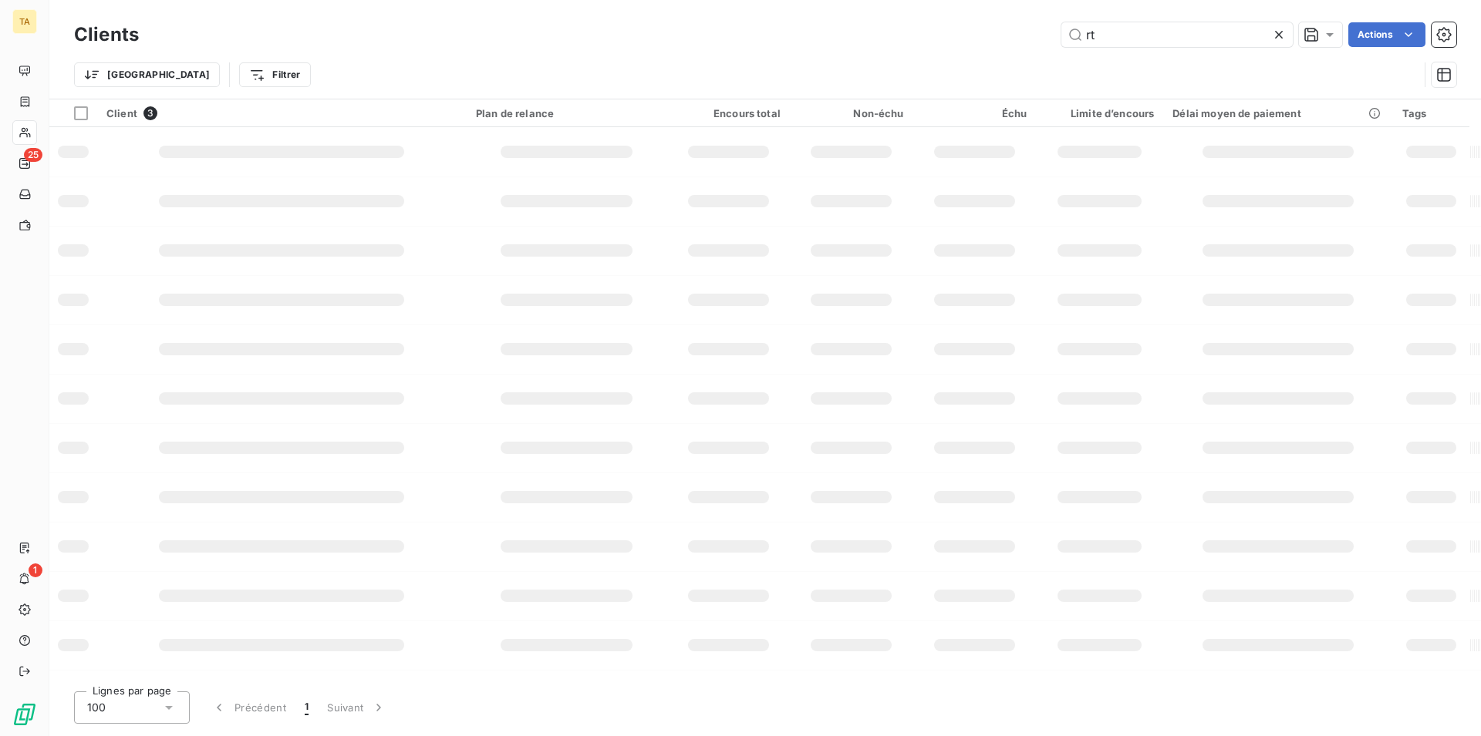
type input "r"
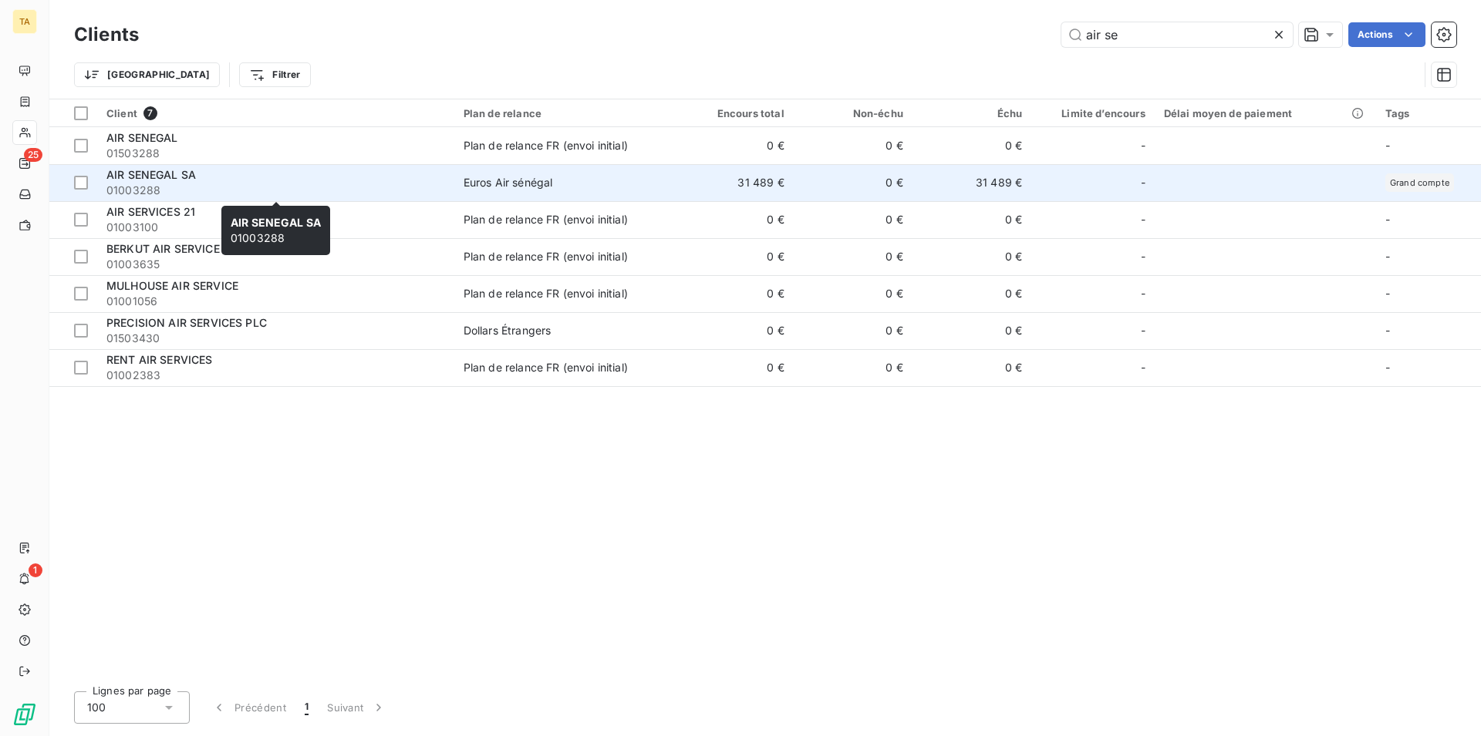
type input "air se"
click at [194, 179] on span "AIR SENEGAL SA" at bounding box center [150, 174] width 89 height 13
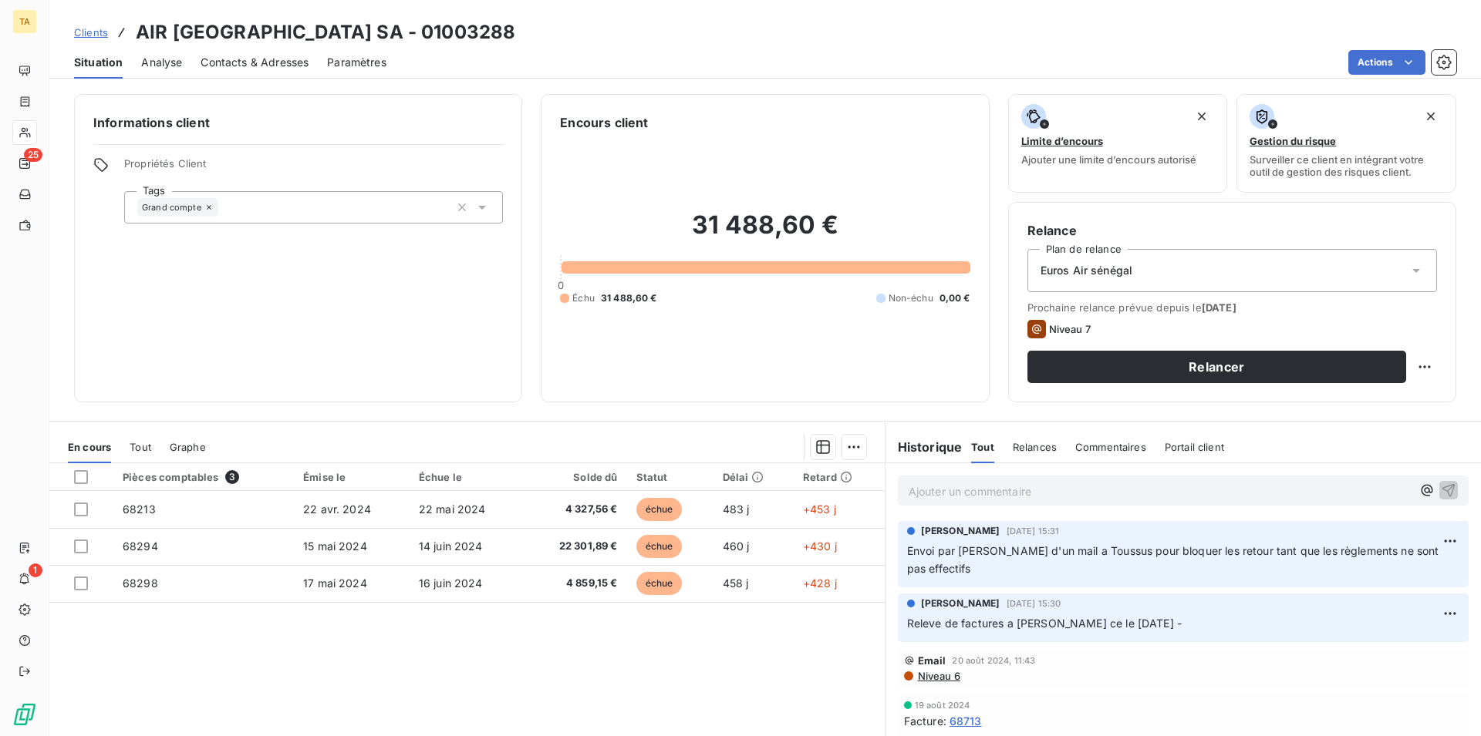
click at [250, 69] on span "Contacts & Adresses" at bounding box center [254, 62] width 108 height 15
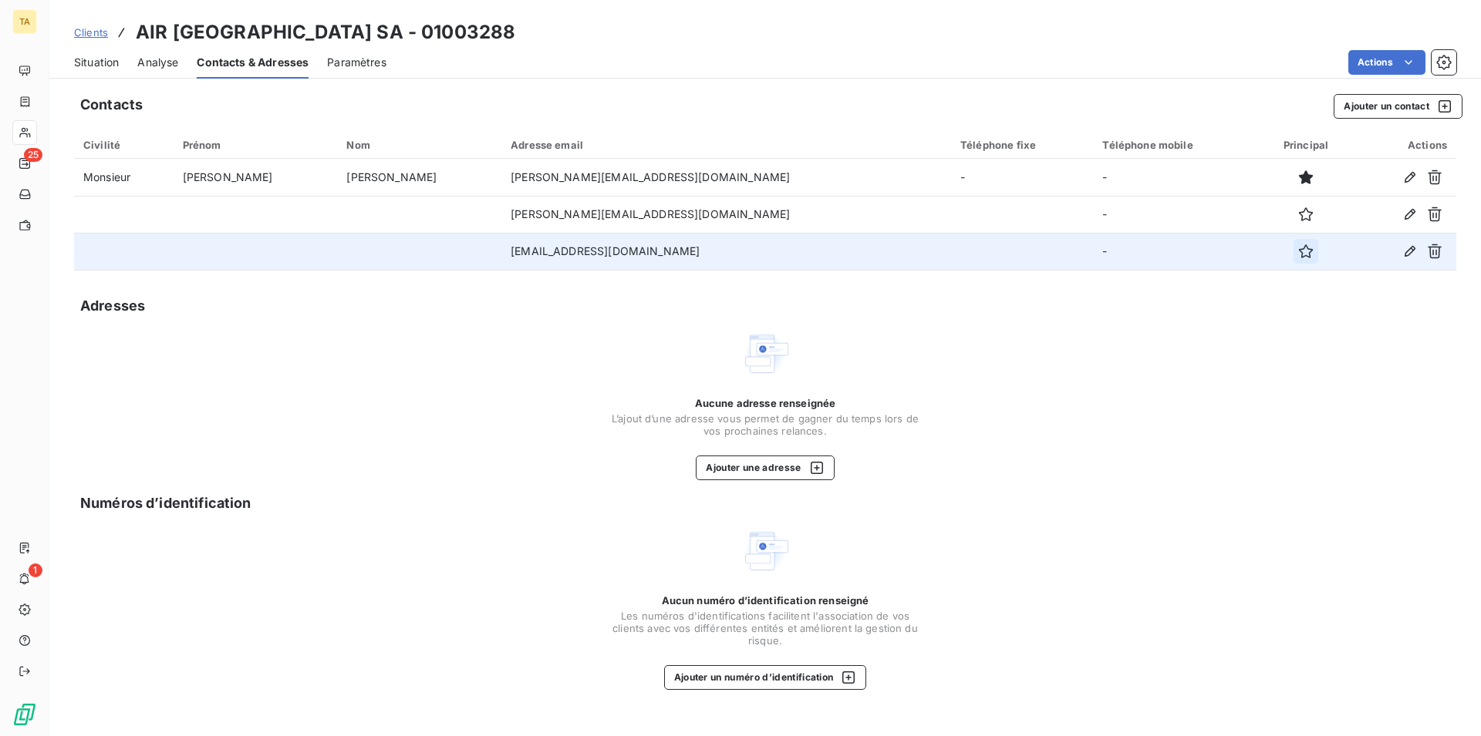
click at [1298, 253] on icon "button" at bounding box center [1305, 251] width 15 height 15
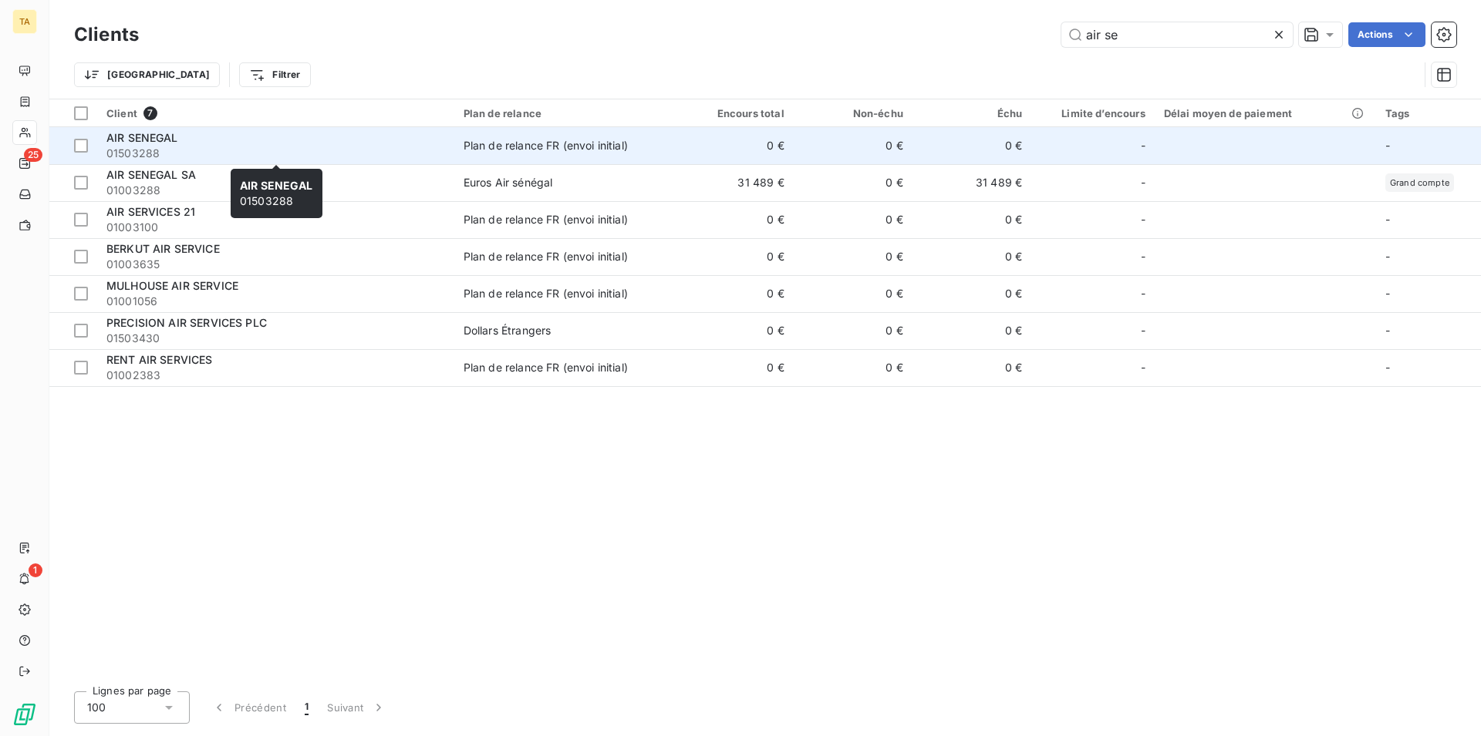
click at [129, 153] on span "01503288" at bounding box center [275, 153] width 339 height 15
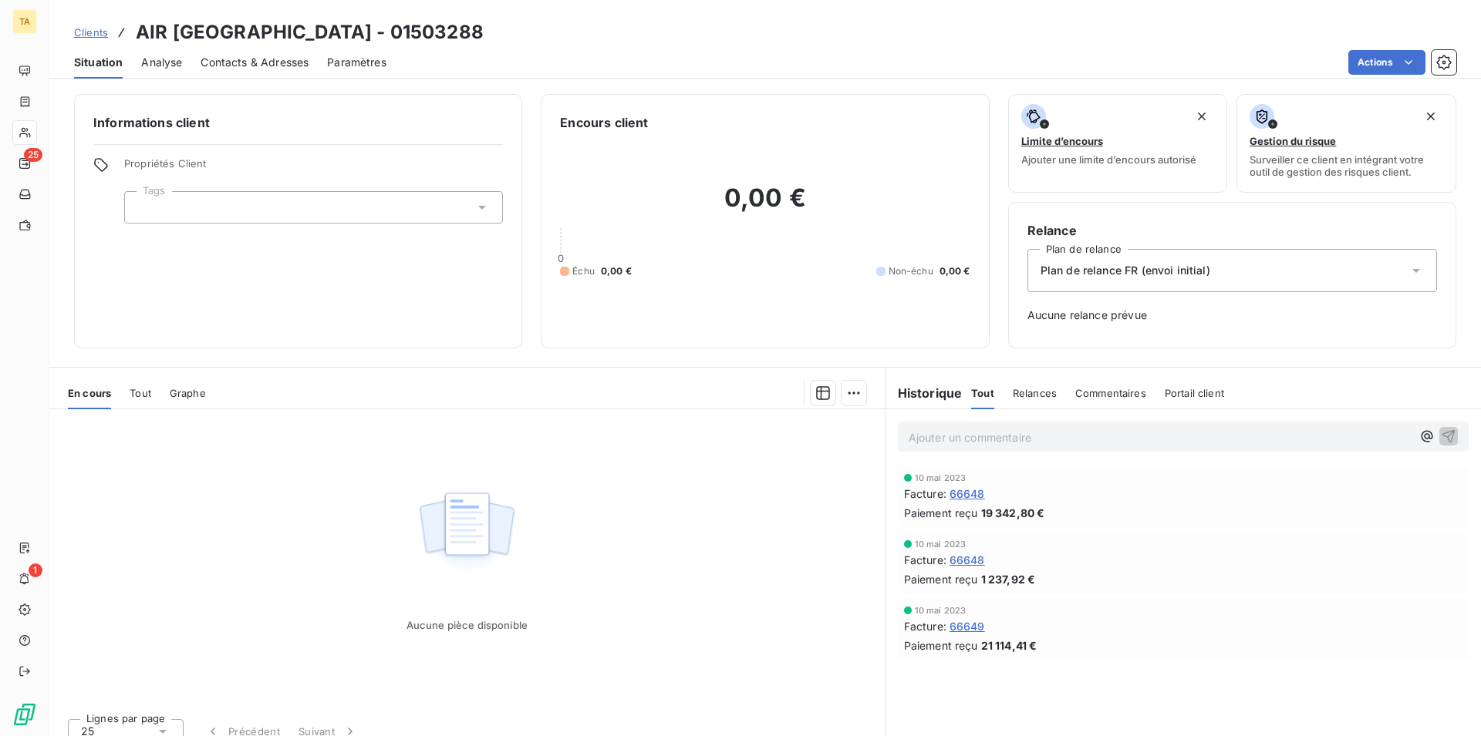
click at [258, 66] on span "Contacts & Adresses" at bounding box center [254, 62] width 108 height 15
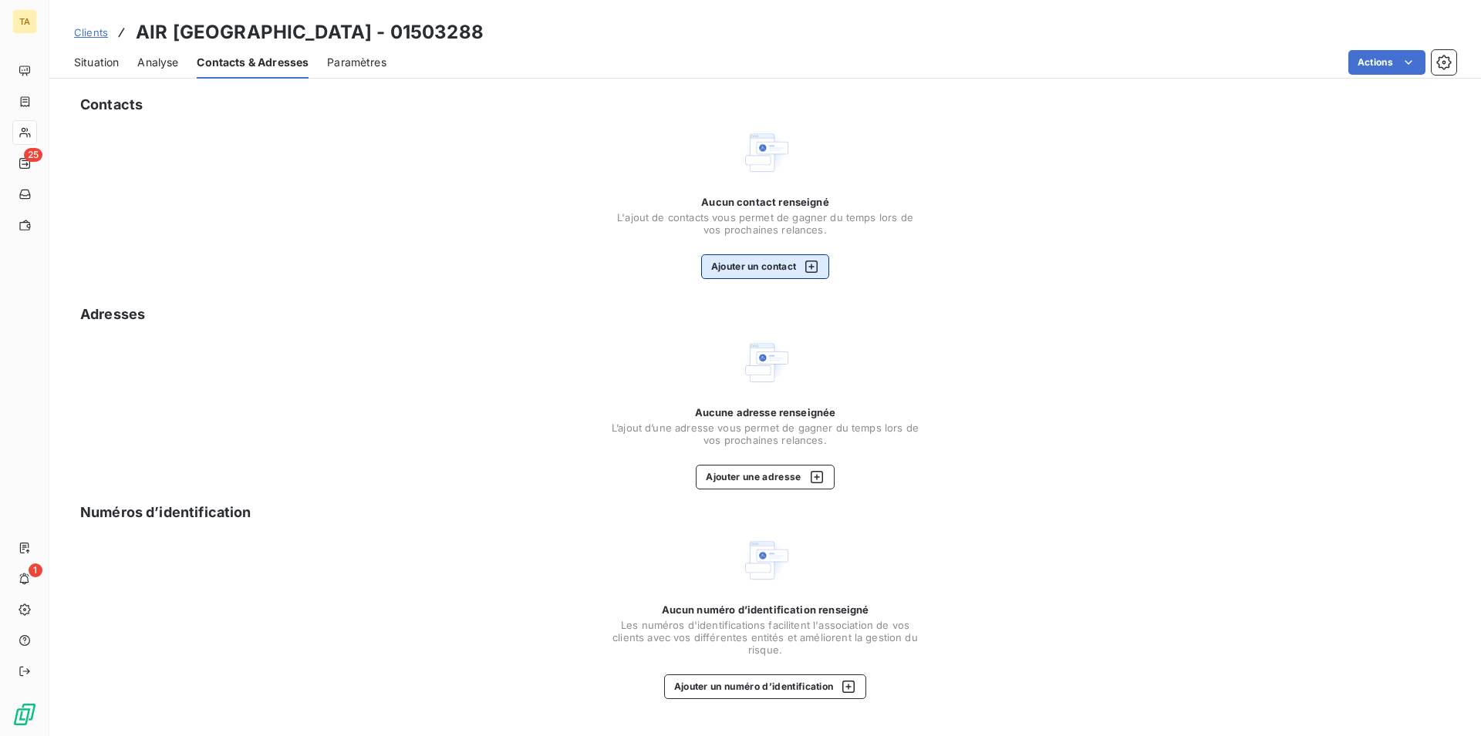
click at [733, 275] on button "Ajouter un contact" at bounding box center [765, 266] width 129 height 25
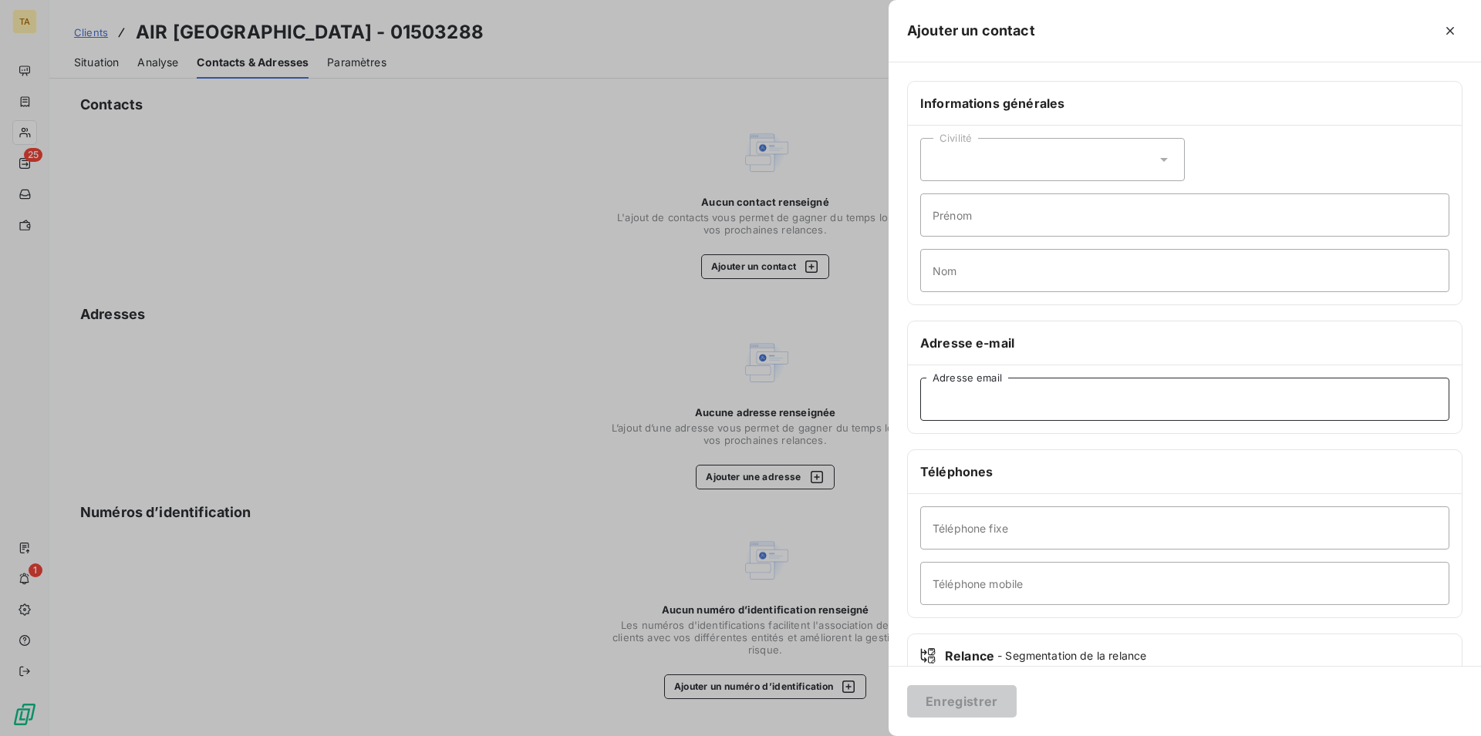
click at [992, 398] on input "Adresse email" at bounding box center [1184, 399] width 529 height 43
type input "[EMAIL_ADDRESS][DOMAIN_NAME]"
click at [979, 712] on button "Enregistrer" at bounding box center [961, 702] width 109 height 32
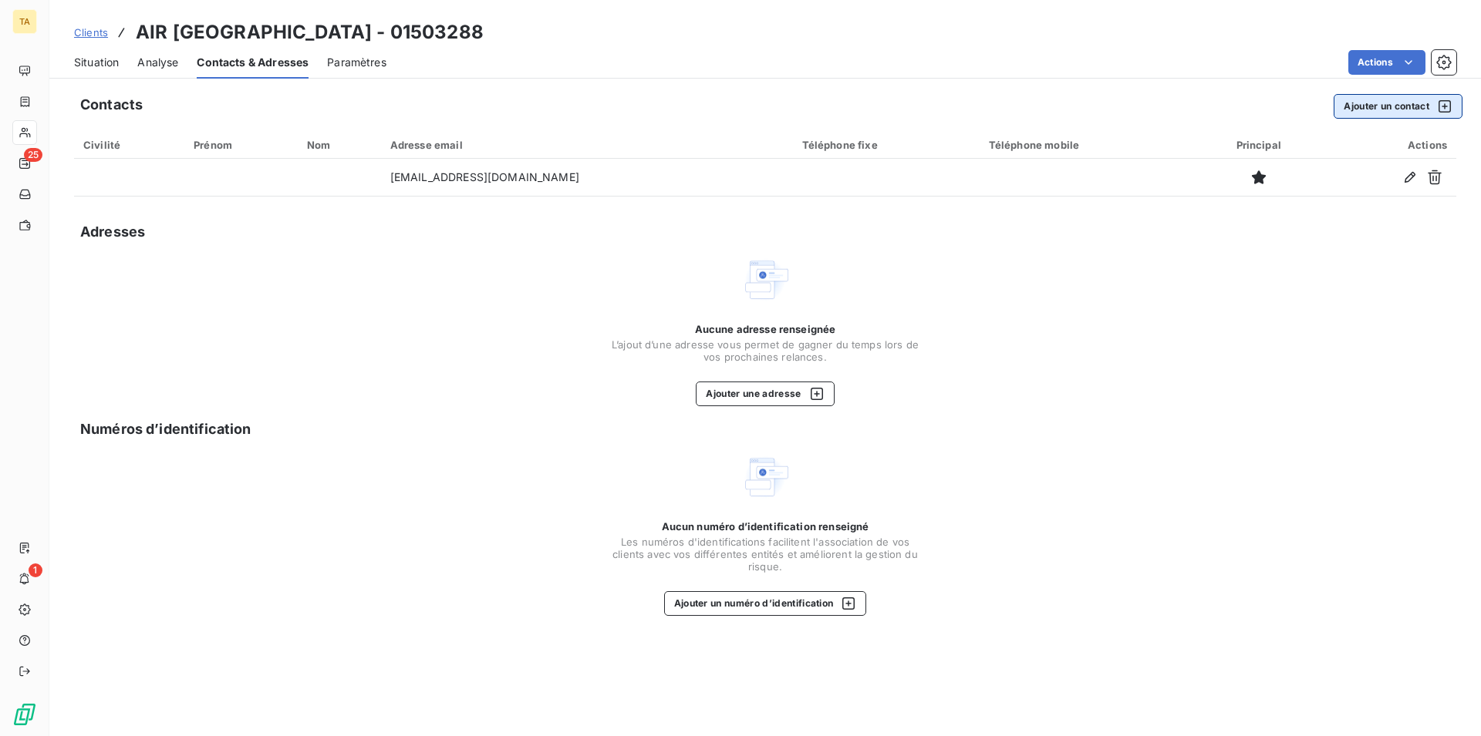
click at [1391, 113] on button "Ajouter un contact" at bounding box center [1397, 106] width 129 height 25
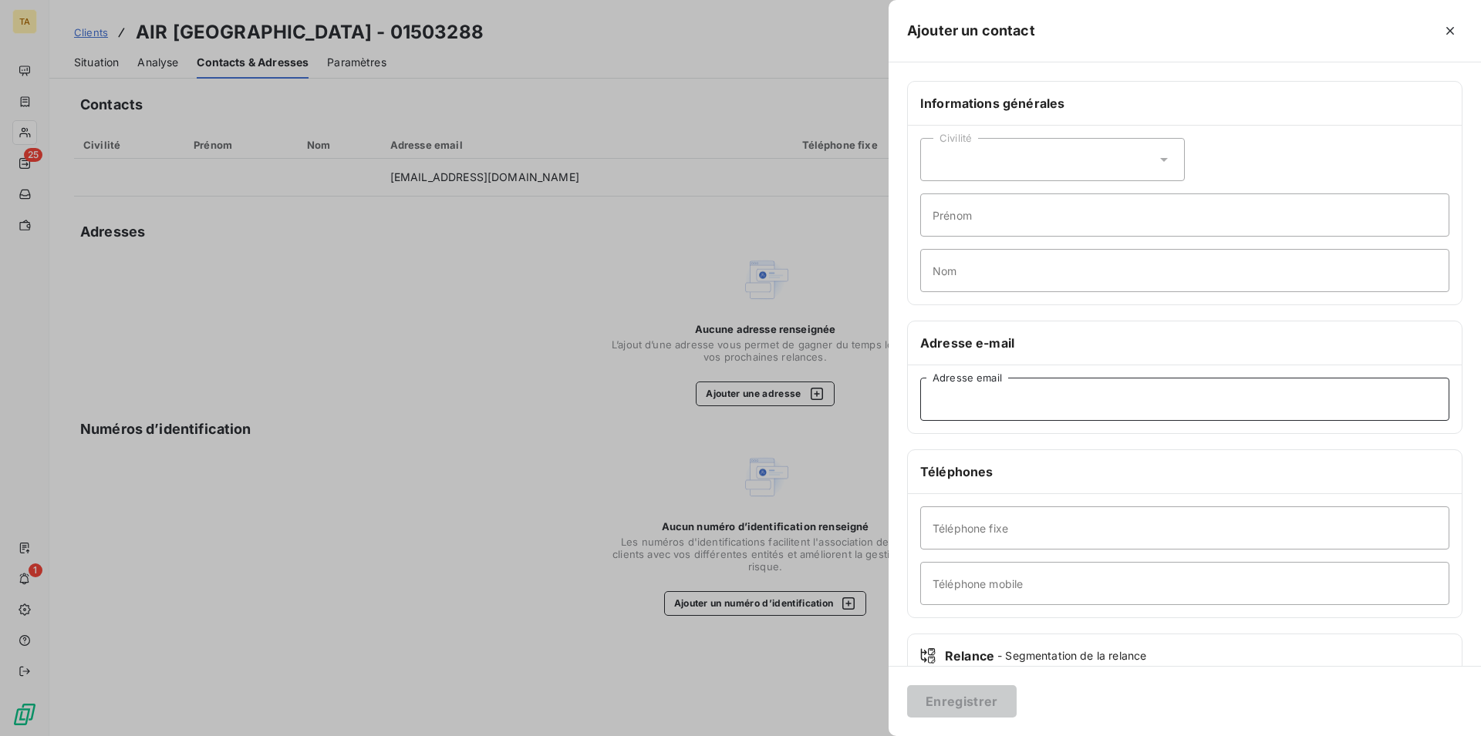
click at [1035, 412] on input "Adresse email" at bounding box center [1184, 399] width 529 height 43
type input "[PERSON_NAME][EMAIL_ADDRESS][DOMAIN_NAME]"
click at [961, 709] on button "Enregistrer" at bounding box center [961, 702] width 109 height 32
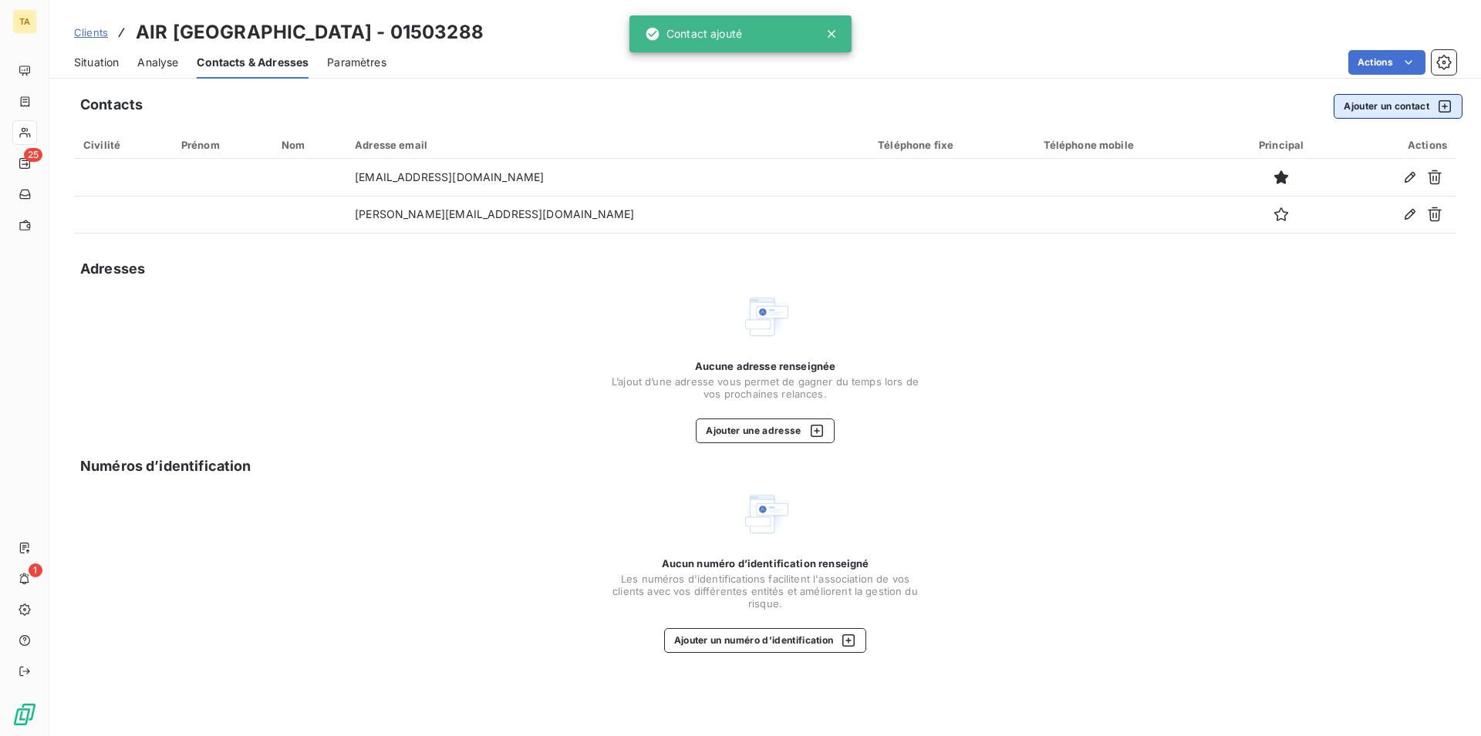
click at [1370, 105] on button "Ajouter un contact" at bounding box center [1397, 106] width 129 height 25
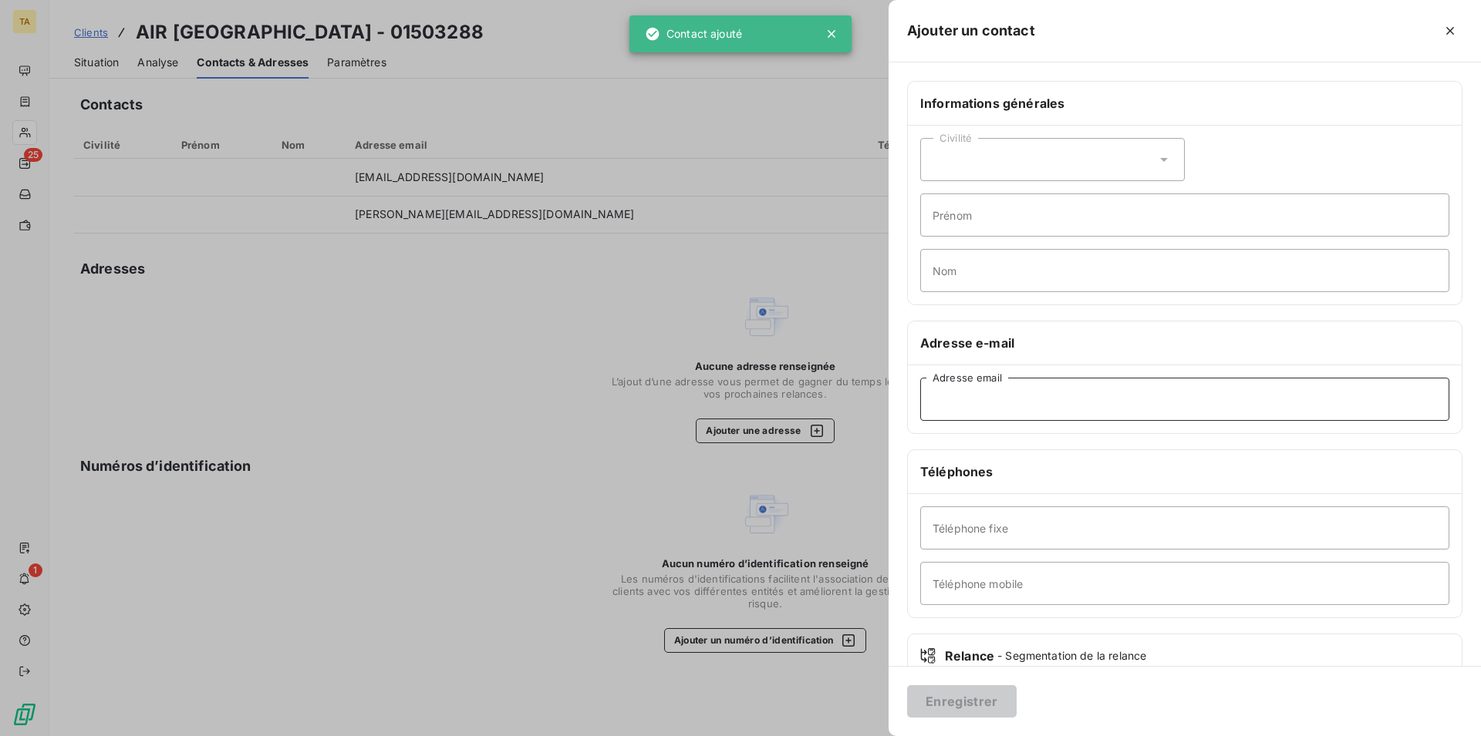
click at [995, 409] on input "Adresse email" at bounding box center [1184, 399] width 529 height 43
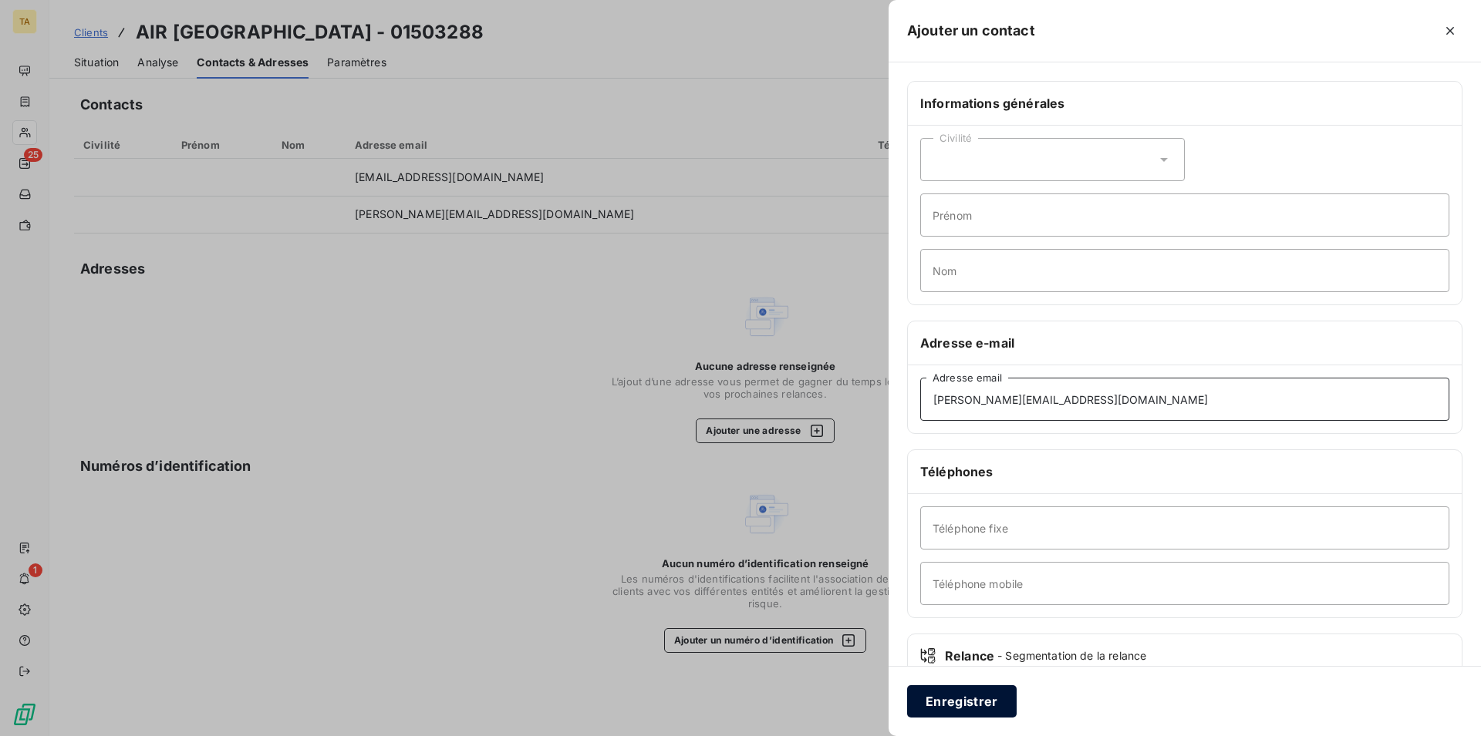
type input "[PERSON_NAME][EMAIL_ADDRESS][DOMAIN_NAME]"
click at [951, 688] on button "Enregistrer" at bounding box center [961, 702] width 109 height 32
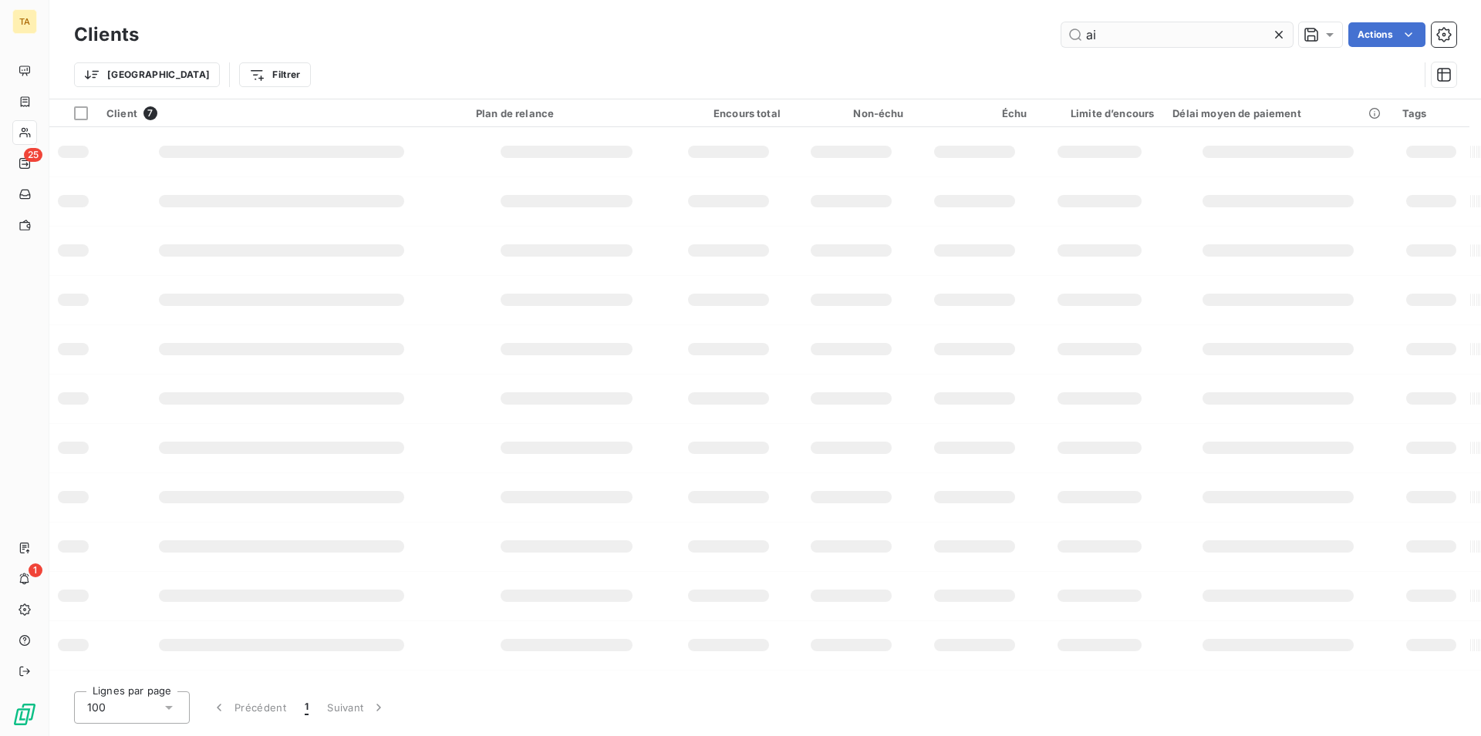
type input "a"
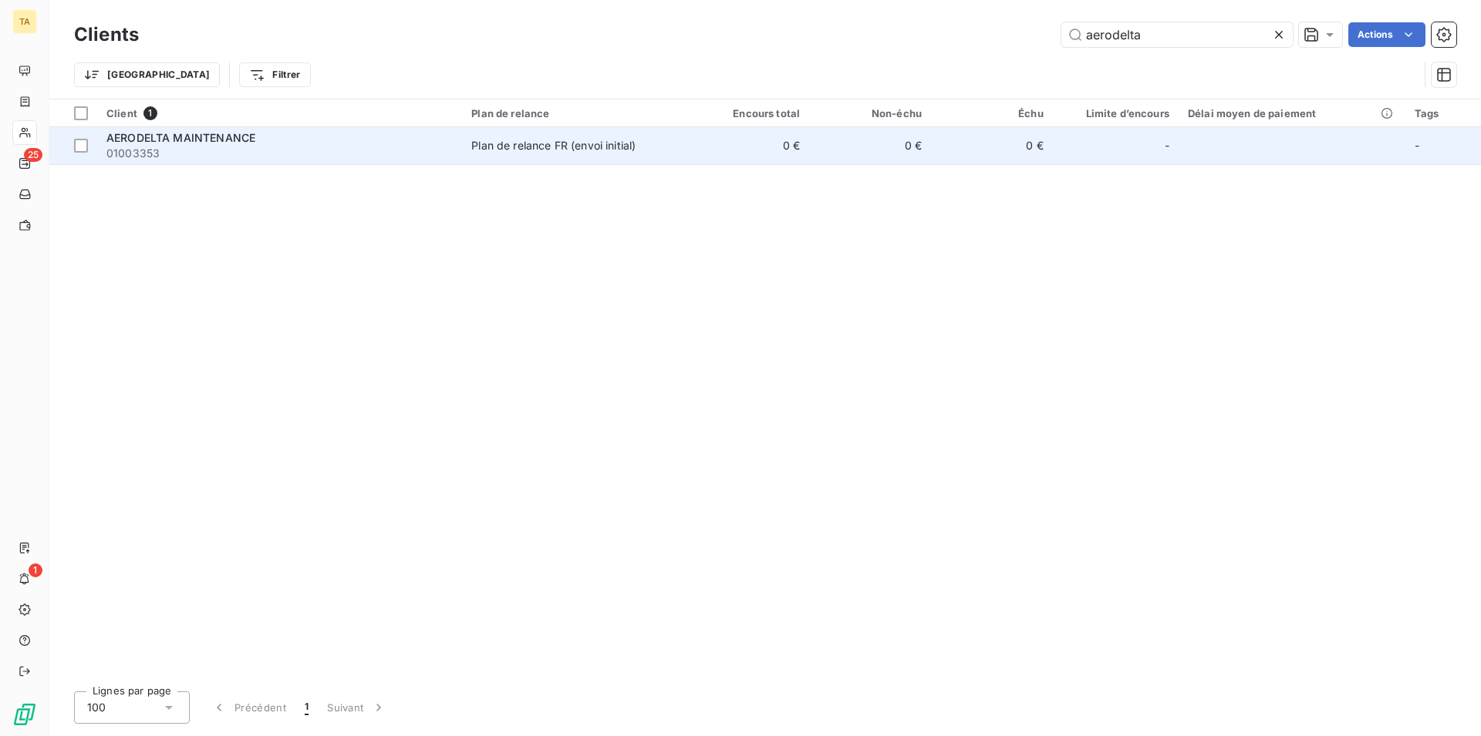
type input "aerodelta"
click at [245, 139] on span "AERODELTA MAINTENANCE" at bounding box center [180, 137] width 149 height 13
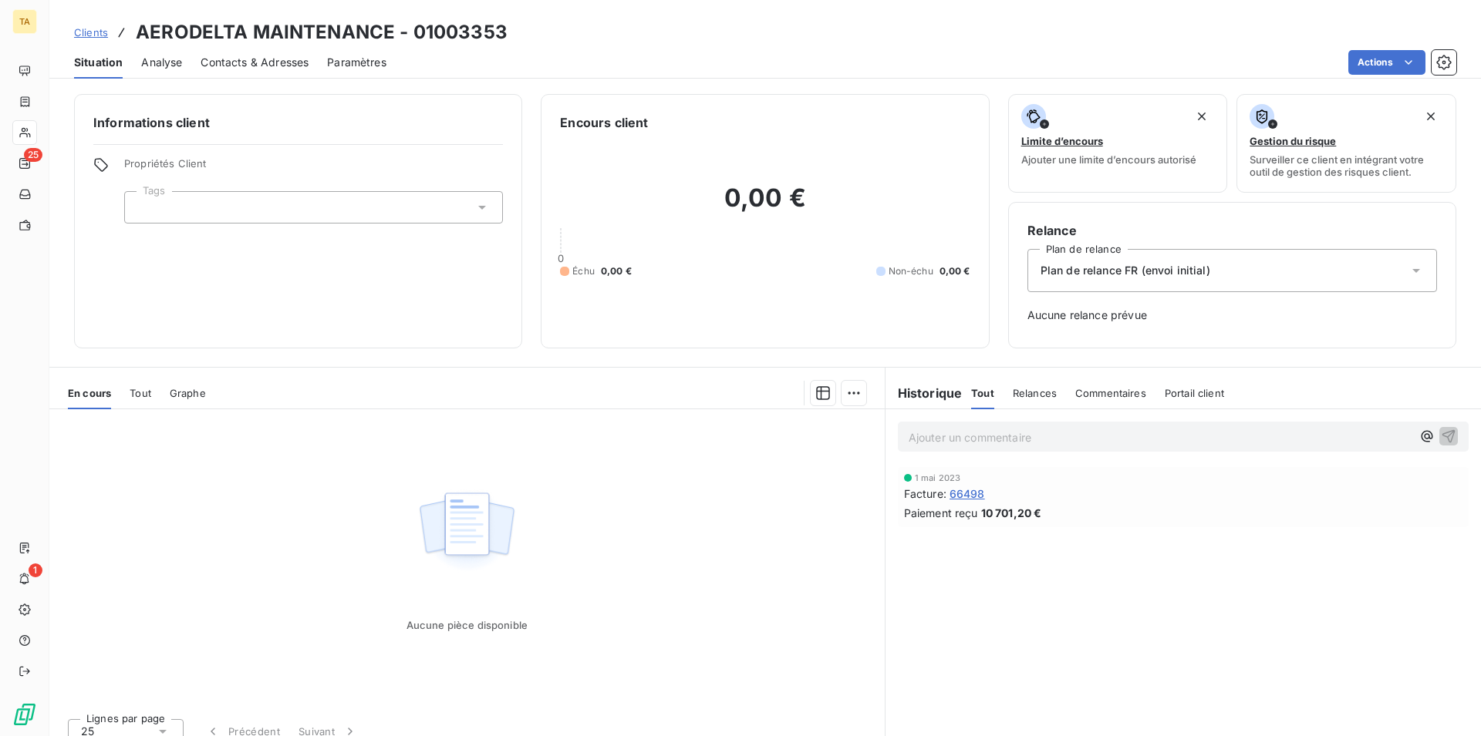
click at [276, 60] on span "Contacts & Adresses" at bounding box center [254, 62] width 108 height 15
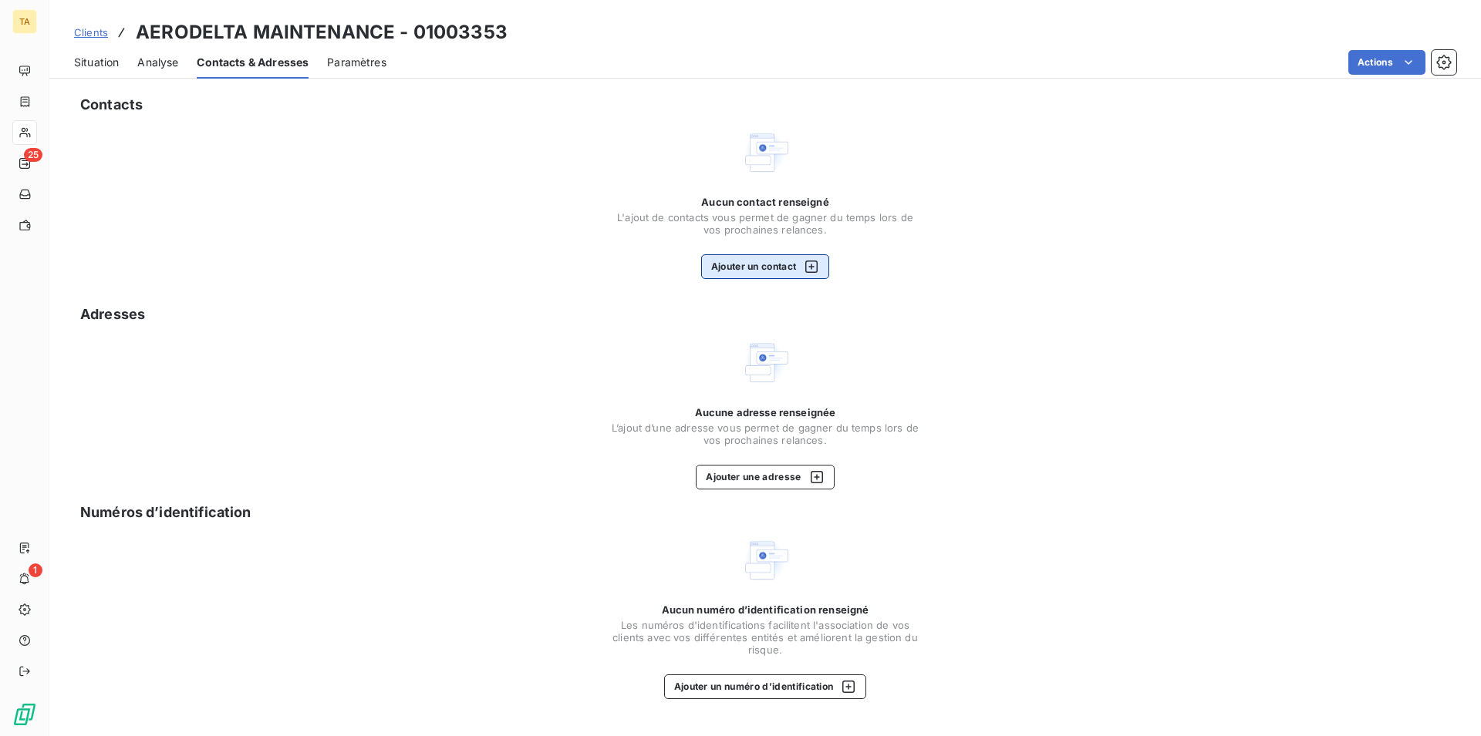
click at [770, 262] on button "Ajouter un contact" at bounding box center [765, 266] width 129 height 25
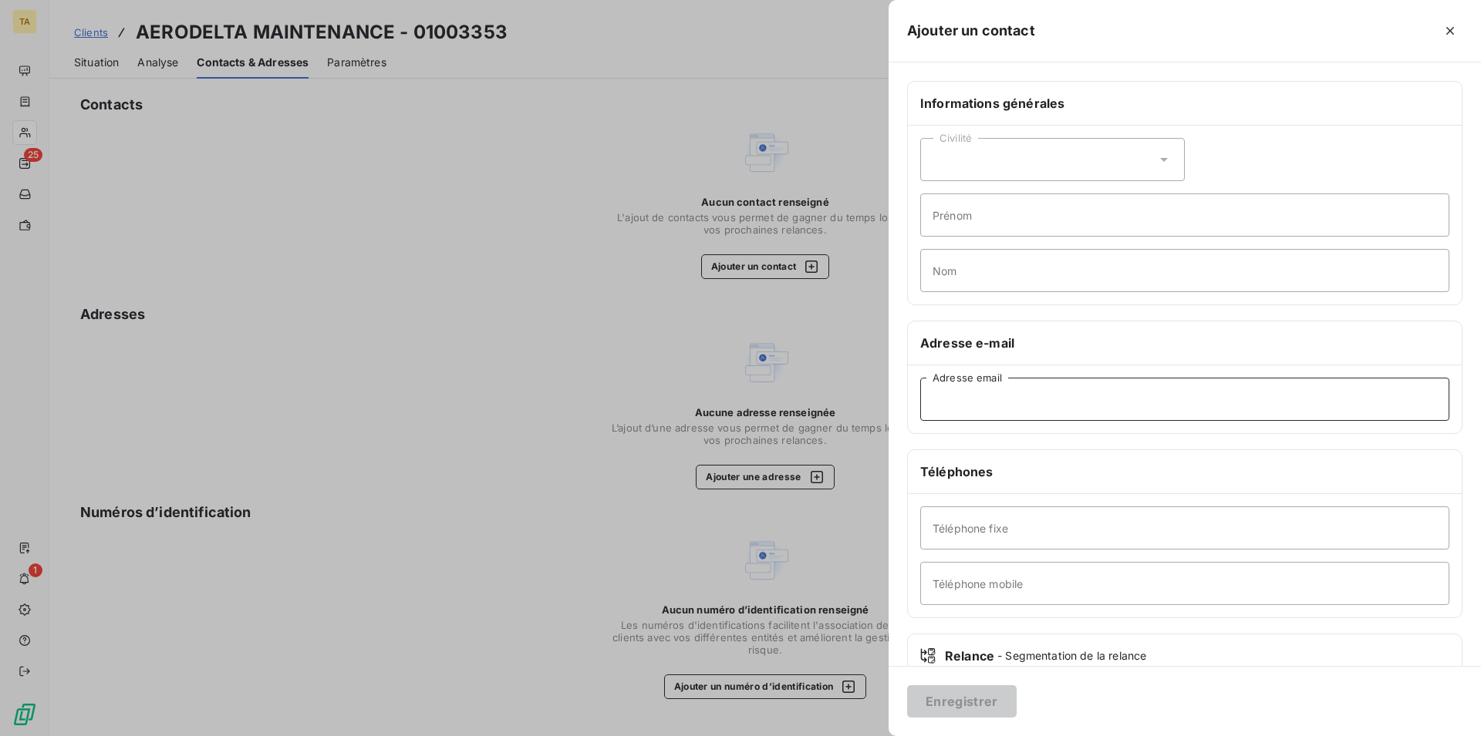
click at [1006, 406] on input "Adresse email" at bounding box center [1184, 399] width 529 height 43
type input "[EMAIL_ADDRESS][DOMAIN_NAME]"
click at [972, 705] on button "Enregistrer" at bounding box center [961, 702] width 109 height 32
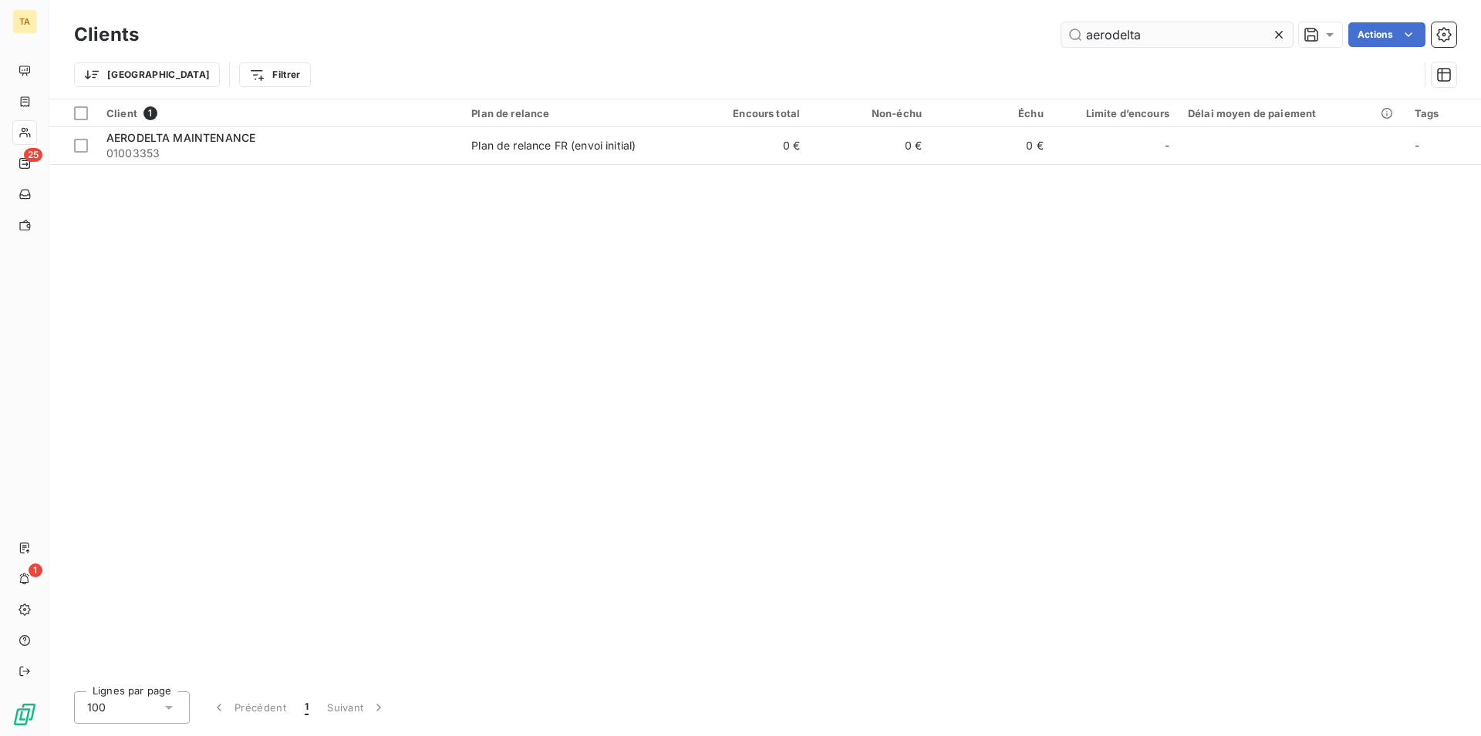
drag, startPoint x: 1174, startPoint y: 38, endPoint x: 992, endPoint y: 11, distance: 184.0
click at [1061, 22] on input "aerodelta" at bounding box center [1176, 34] width 231 height 25
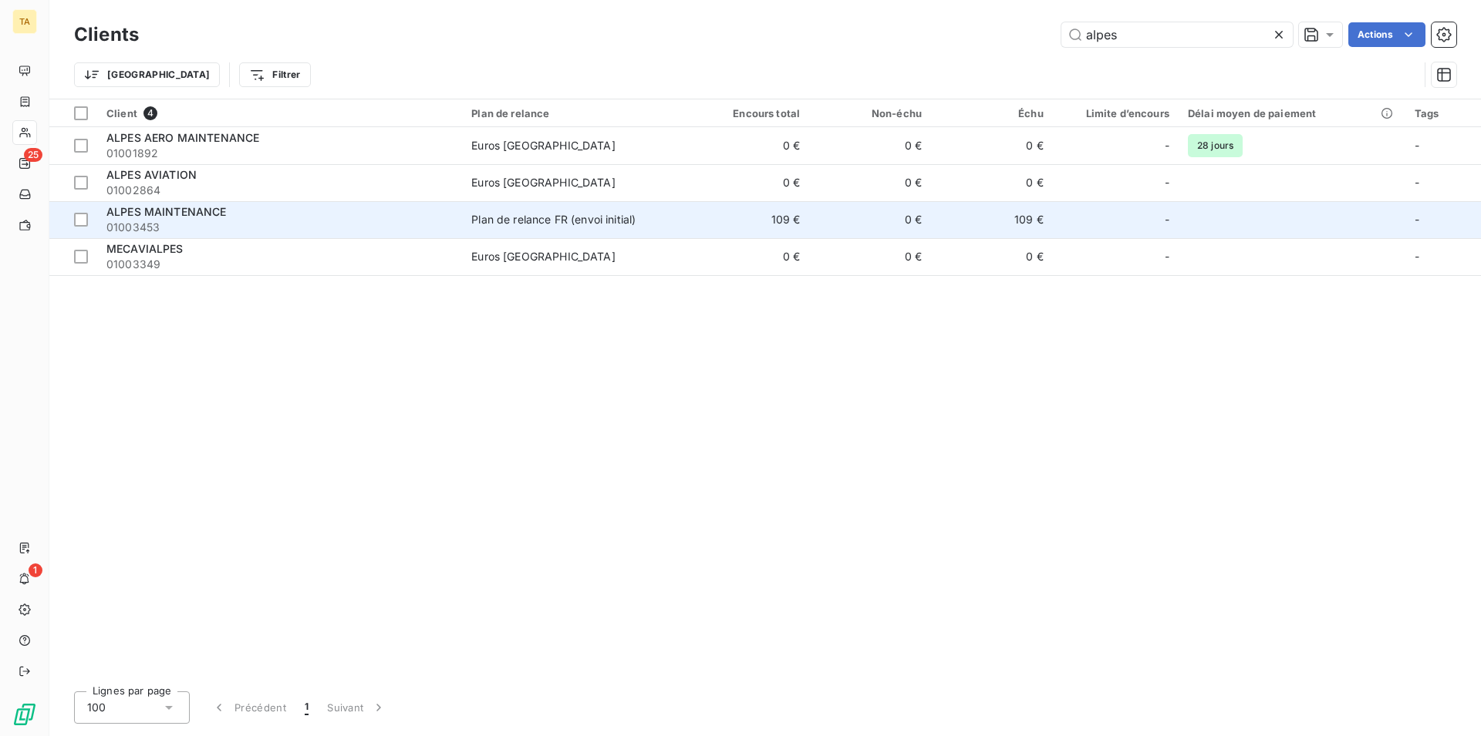
type input "alpes"
click at [167, 234] on span "01003453" at bounding box center [279, 227] width 346 height 15
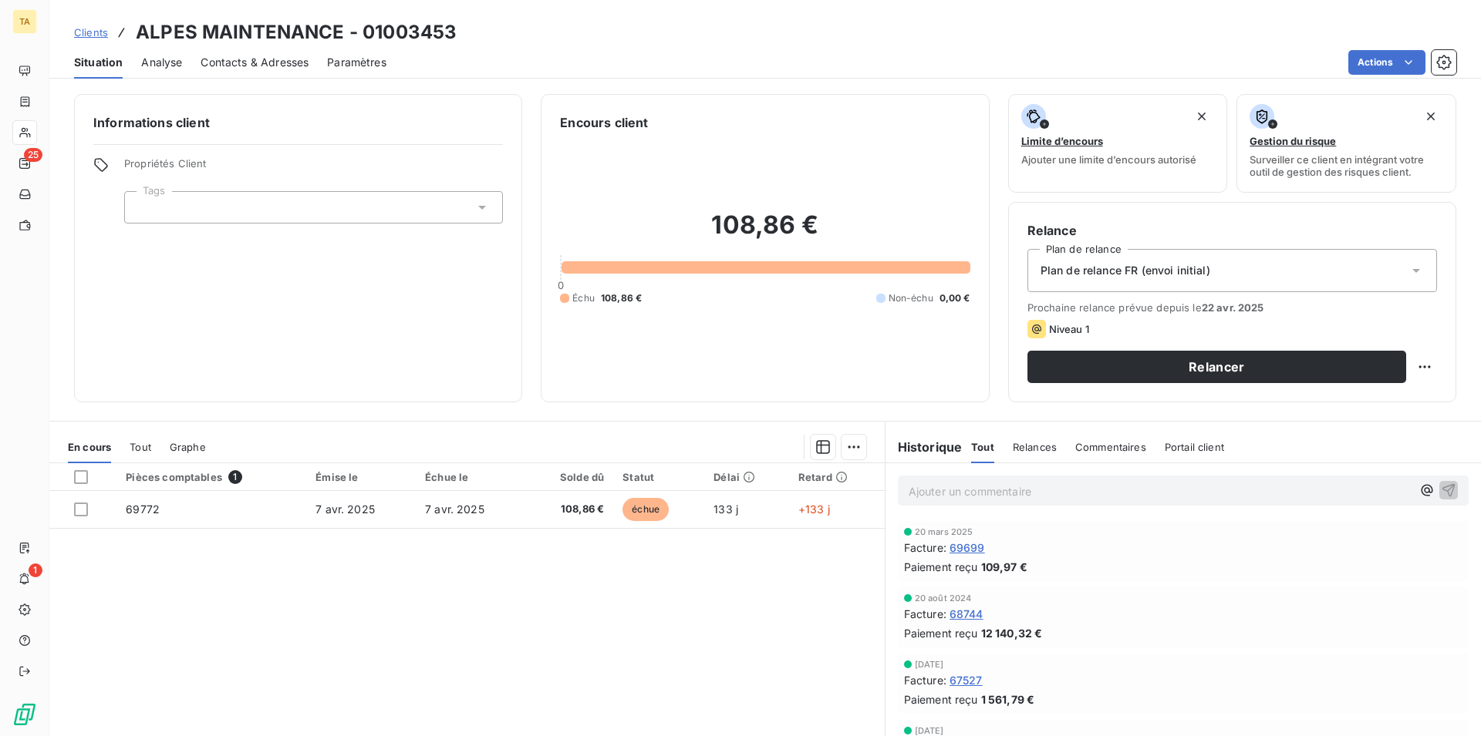
click at [249, 66] on span "Contacts & Adresses" at bounding box center [254, 62] width 108 height 15
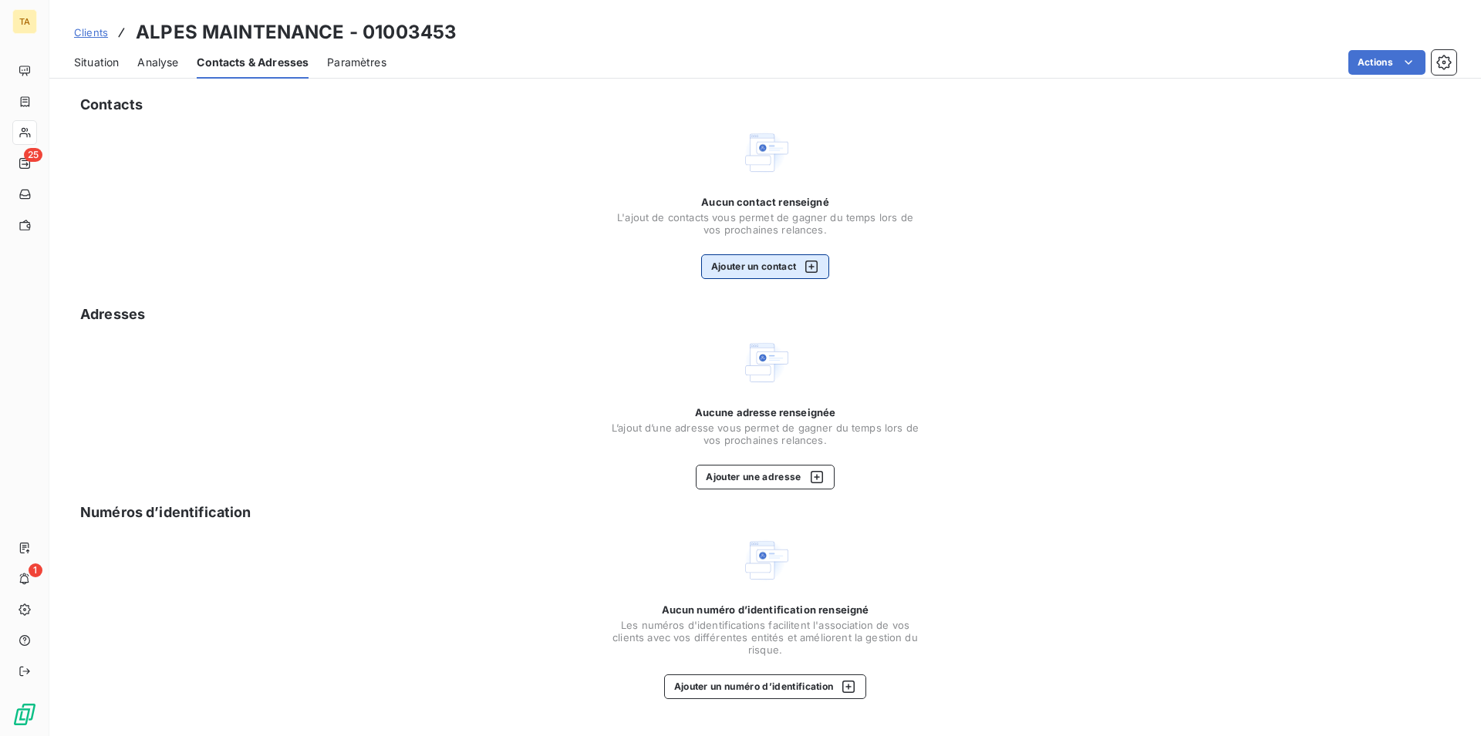
click at [763, 267] on button "Ajouter un contact" at bounding box center [765, 266] width 129 height 25
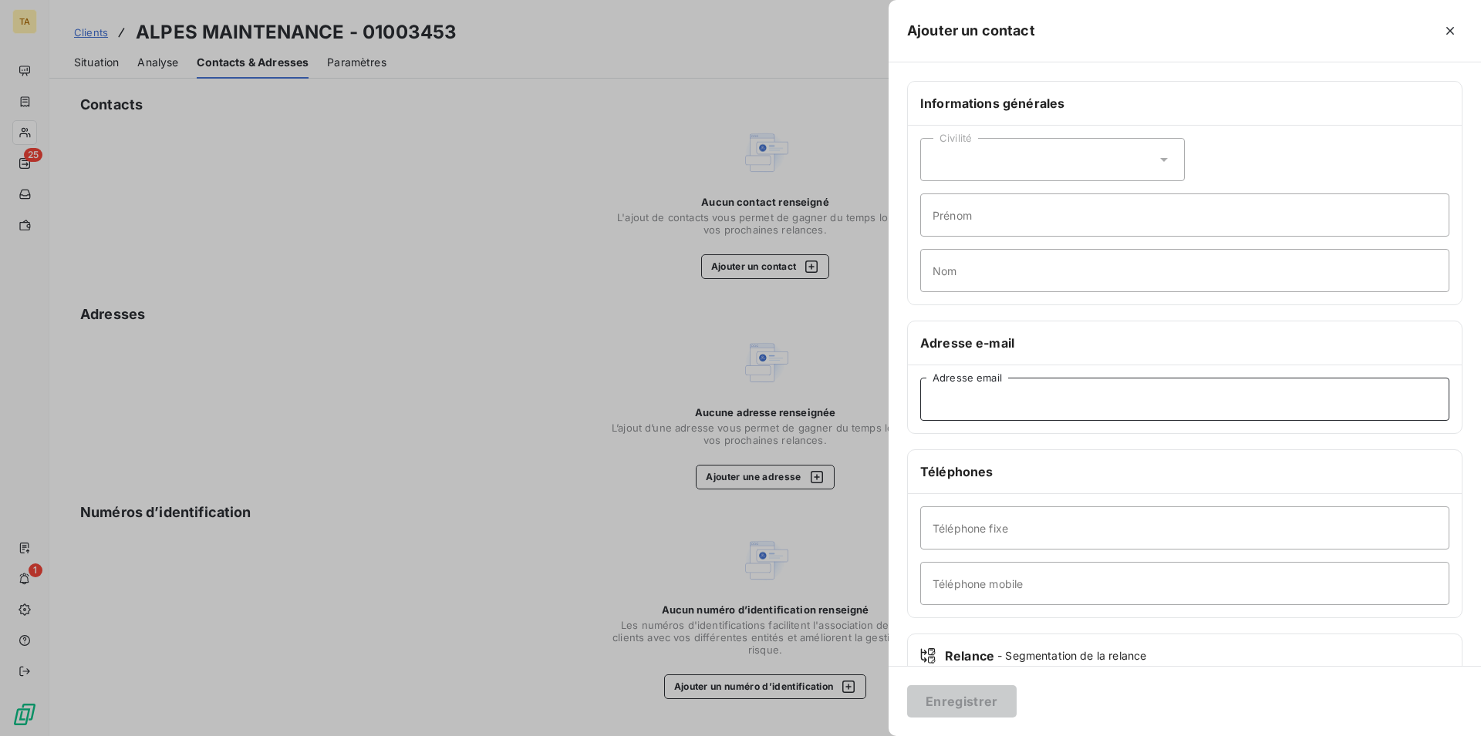
click at [1061, 406] on input "Adresse email" at bounding box center [1184, 399] width 529 height 43
type input "[EMAIL_ADDRESS][DOMAIN_NAME]"
click at [1001, 705] on button "Enregistrer" at bounding box center [961, 702] width 109 height 32
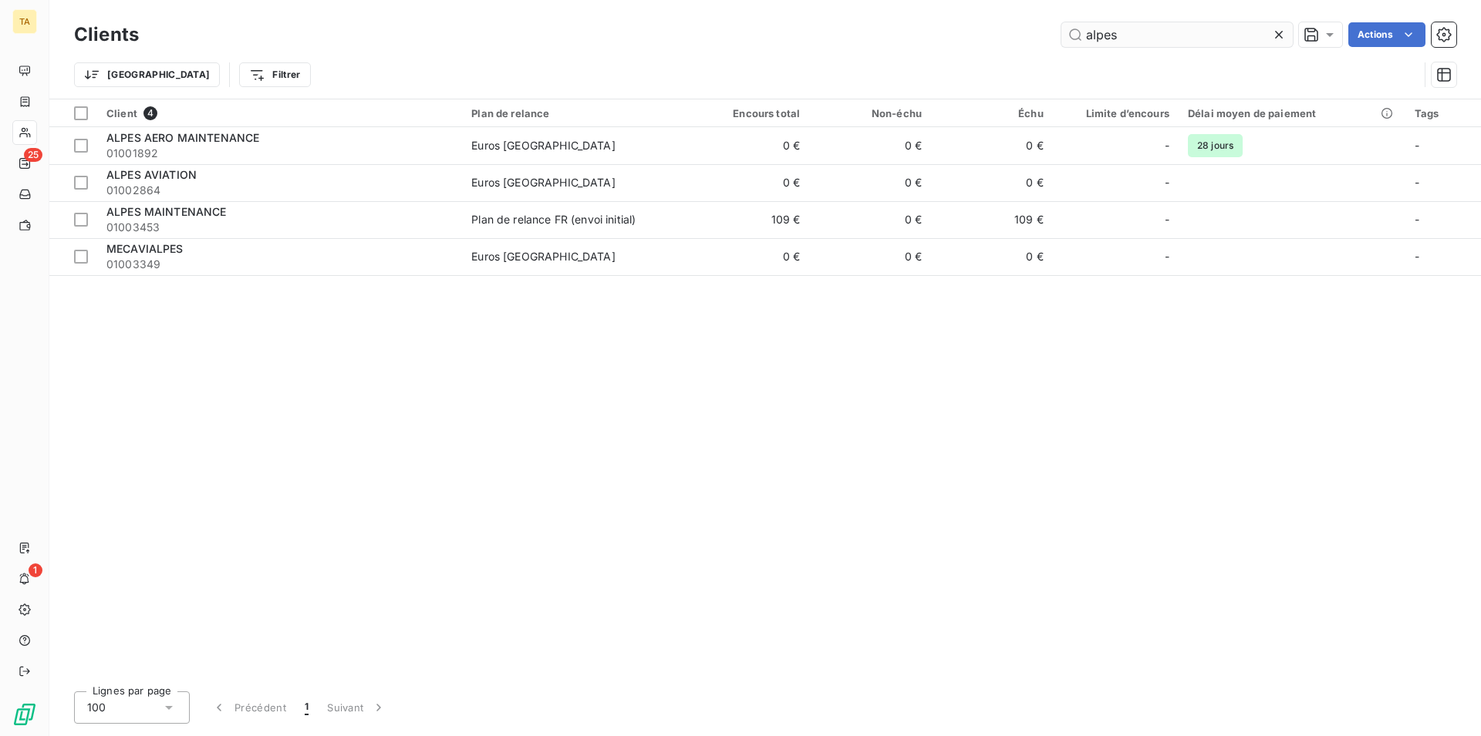
drag, startPoint x: 1131, startPoint y: 35, endPoint x: 1018, endPoint y: 22, distance: 114.2
click at [1061, 22] on input "alpes" at bounding box center [1176, 34] width 231 height 25
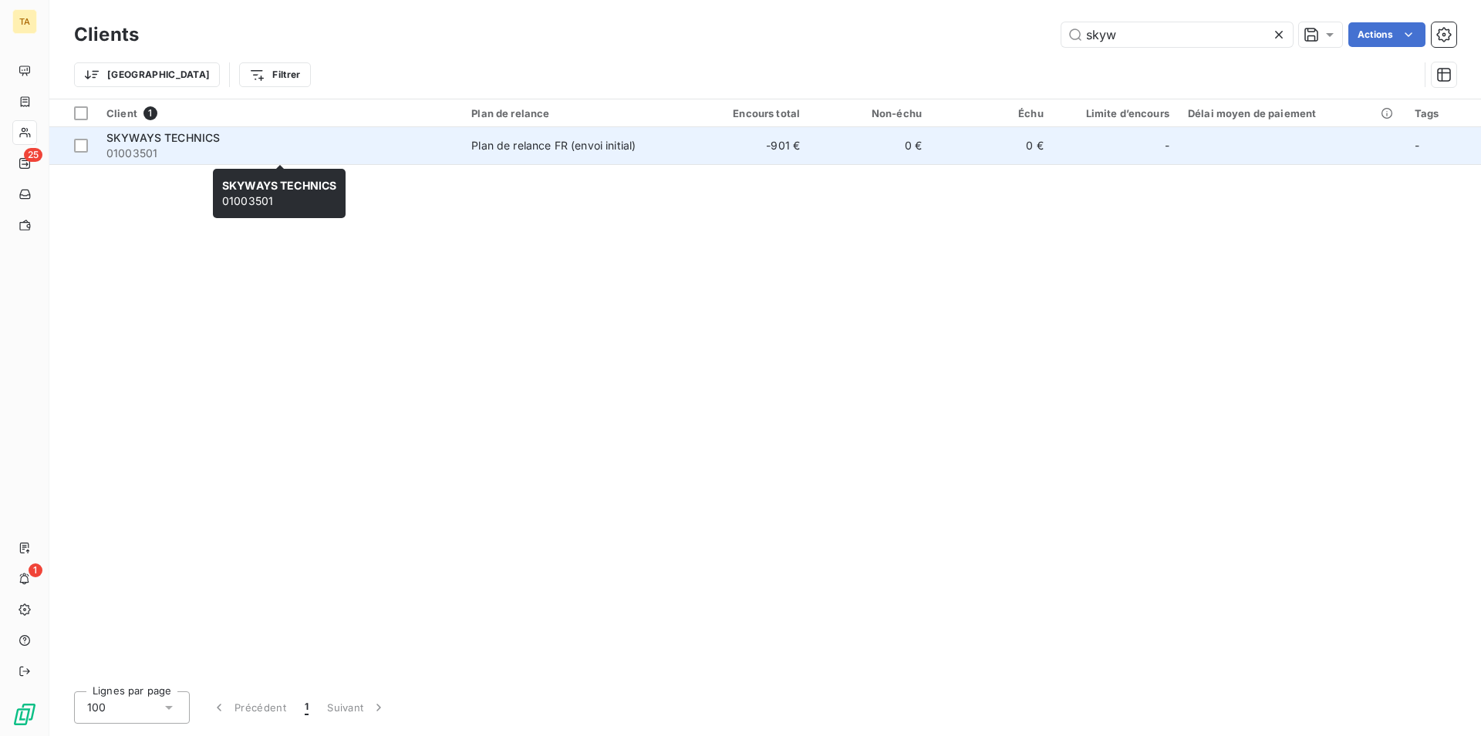
type input "skyw"
click at [181, 157] on span "01003501" at bounding box center [279, 153] width 346 height 15
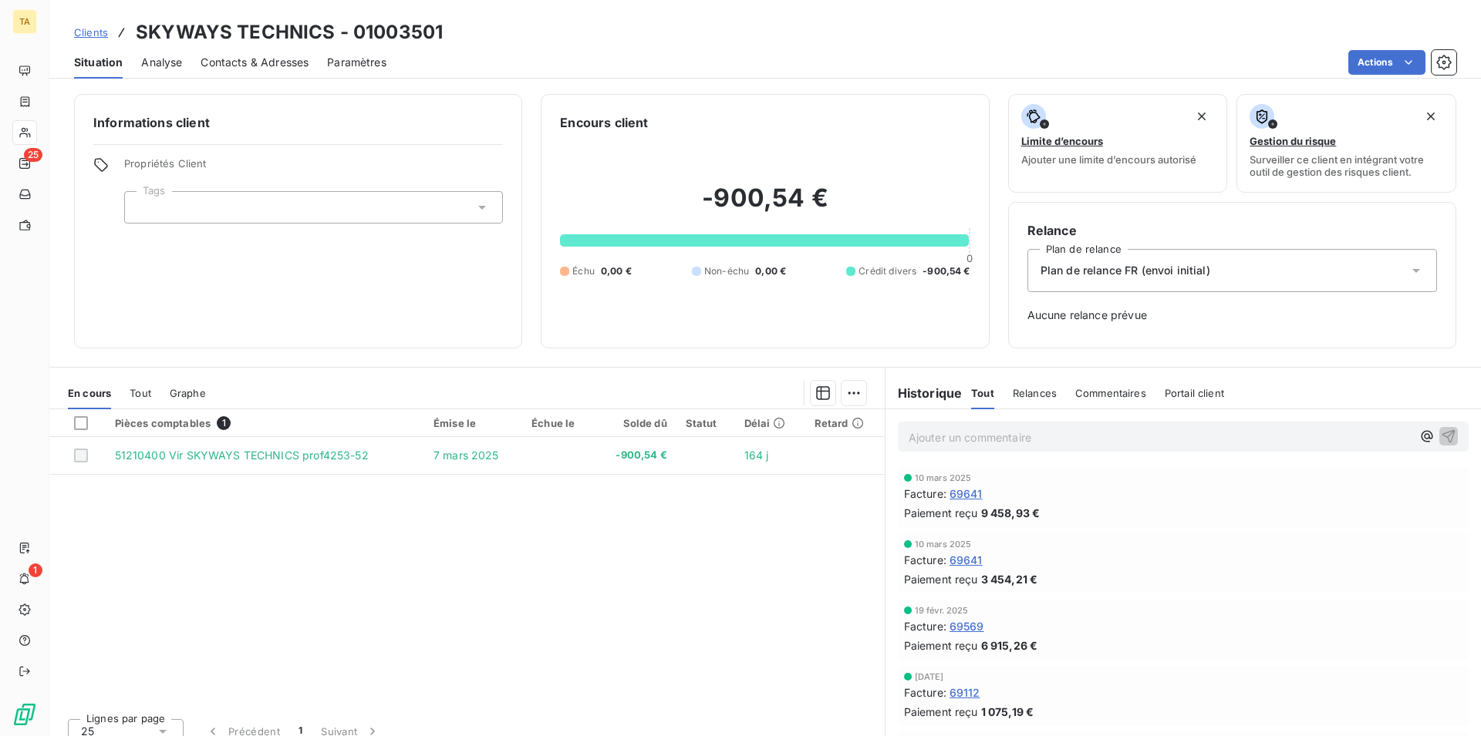
click at [270, 45] on h3 "SKYWAYS TECHNICS - 01003501" at bounding box center [289, 33] width 307 height 28
click at [270, 65] on span "Contacts & Adresses" at bounding box center [254, 62] width 108 height 15
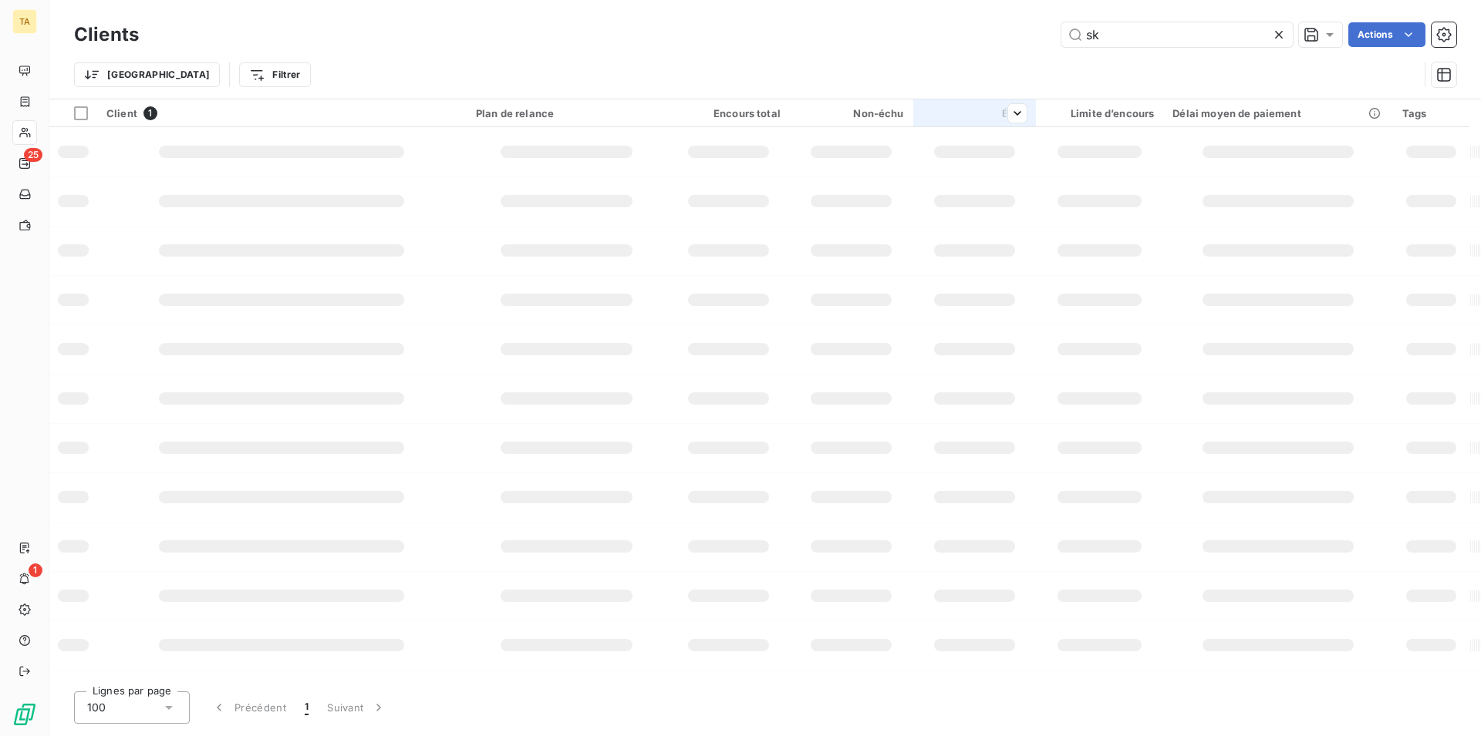
type input "s"
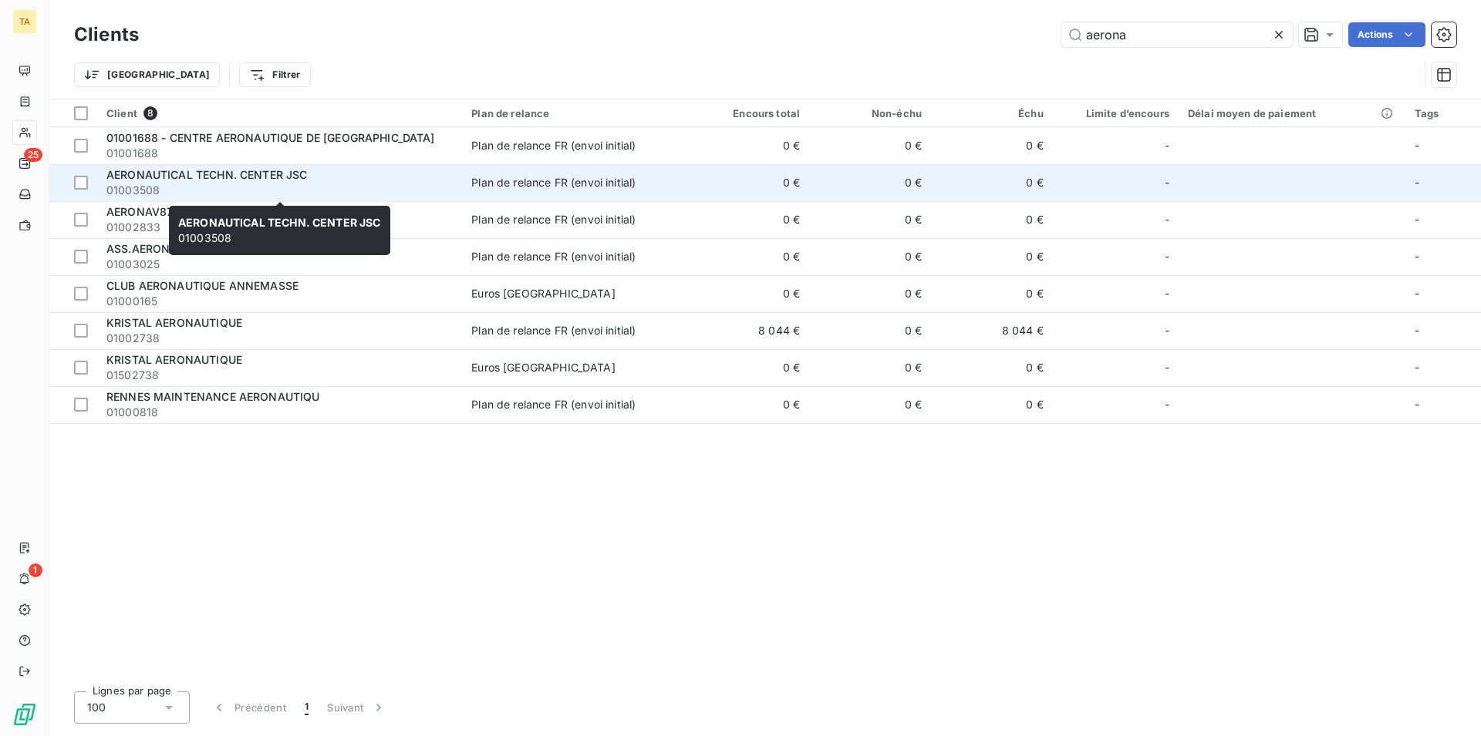
type input "aerona"
click at [246, 185] on span "01003508" at bounding box center [279, 190] width 346 height 15
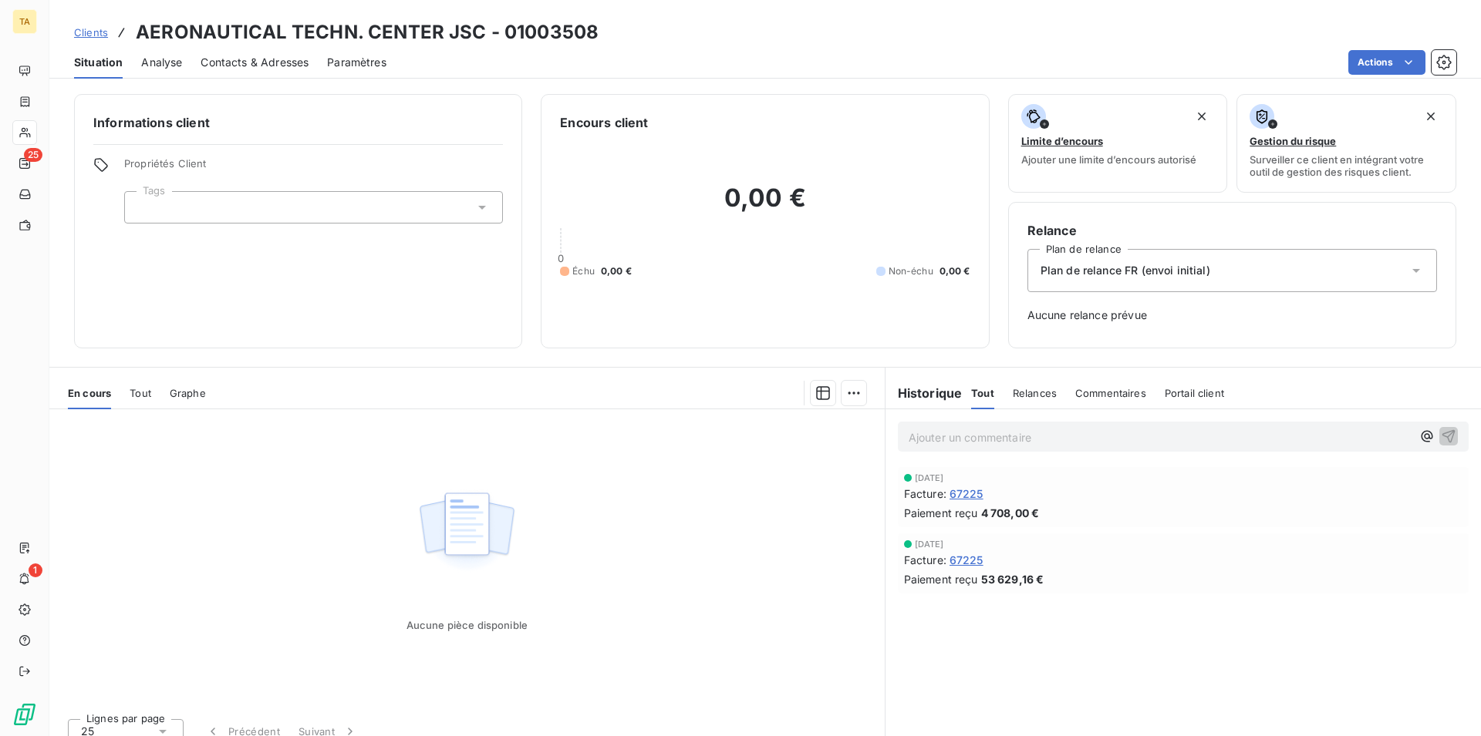
click at [279, 54] on div "Contacts & Adresses" at bounding box center [254, 62] width 108 height 32
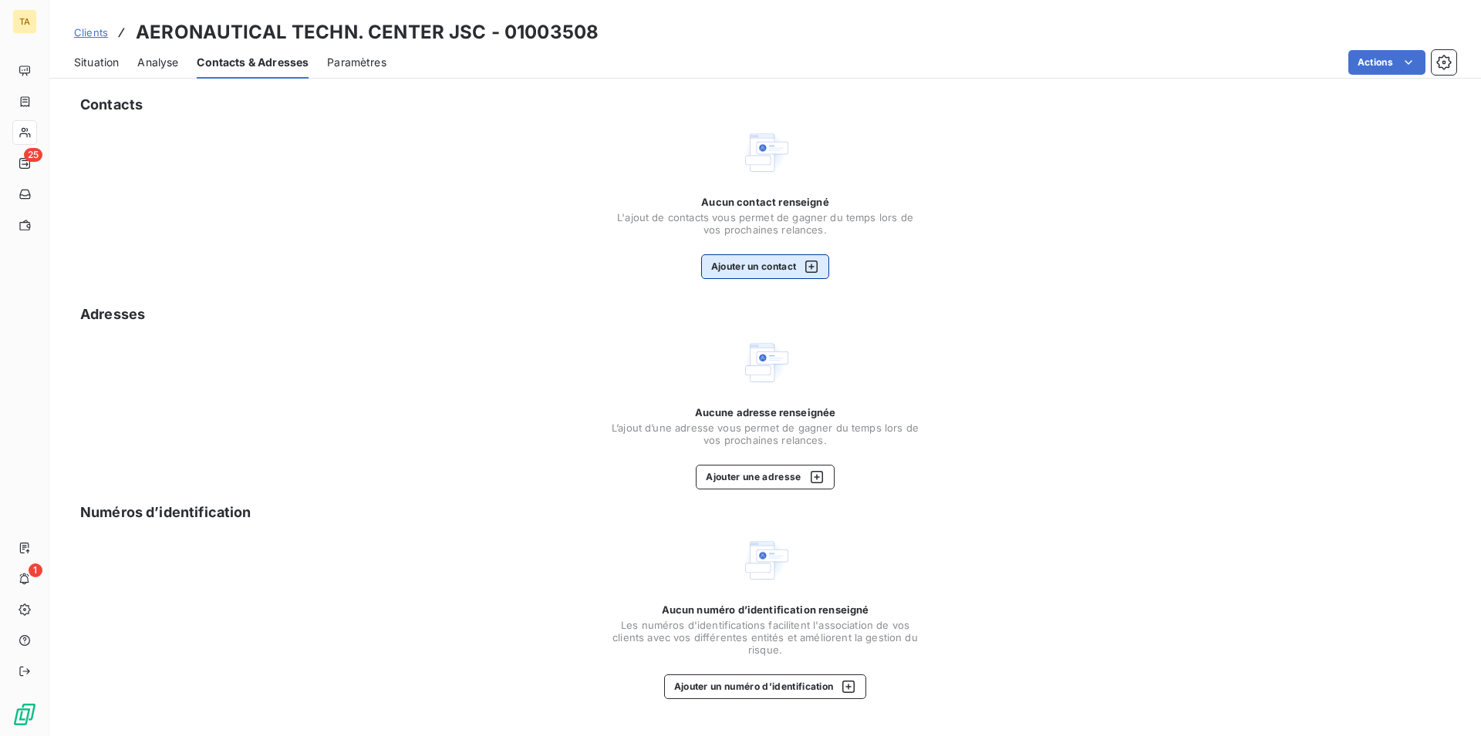
click at [738, 267] on button "Ajouter un contact" at bounding box center [765, 266] width 129 height 25
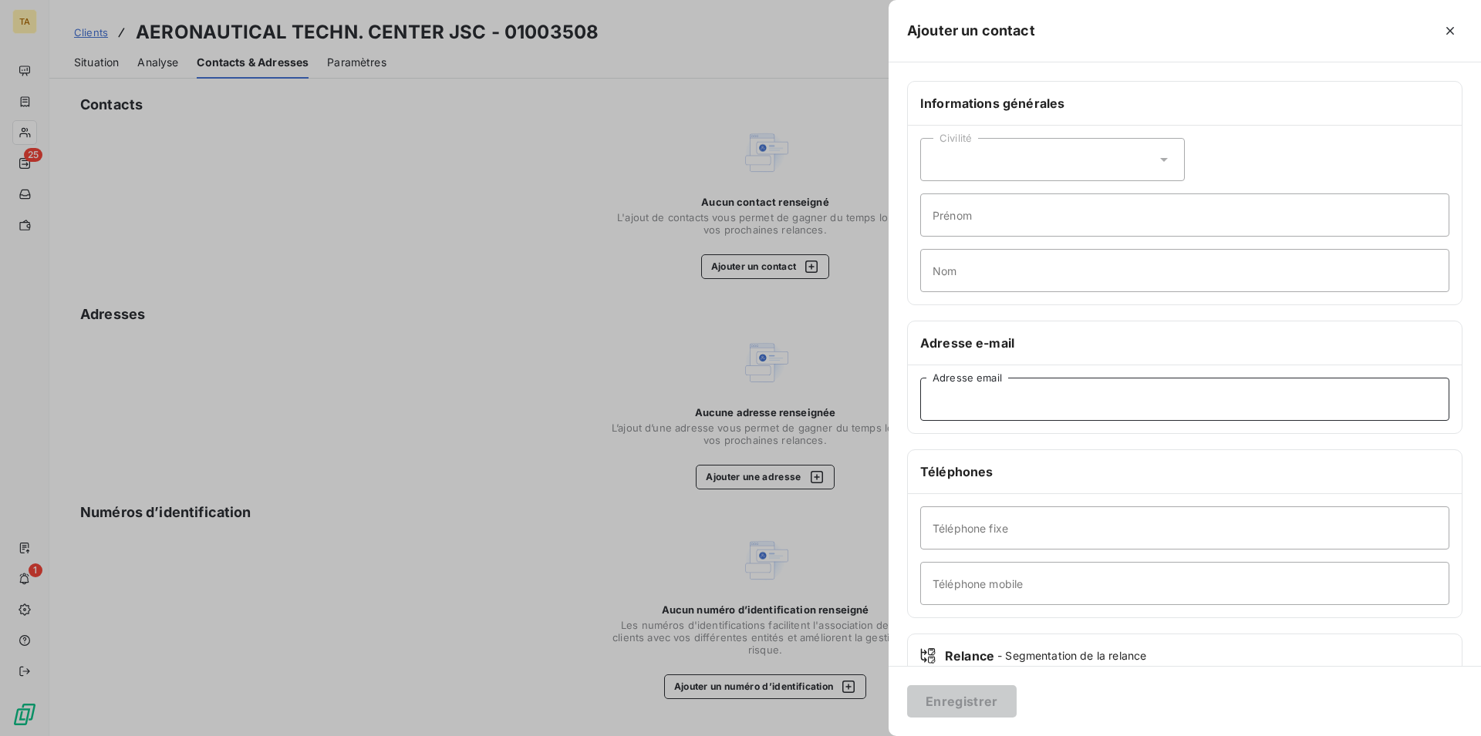
click at [1010, 399] on input "Adresse email" at bounding box center [1184, 399] width 529 height 43
type input "[PERSON_NAME][EMAIL_ADDRESS][DOMAIN_NAME]"
click at [979, 708] on button "Enregistrer" at bounding box center [961, 702] width 109 height 32
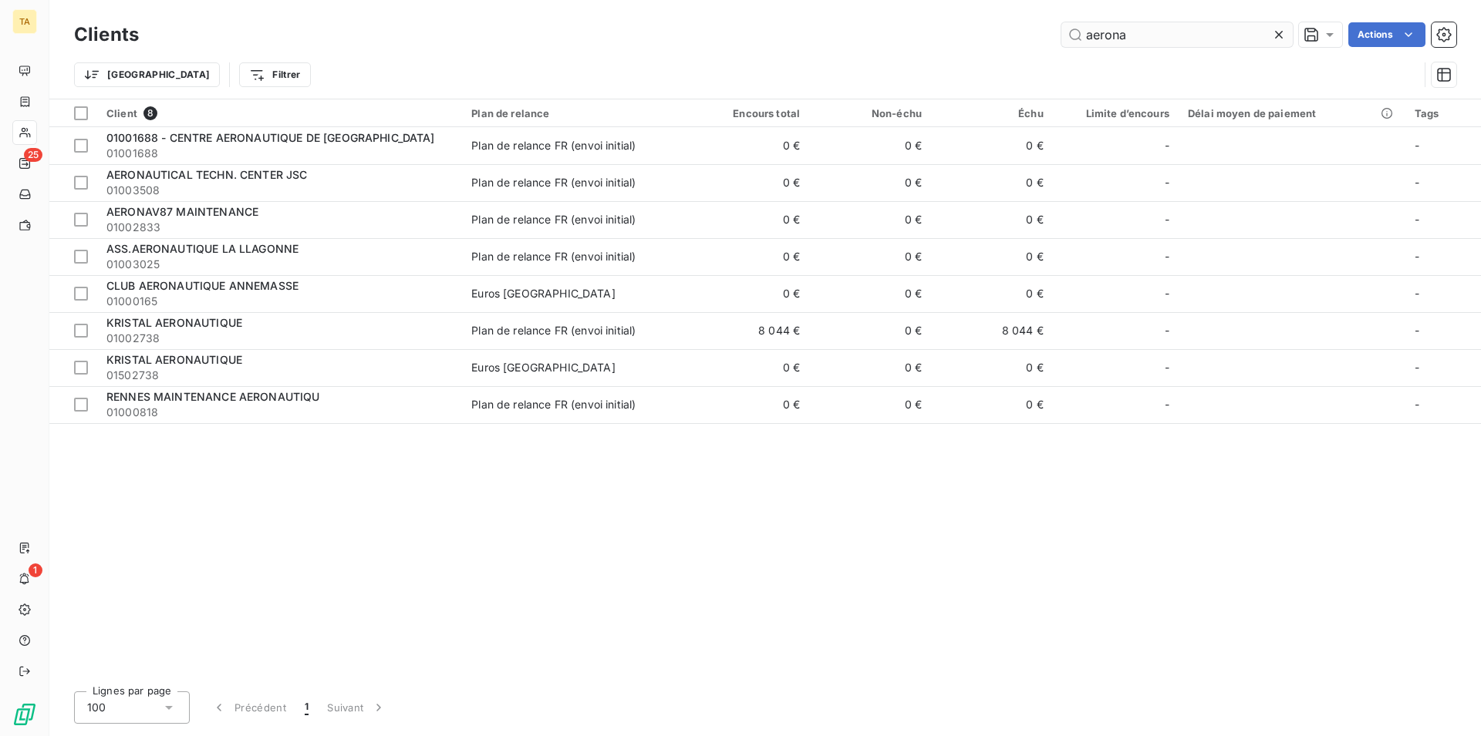
drag, startPoint x: 1181, startPoint y: 32, endPoint x: 1041, endPoint y: 31, distance: 139.6
click at [1061, 31] on input "aerona" at bounding box center [1176, 34] width 231 height 25
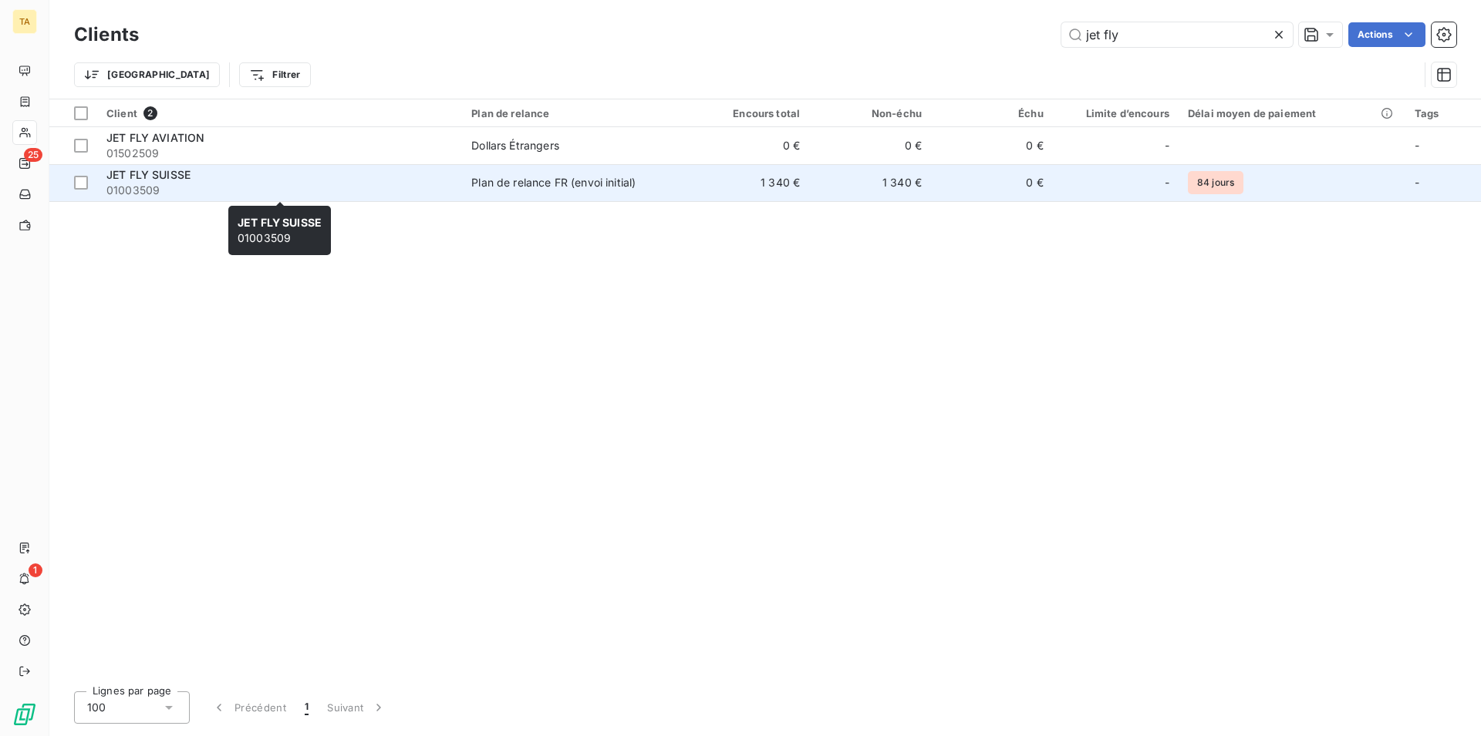
type input "jet fly"
click at [127, 193] on span "01003509" at bounding box center [279, 190] width 346 height 15
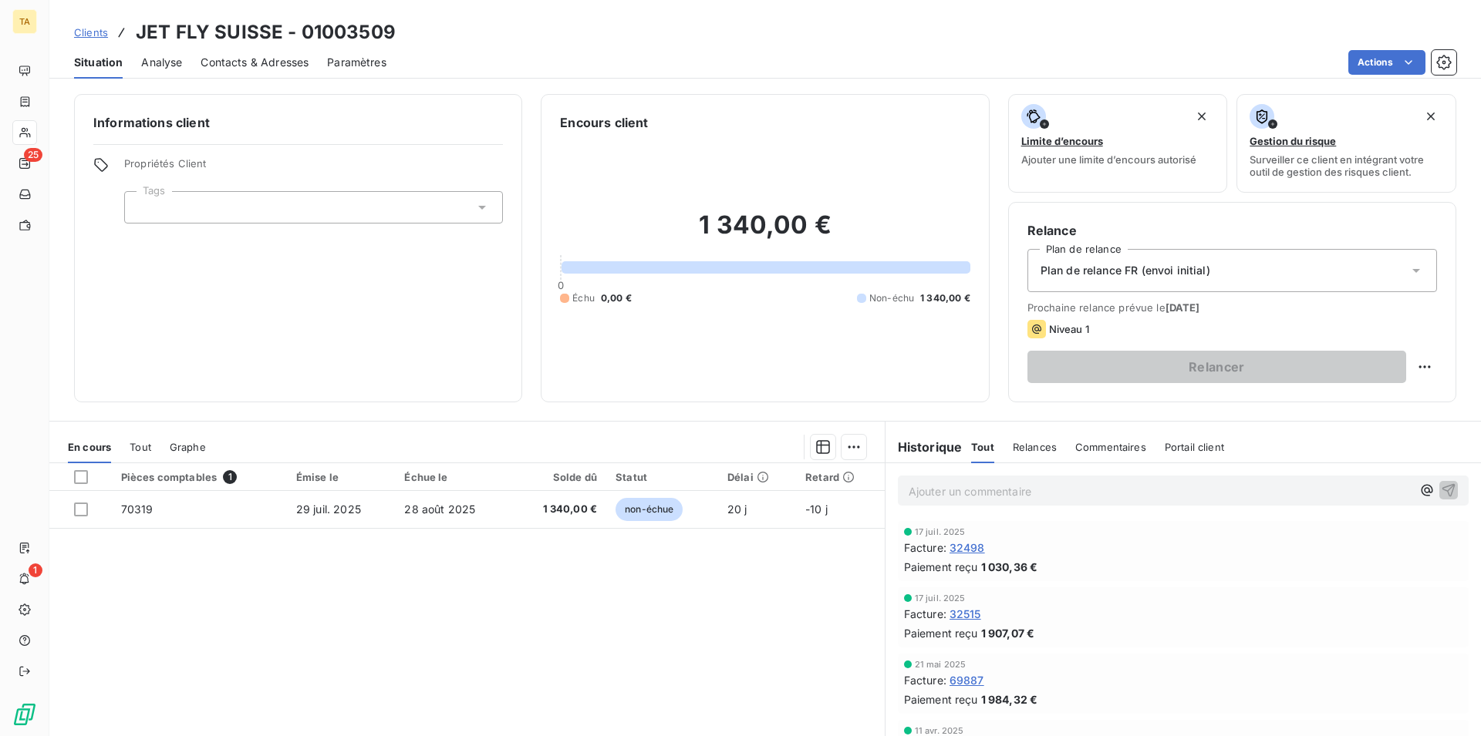
click at [255, 62] on span "Contacts & Adresses" at bounding box center [254, 62] width 108 height 15
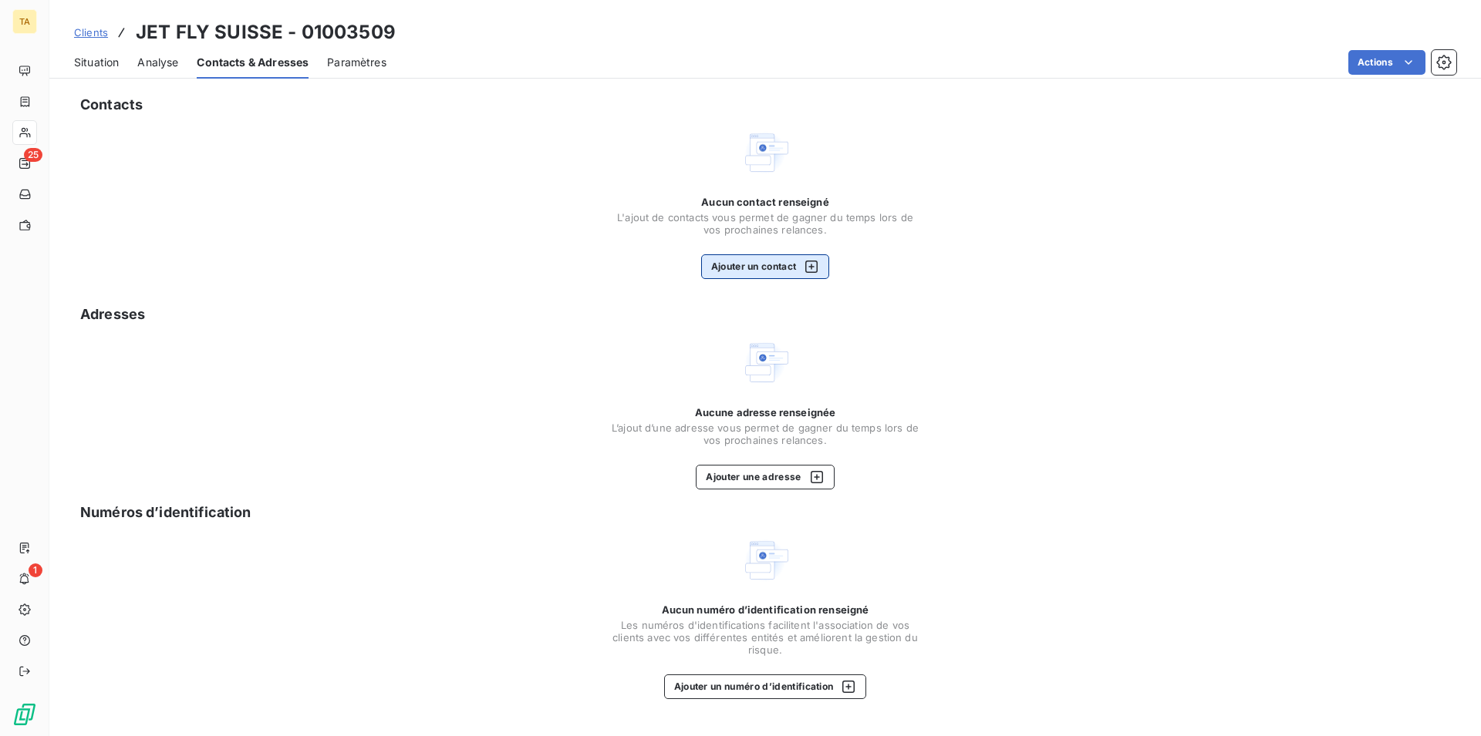
click at [719, 273] on button "Ajouter un contact" at bounding box center [765, 266] width 129 height 25
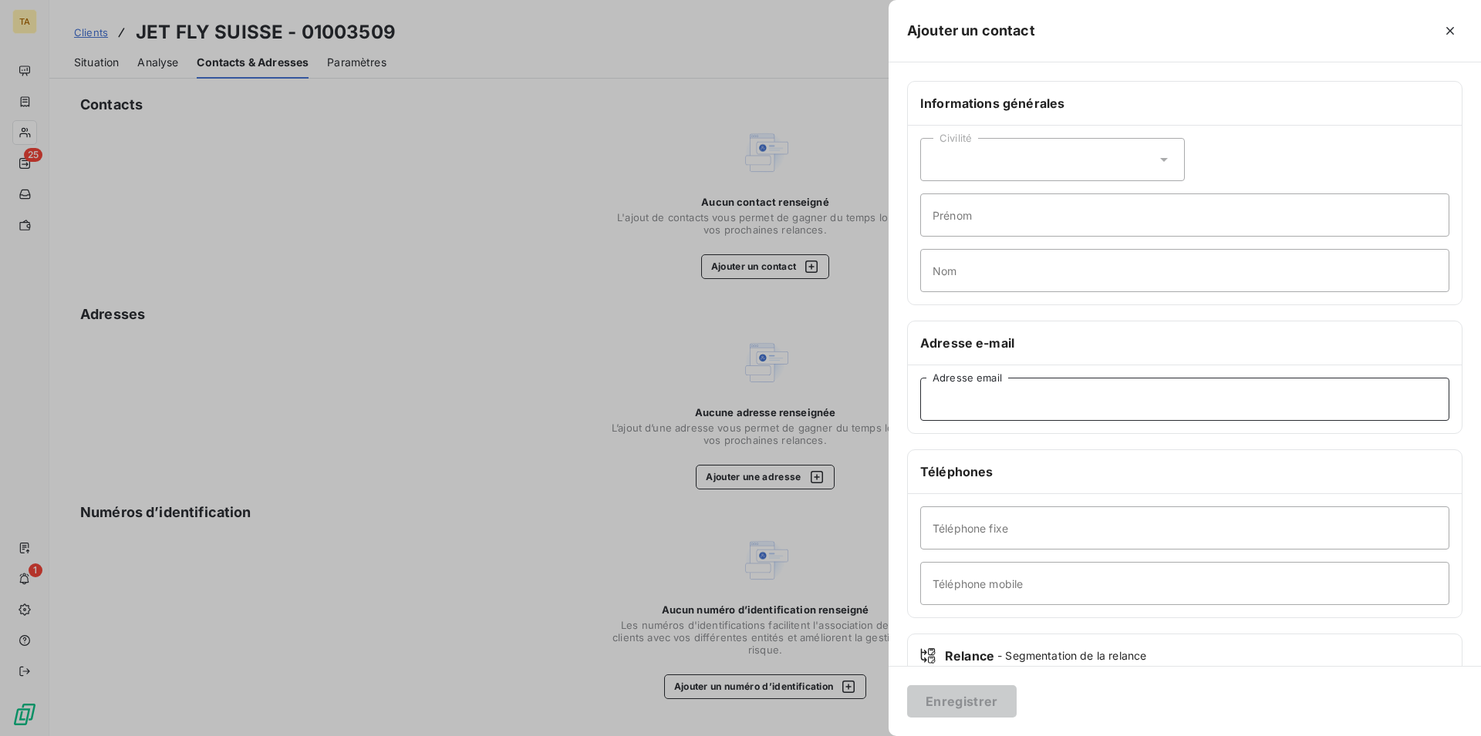
click at [1026, 406] on input "Adresse email" at bounding box center [1184, 399] width 529 height 43
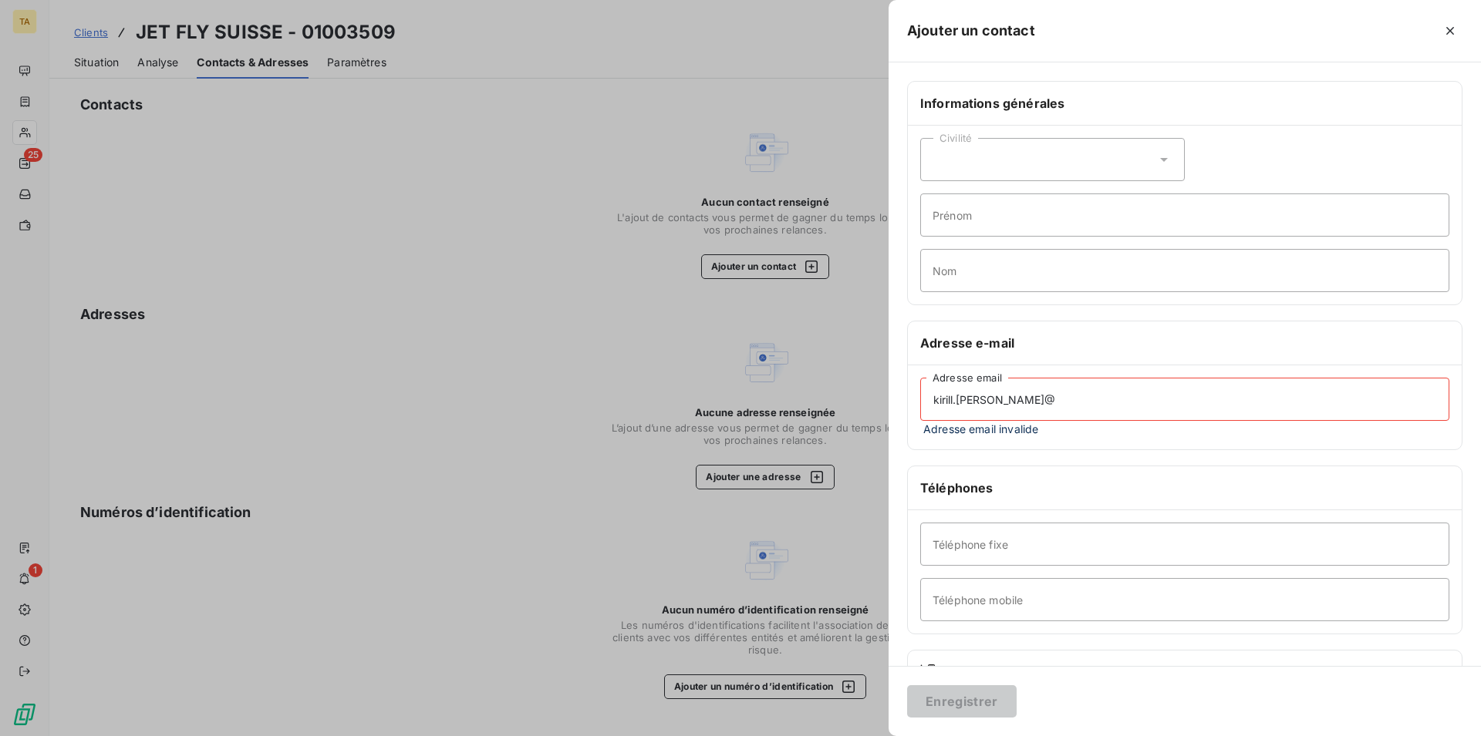
drag, startPoint x: 1054, startPoint y: 405, endPoint x: 844, endPoint y: 396, distance: 209.9
click at [920, 396] on input "kirill.[PERSON_NAME]@" at bounding box center [1184, 399] width 529 height 43
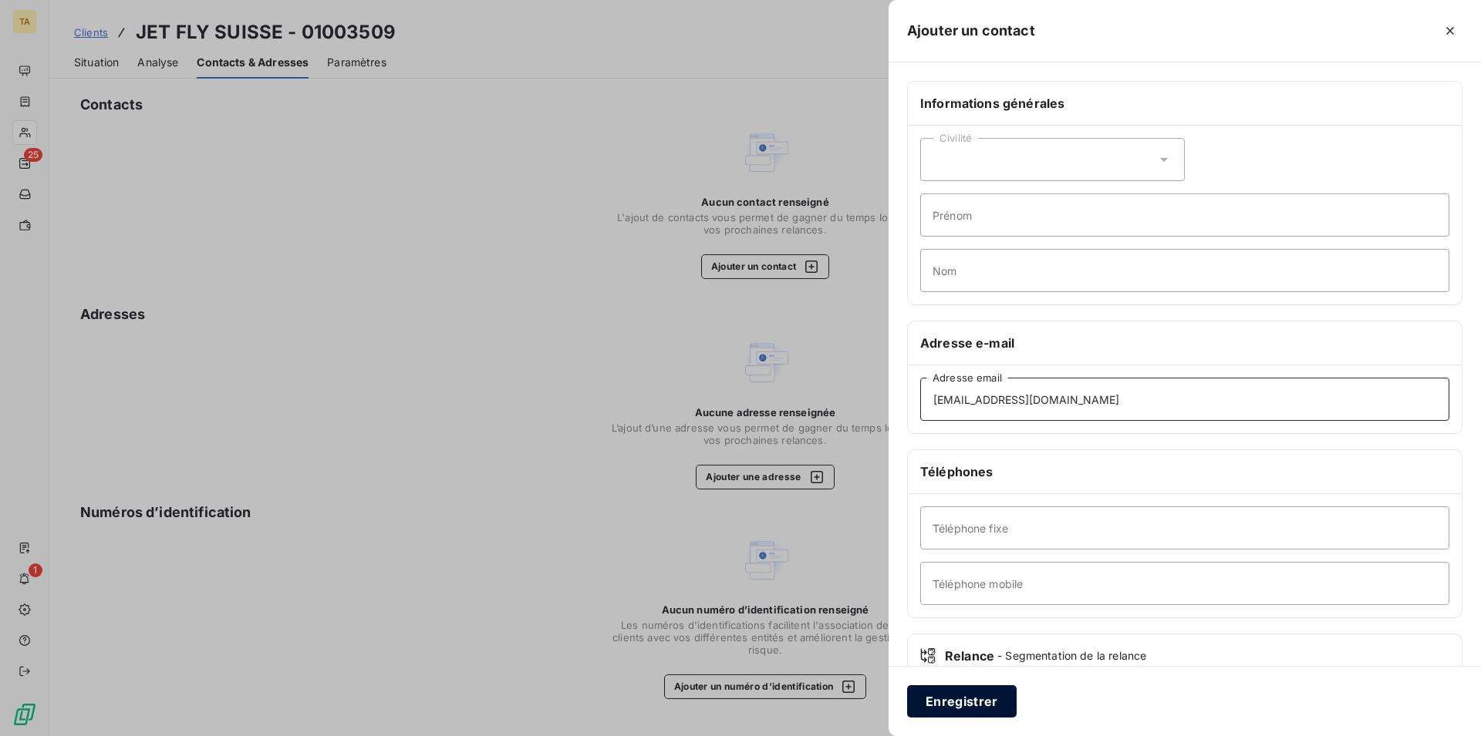
type input "[EMAIL_ADDRESS][DOMAIN_NAME]"
drag, startPoint x: 970, startPoint y: 702, endPoint x: 1058, endPoint y: 611, distance: 126.5
click at [971, 702] on button "Enregistrer" at bounding box center [961, 702] width 109 height 32
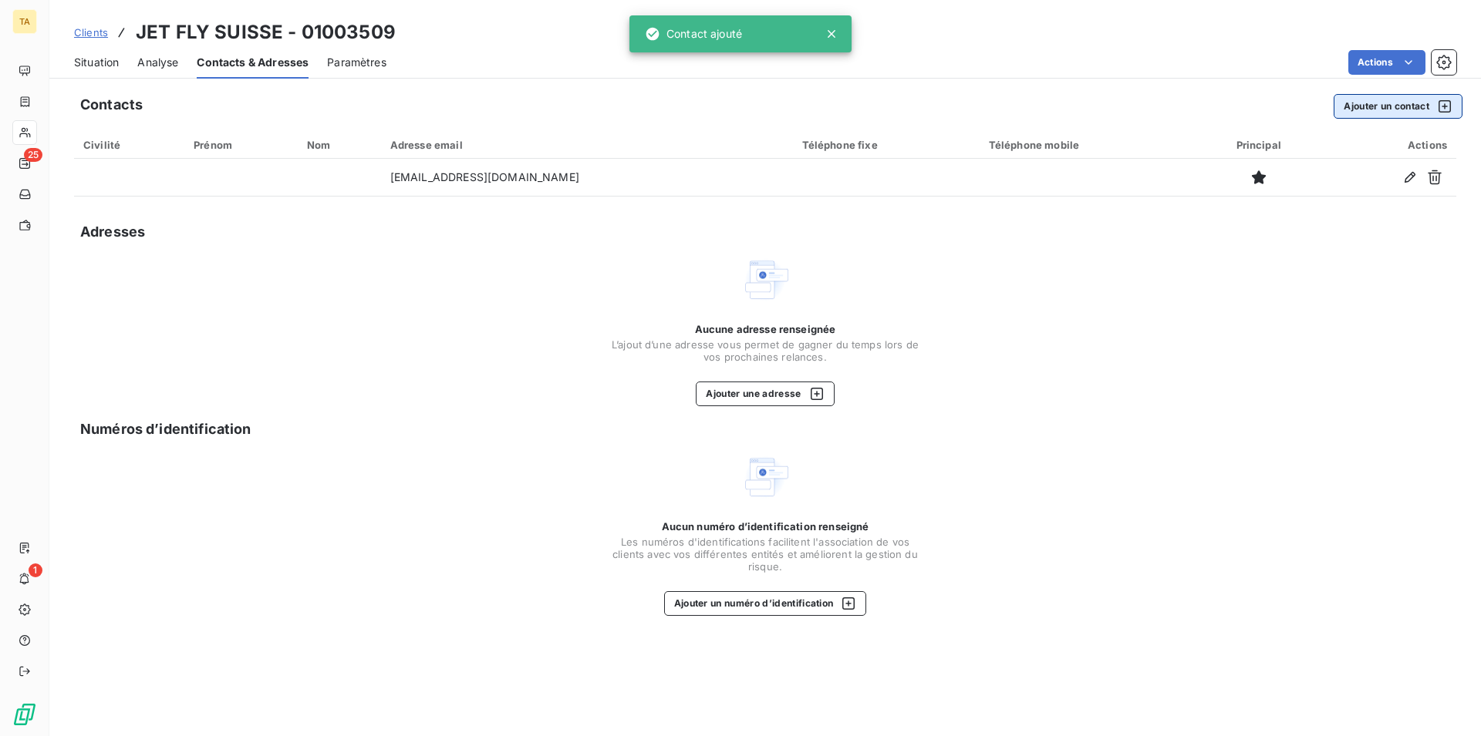
click at [1367, 107] on button "Ajouter un contact" at bounding box center [1397, 106] width 129 height 25
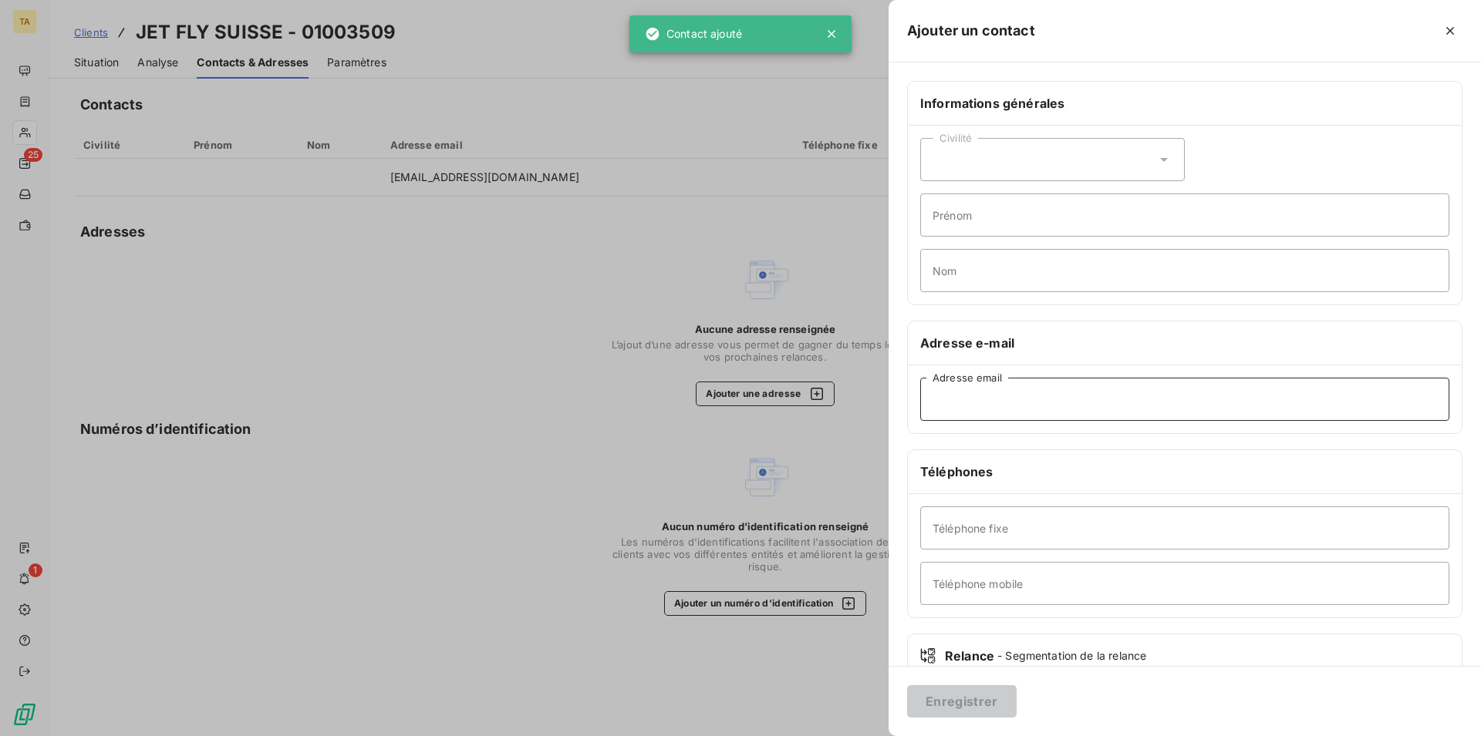
click at [1046, 396] on input "Adresse email" at bounding box center [1184, 399] width 529 height 43
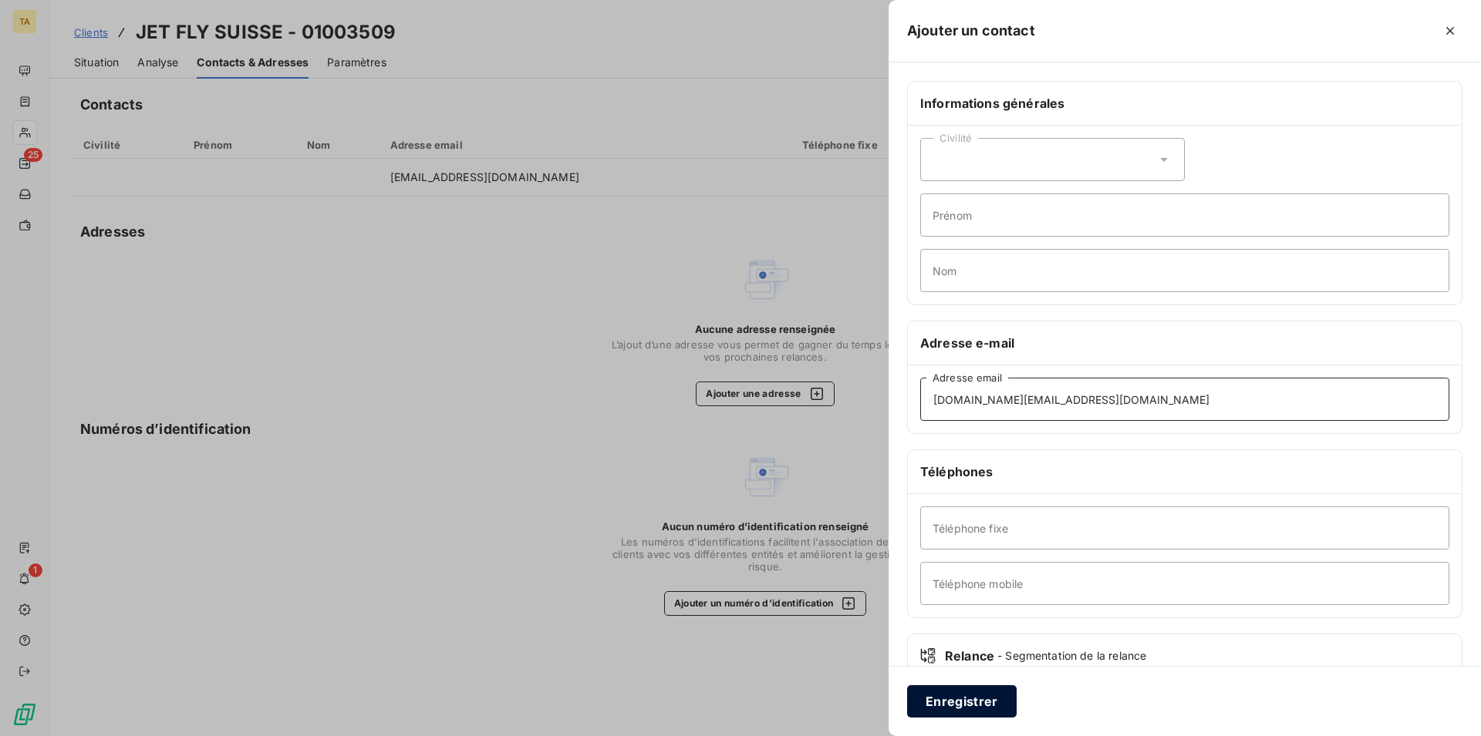
type input "[DOMAIN_NAME][EMAIL_ADDRESS][DOMAIN_NAME]"
click at [947, 701] on button "Enregistrer" at bounding box center [961, 702] width 109 height 32
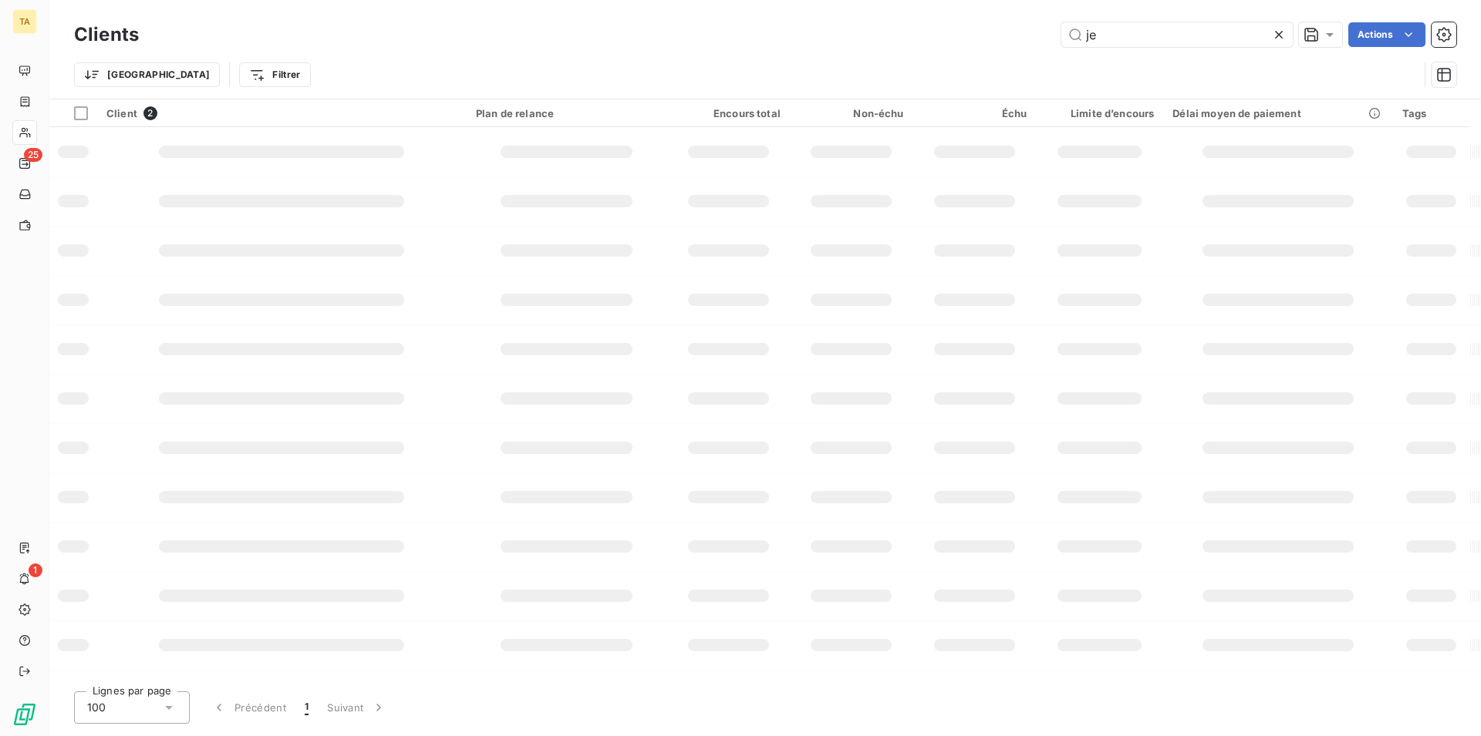
type input "j"
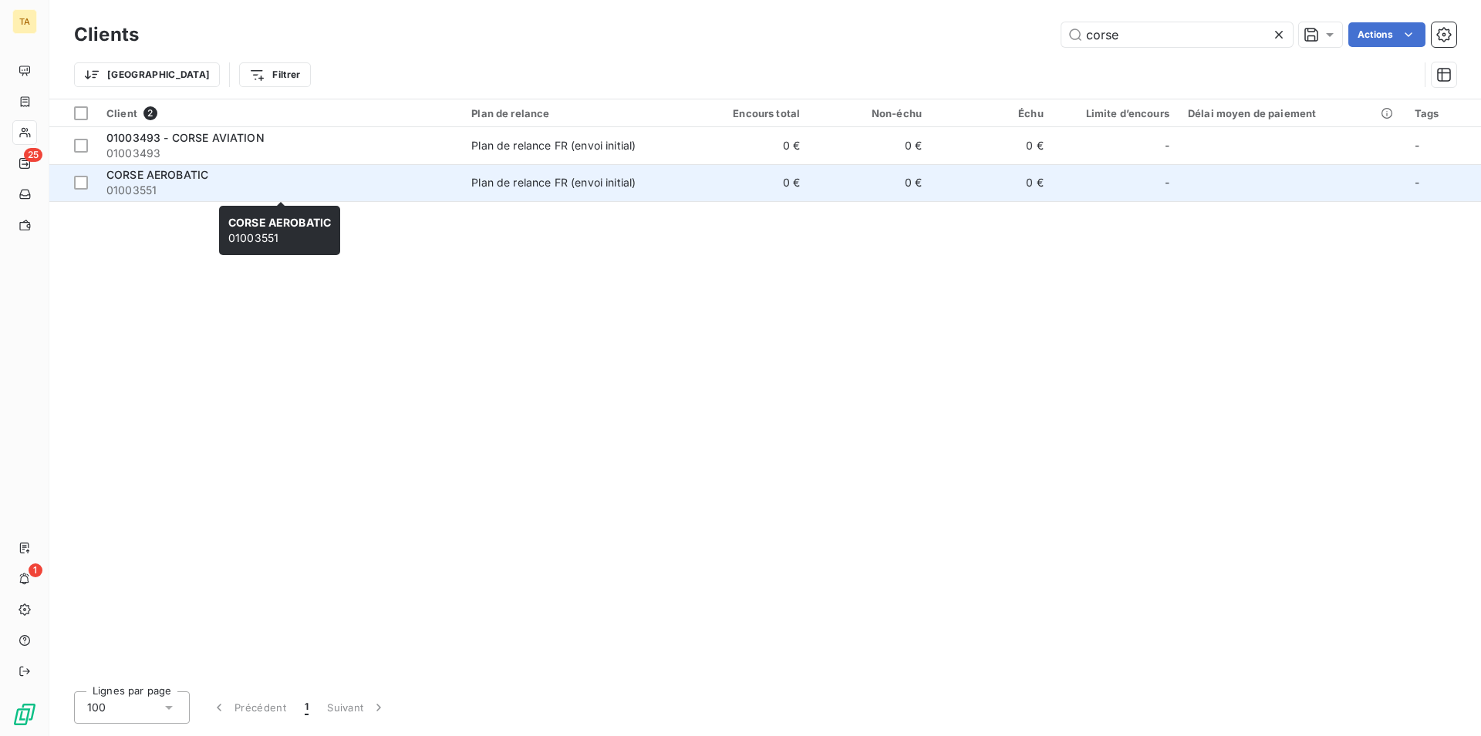
type input "corse"
click at [173, 186] on span "01003551" at bounding box center [279, 190] width 346 height 15
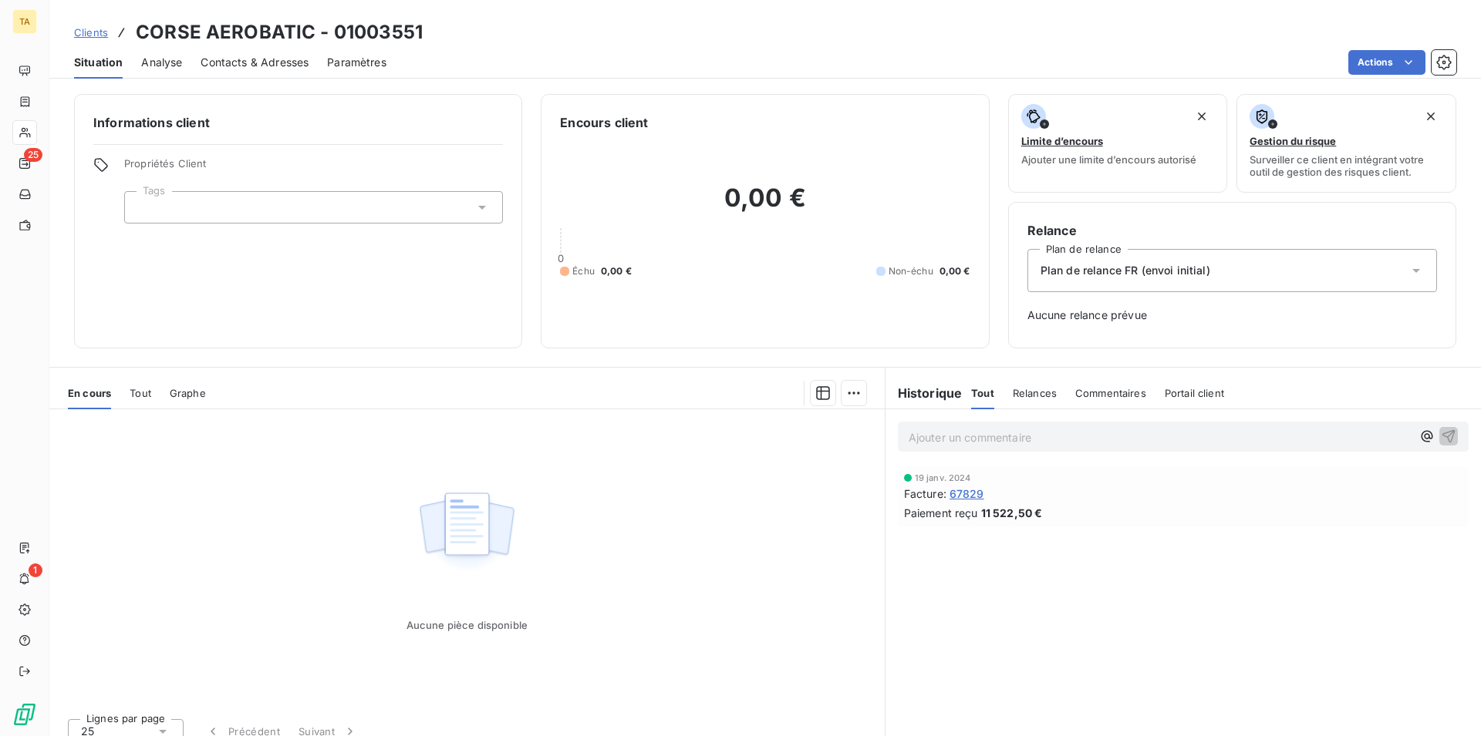
click at [251, 59] on span "Contacts & Adresses" at bounding box center [254, 62] width 108 height 15
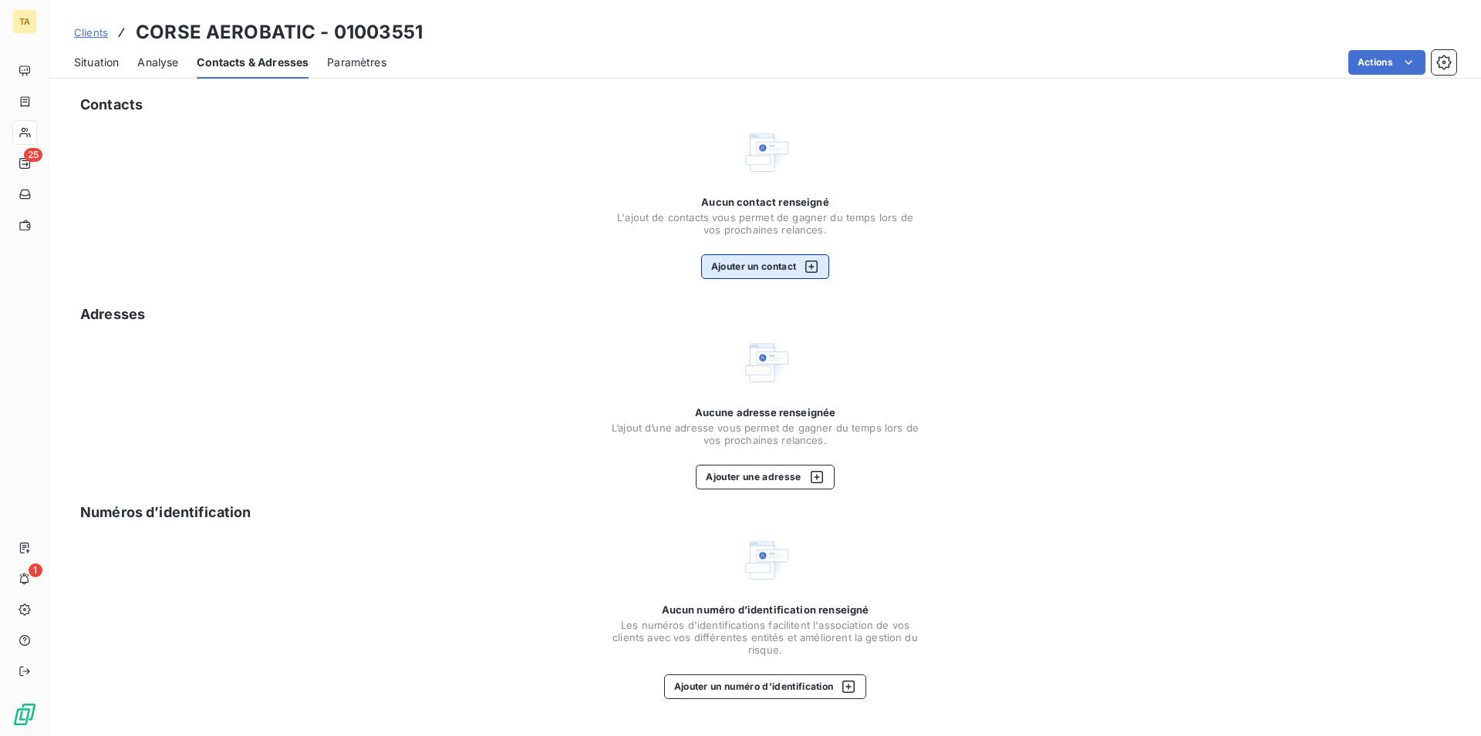
click at [780, 266] on button "Ajouter un contact" at bounding box center [765, 266] width 129 height 25
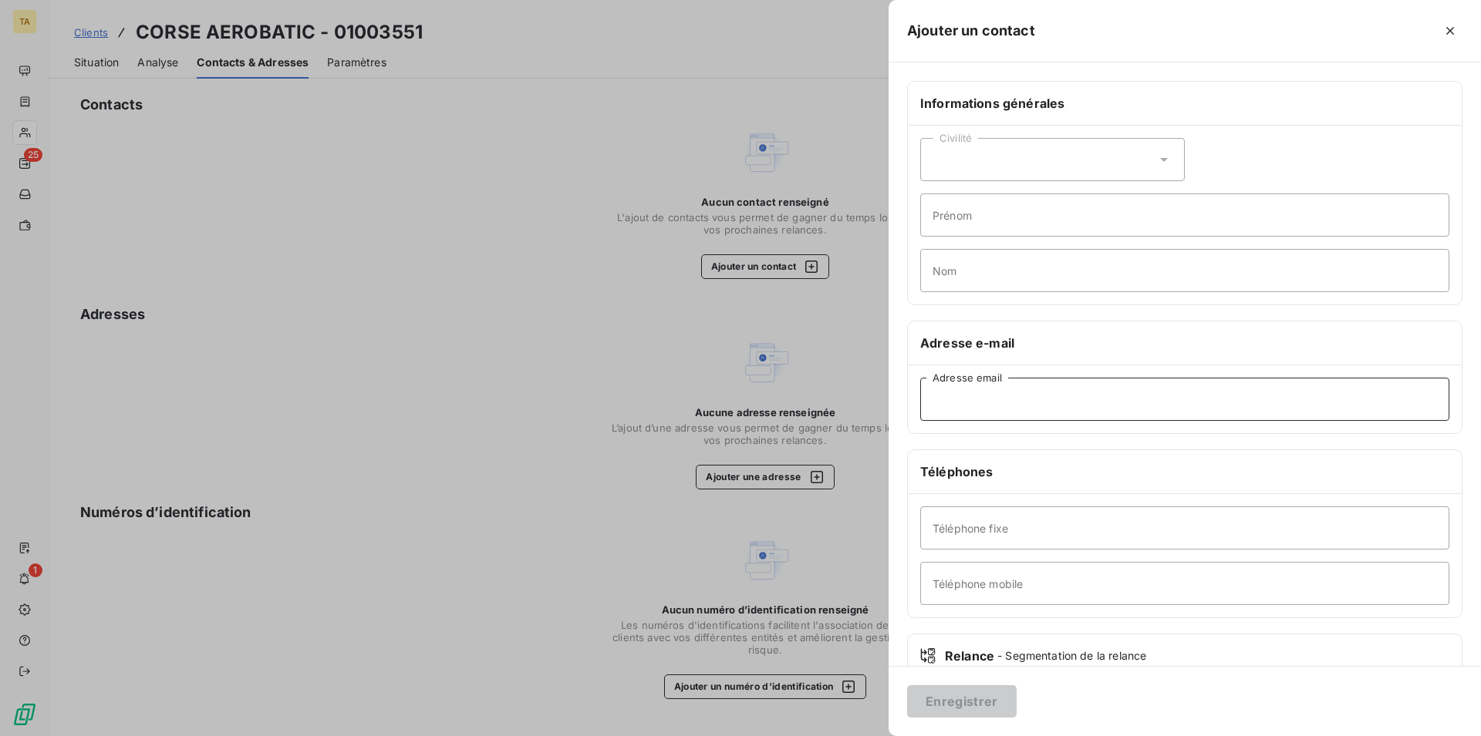
drag, startPoint x: 1105, startPoint y: 414, endPoint x: 1096, endPoint y: 408, distance: 11.1
click at [1104, 414] on input "Adresse email" at bounding box center [1184, 399] width 529 height 43
type input "[EMAIL_ADDRESS][DOMAIN_NAME]"
click at [912, 708] on button "Enregistrer" at bounding box center [961, 702] width 109 height 32
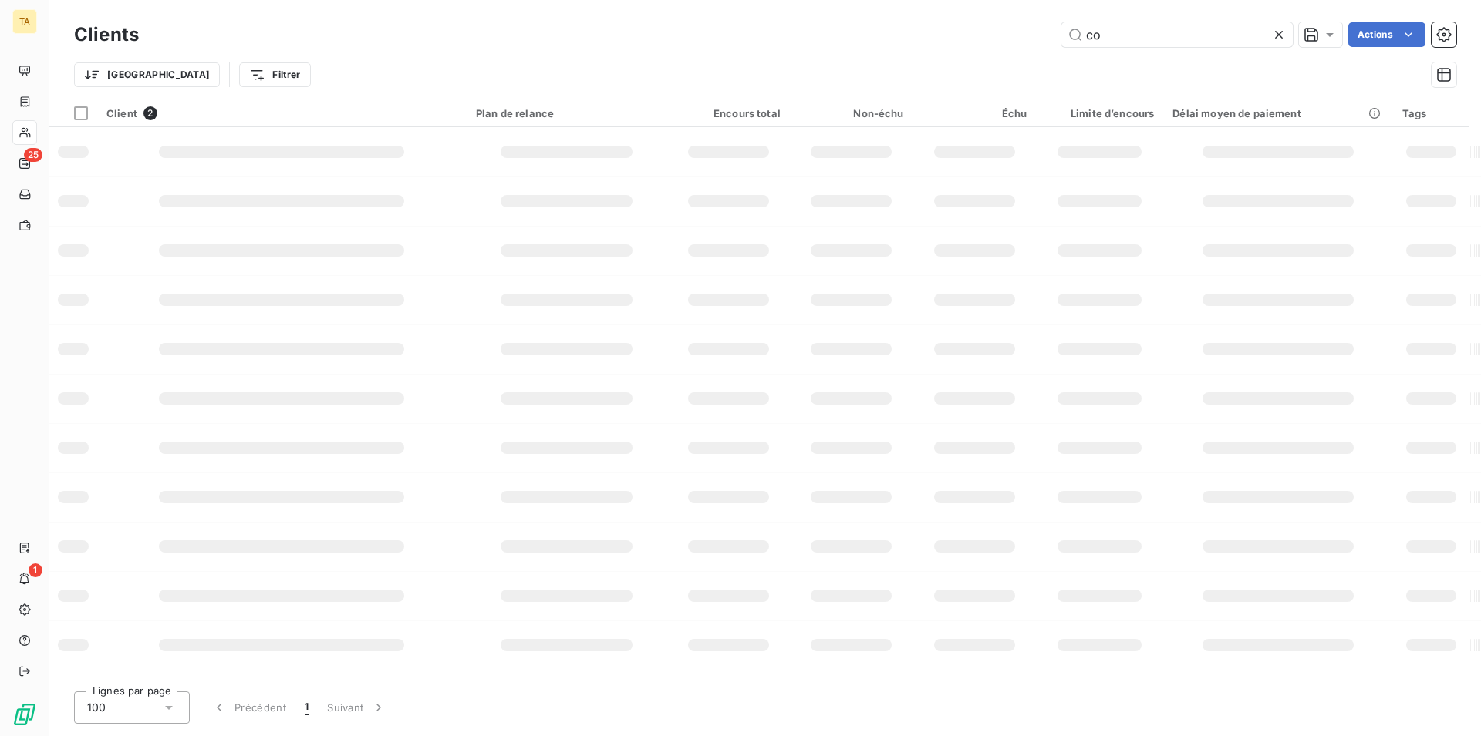
type input "c"
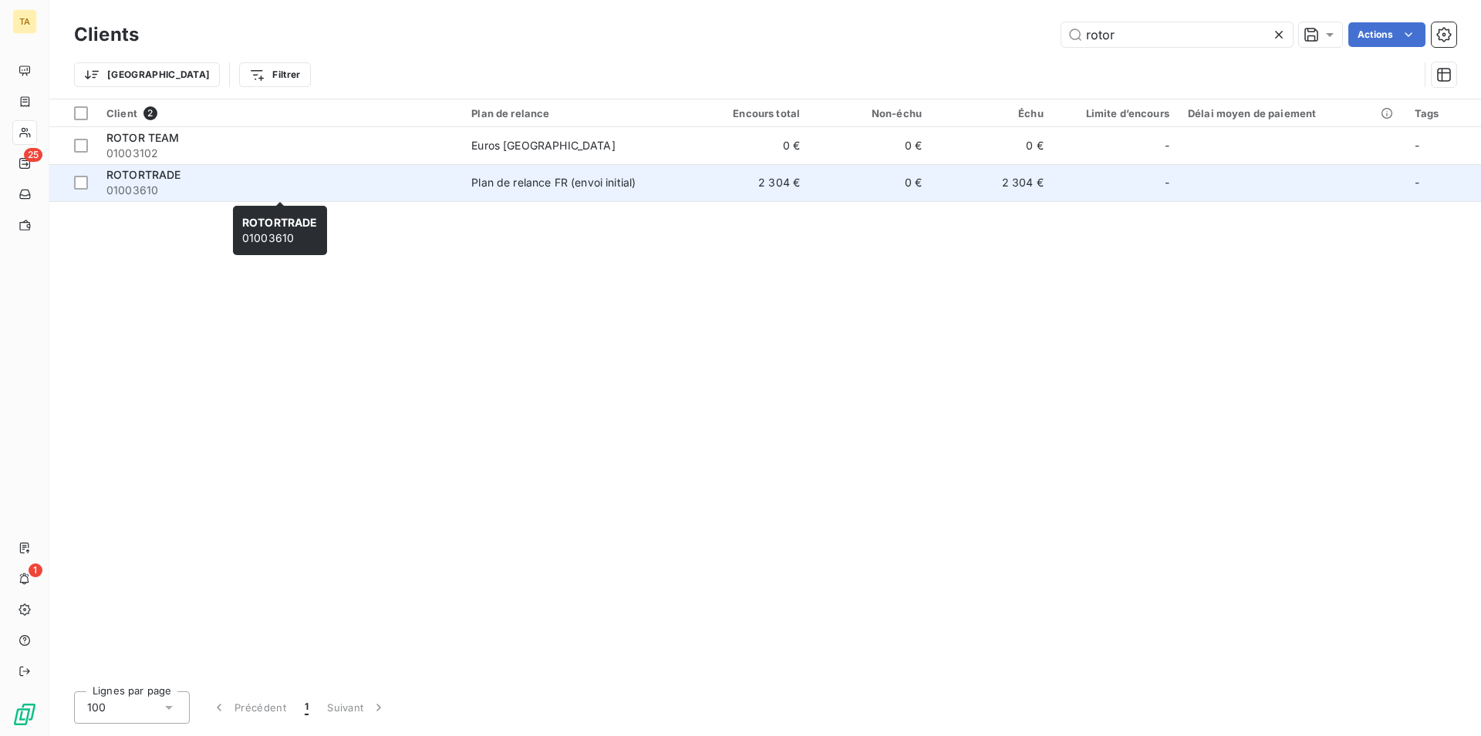
type input "rotor"
click at [147, 183] on span "01003610" at bounding box center [279, 190] width 346 height 15
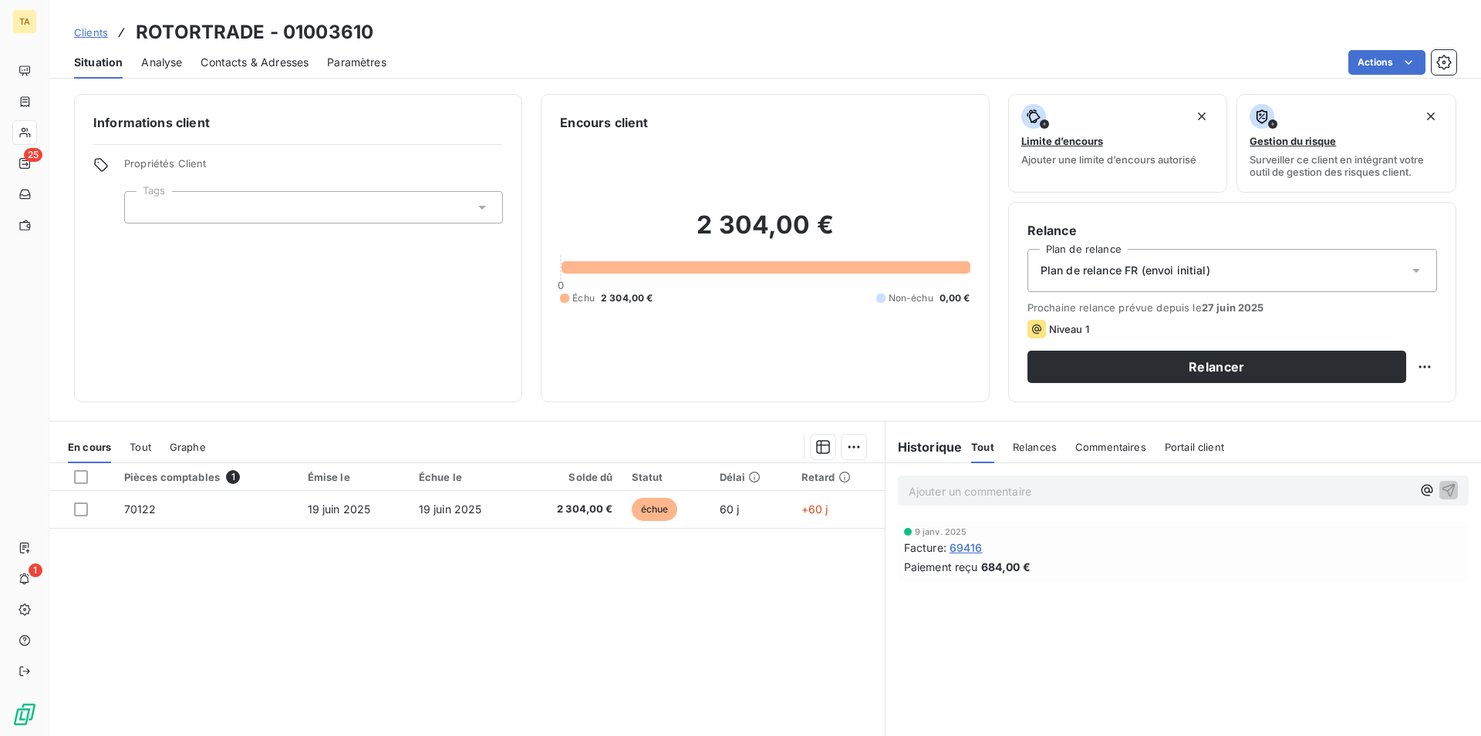
click at [272, 46] on div "Contacts & Adresses" at bounding box center [254, 62] width 108 height 32
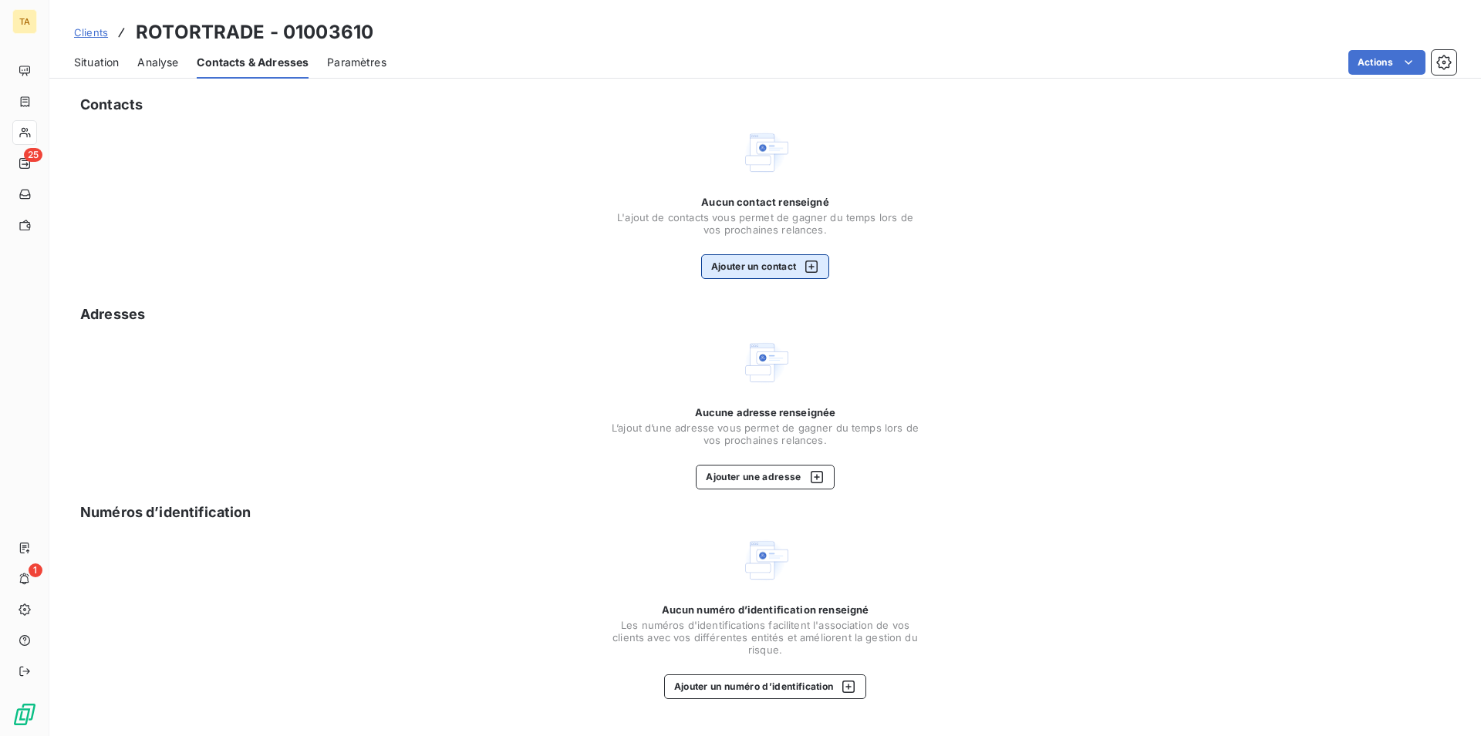
click at [791, 269] on button "Ajouter un contact" at bounding box center [765, 266] width 129 height 25
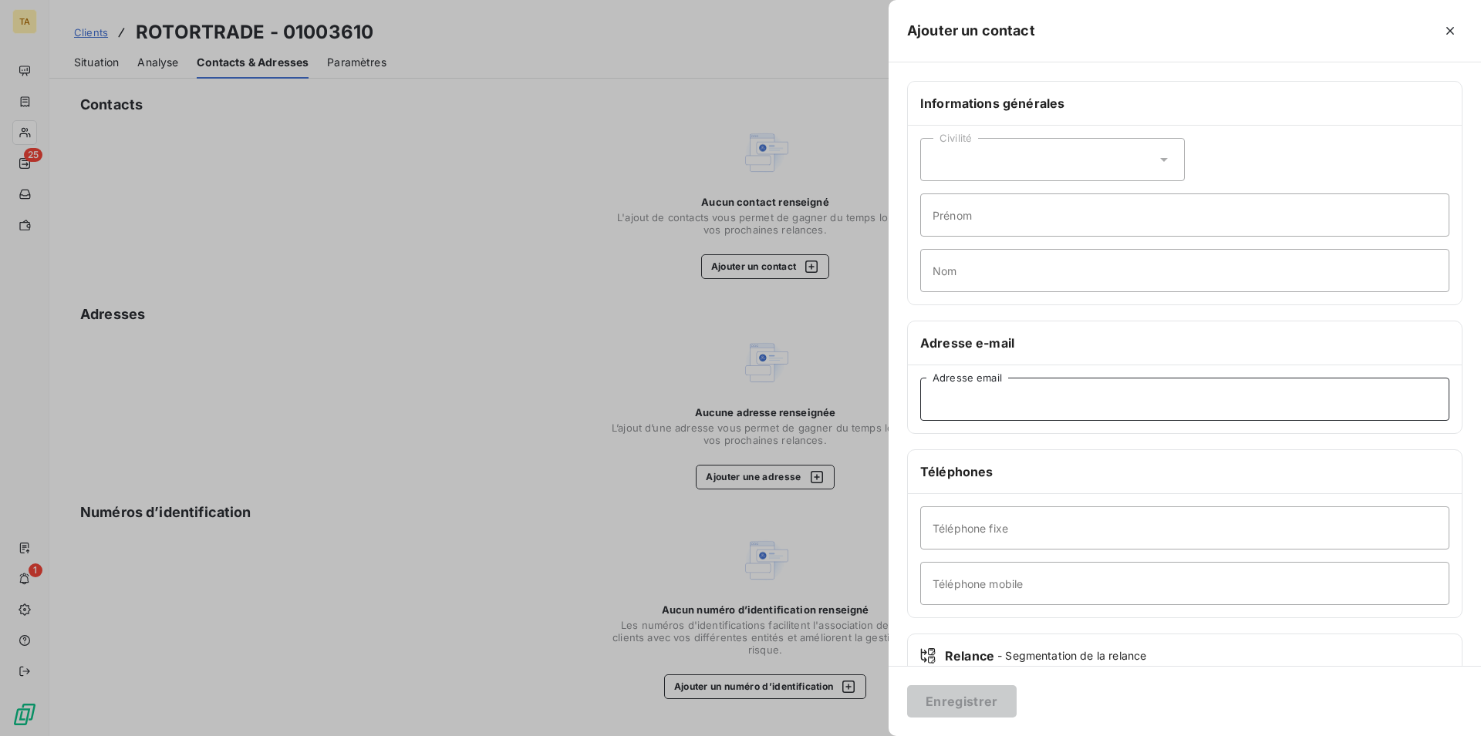
click at [948, 396] on input "Adresse email" at bounding box center [1184, 399] width 529 height 43
type input "[PERSON_NAME][EMAIL_ADDRESS][DOMAIN_NAME]"
click at [978, 703] on button "Enregistrer" at bounding box center [961, 702] width 109 height 32
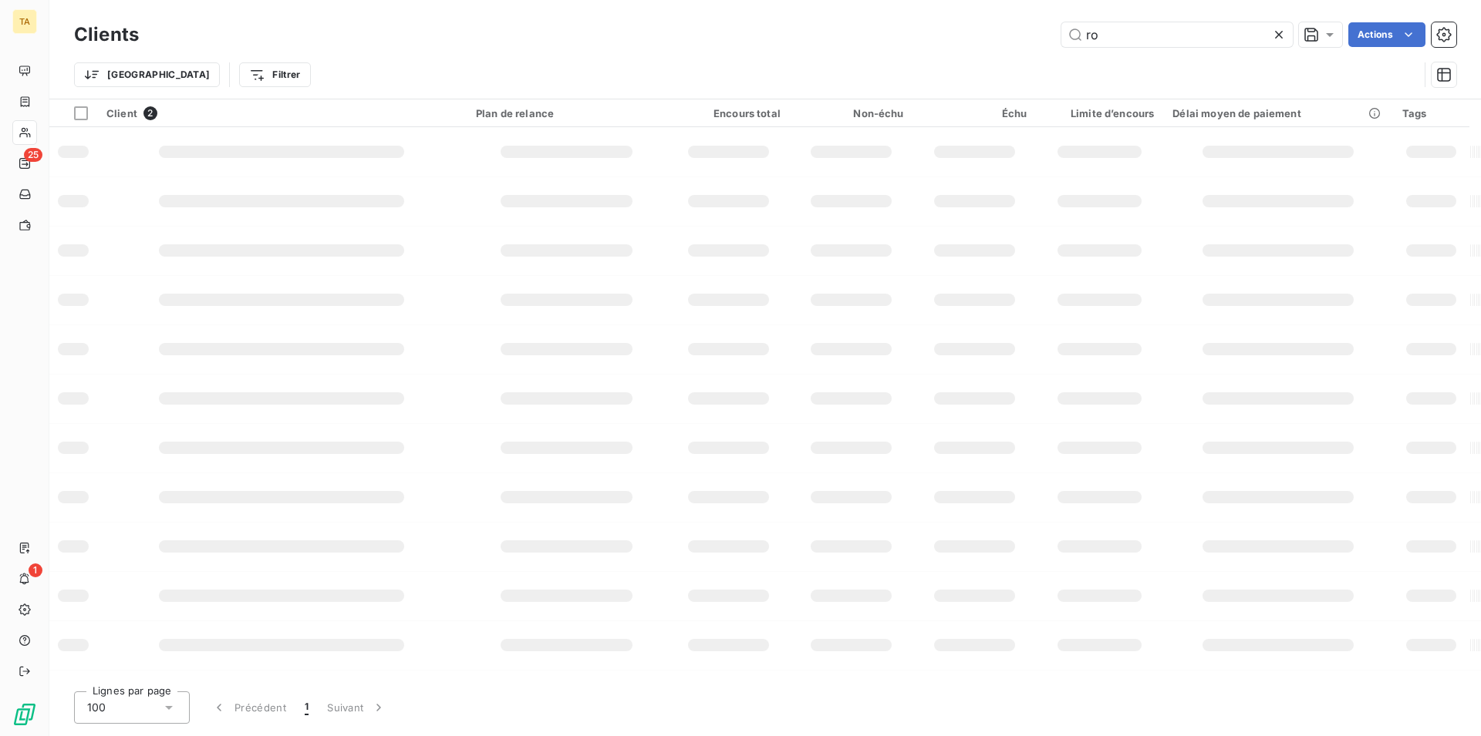
type input "r"
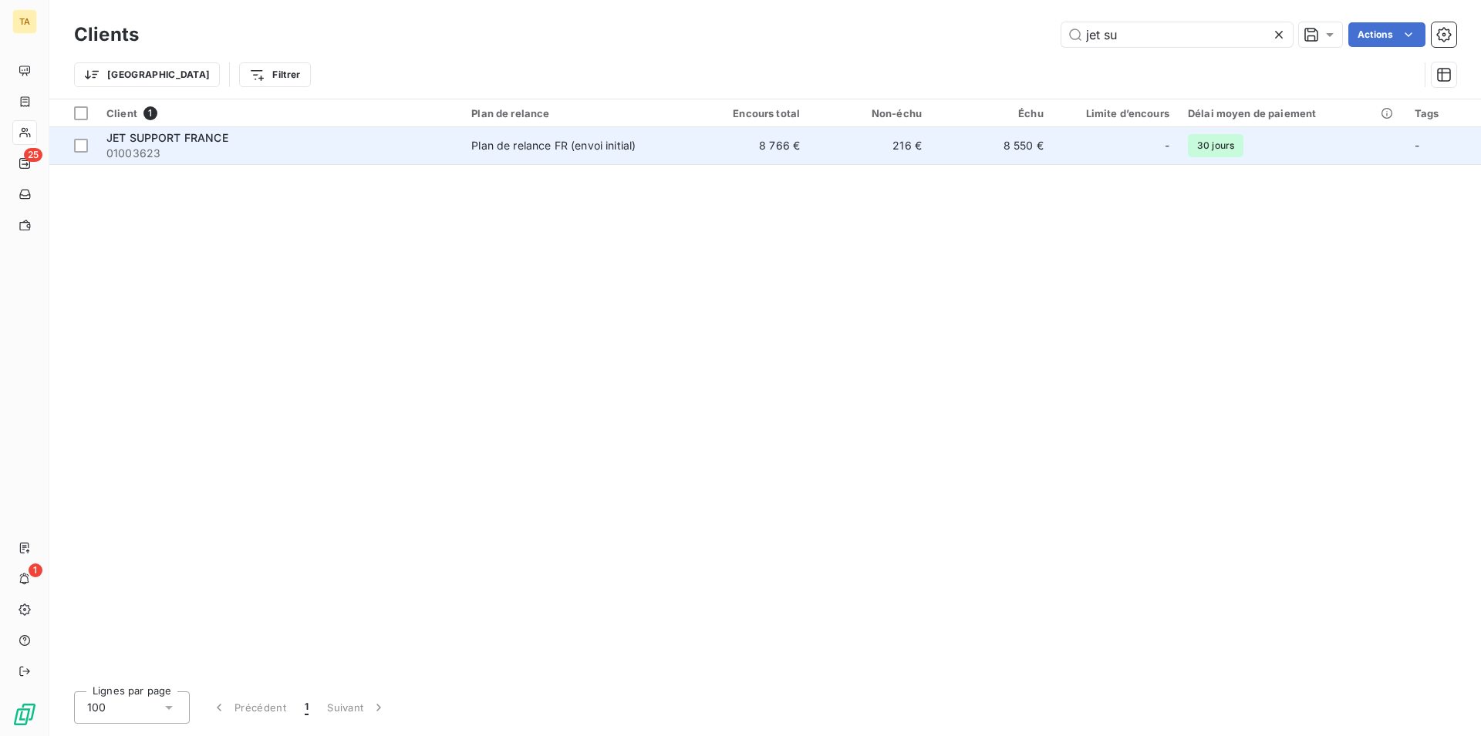
type input "jet su"
click at [202, 136] on span "JET SUPPORT FRANCE" at bounding box center [167, 137] width 122 height 13
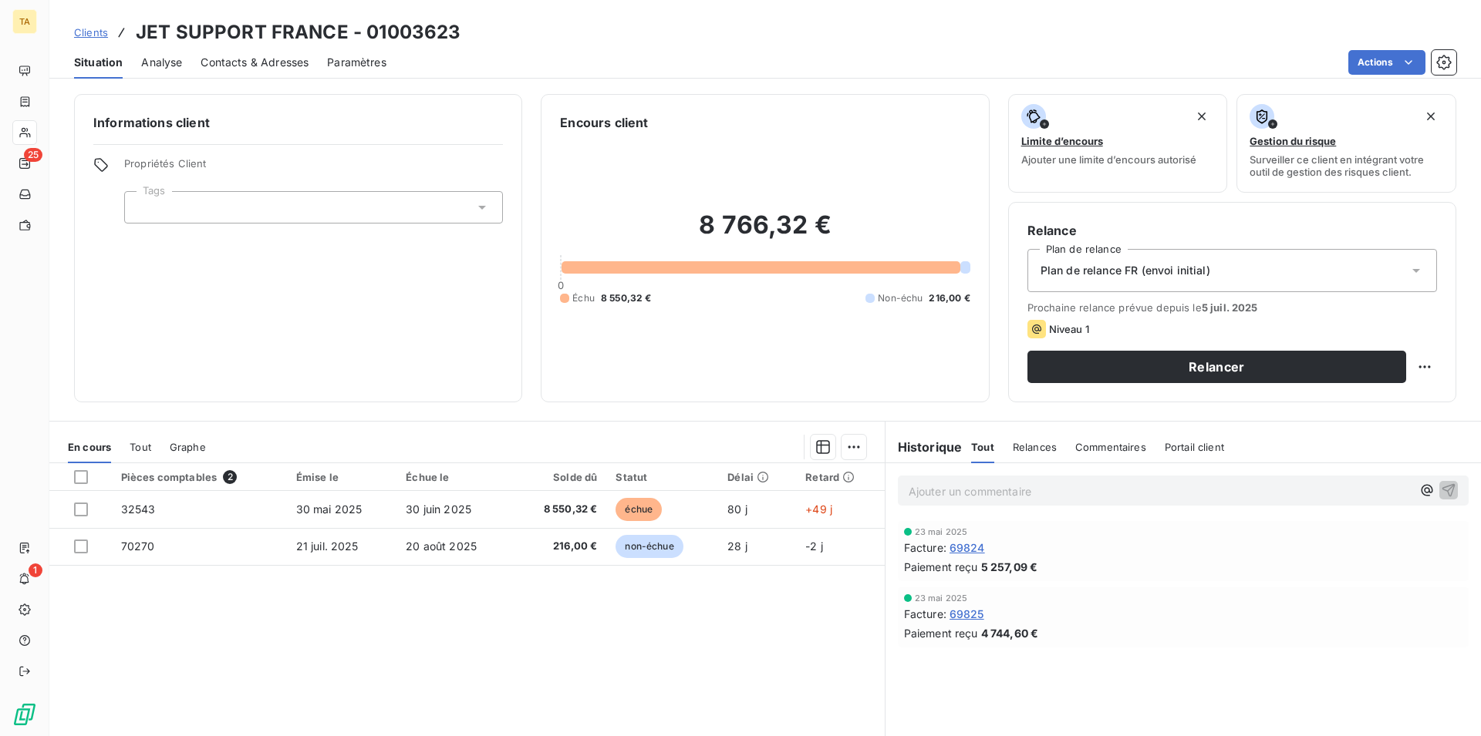
click at [252, 56] on span "Contacts & Adresses" at bounding box center [254, 62] width 108 height 15
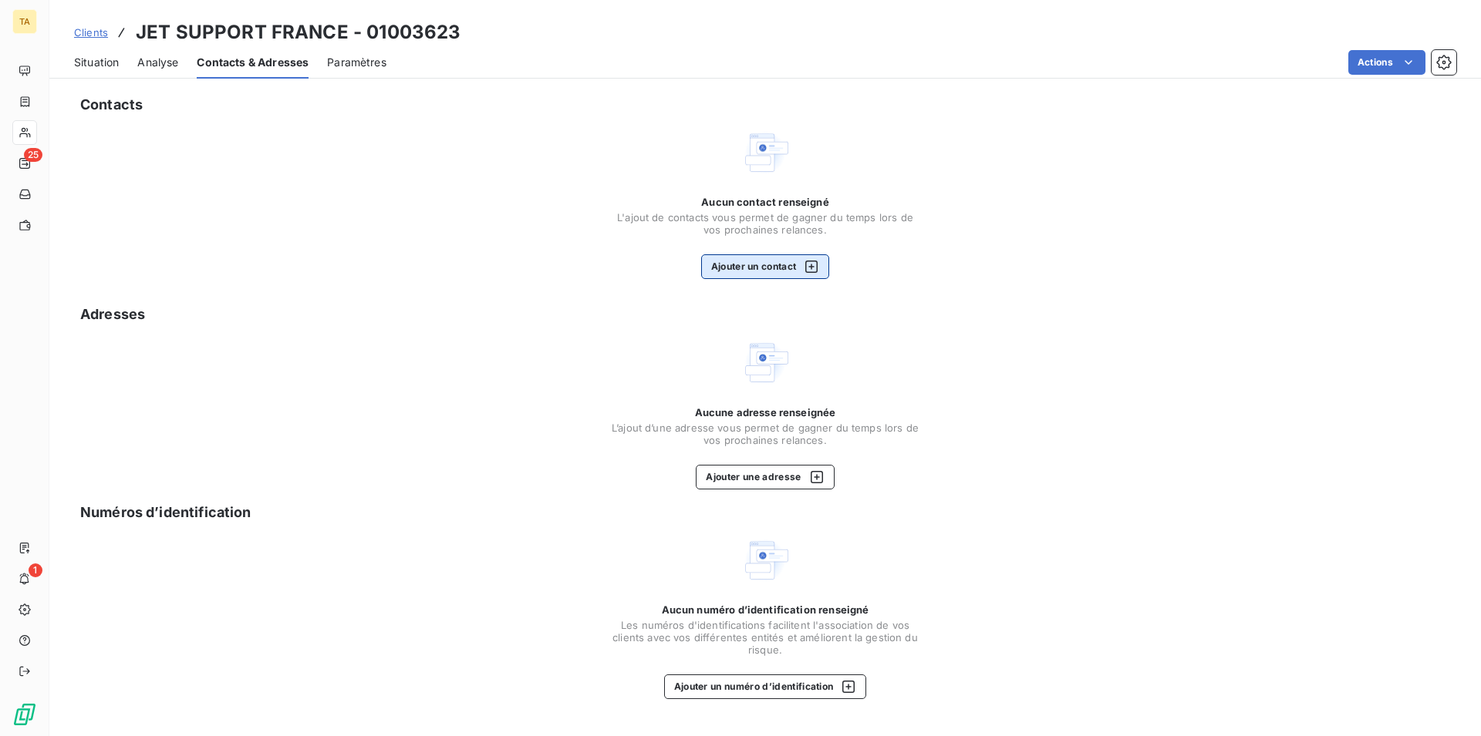
click at [760, 262] on button "Ajouter un contact" at bounding box center [765, 266] width 129 height 25
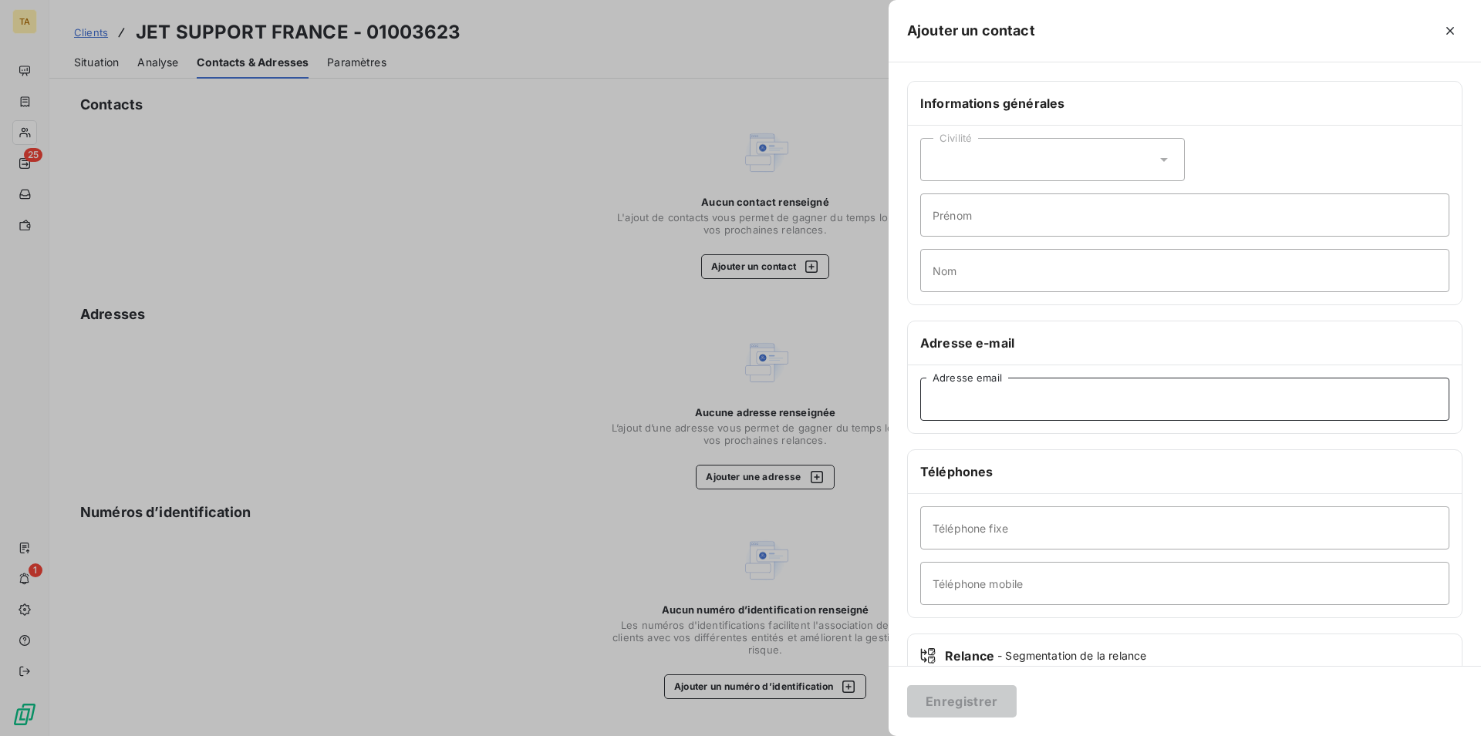
click at [1057, 413] on input "Adresse email" at bounding box center [1184, 399] width 529 height 43
type input "[EMAIL_ADDRESS][DOMAIN_NAME]"
click at [938, 697] on button "Enregistrer" at bounding box center [961, 702] width 109 height 32
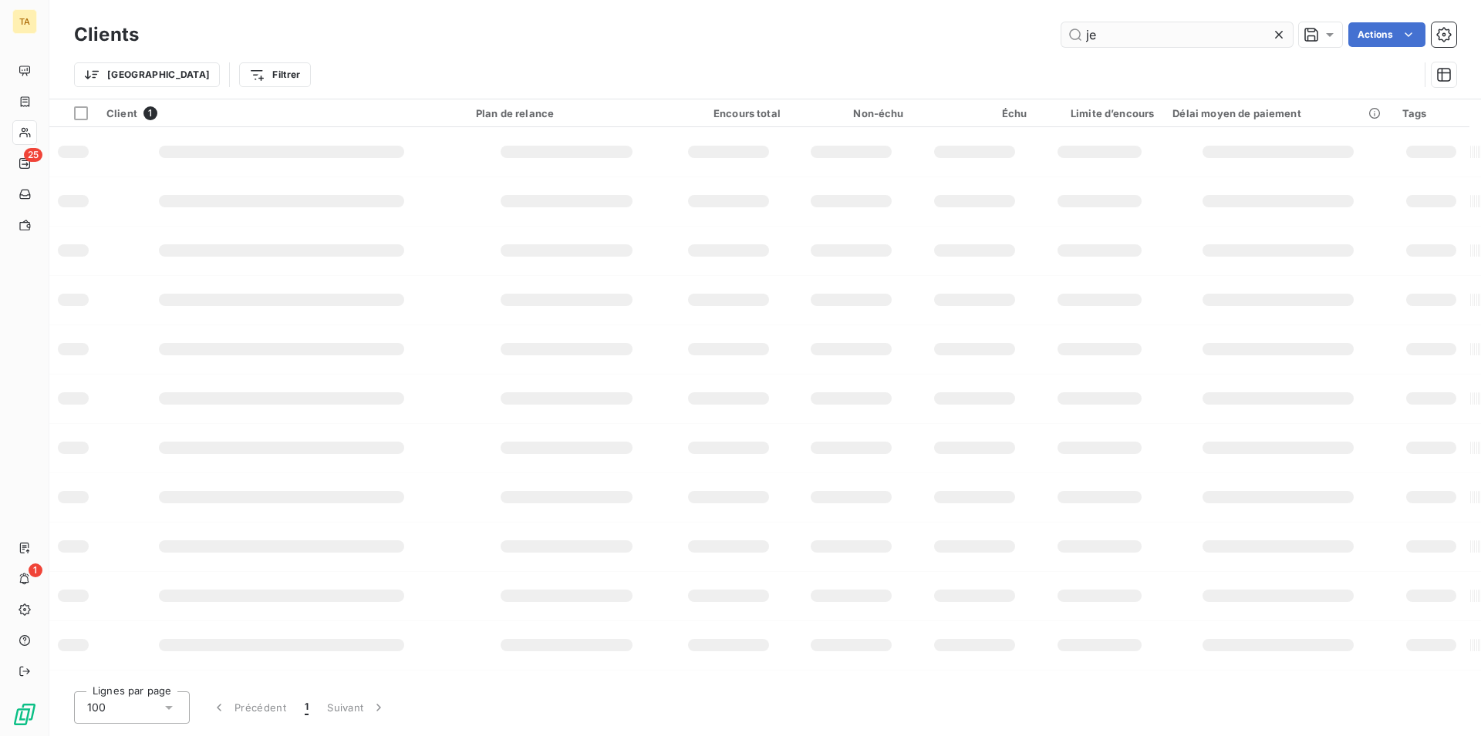
type input "j"
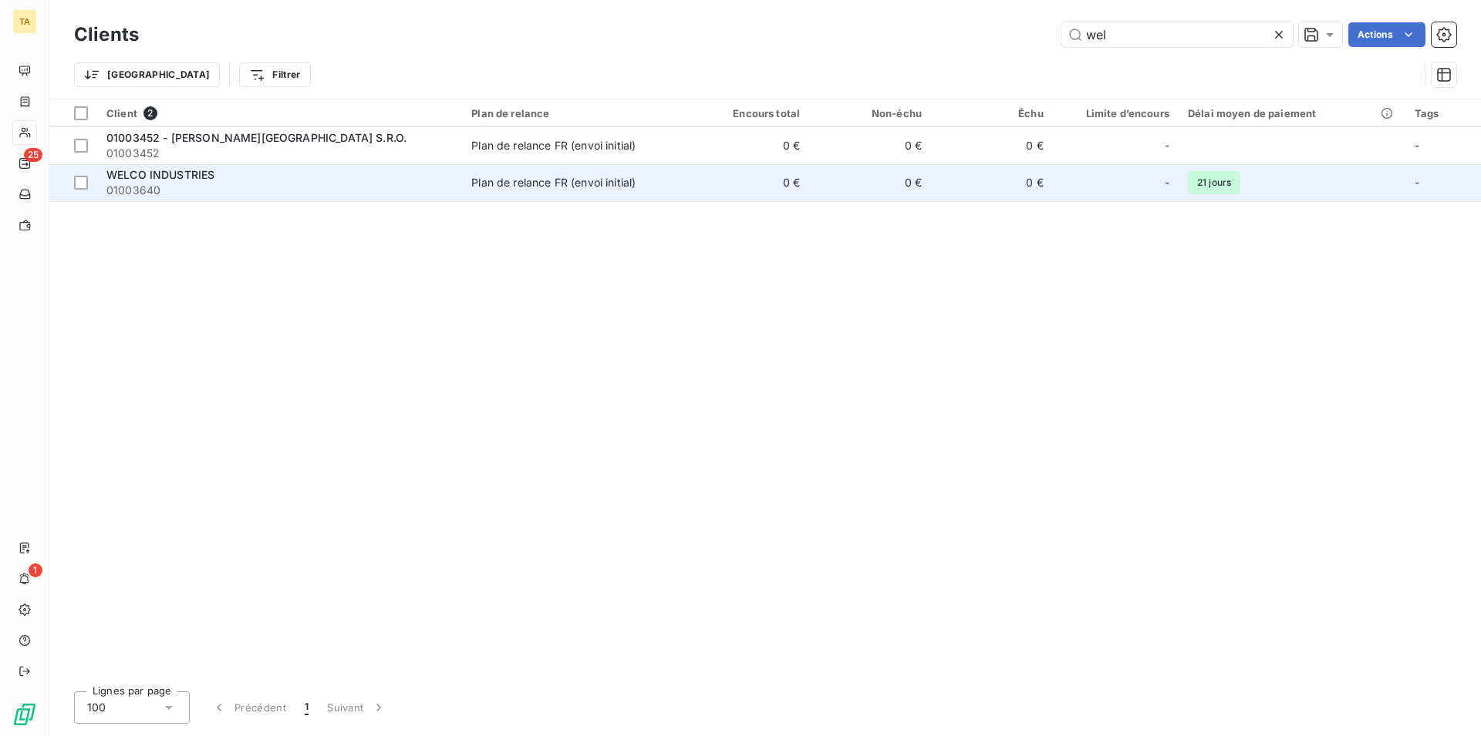
type input "wel"
click at [177, 175] on span "WELCO INDUSTRIES" at bounding box center [160, 174] width 108 height 13
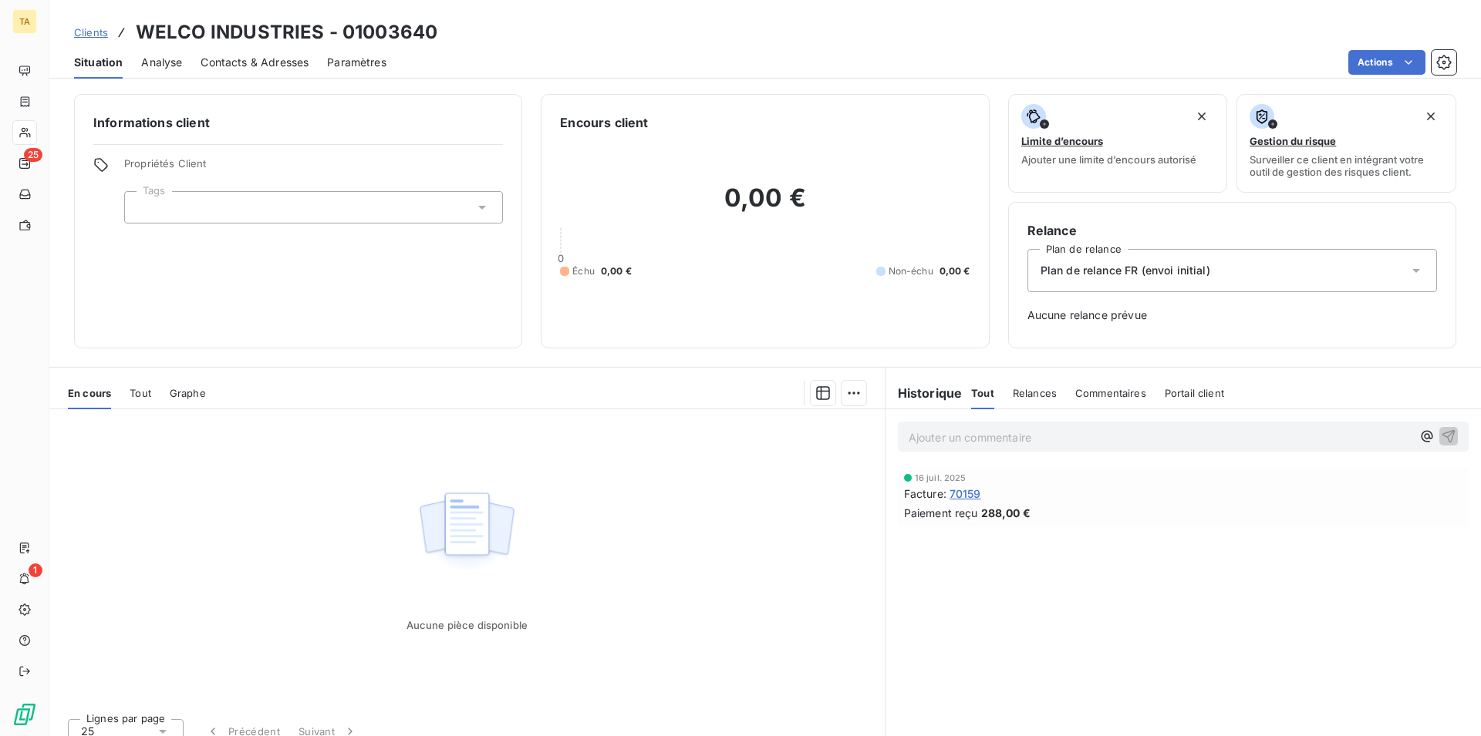
click at [272, 60] on span "Contacts & Adresses" at bounding box center [254, 62] width 108 height 15
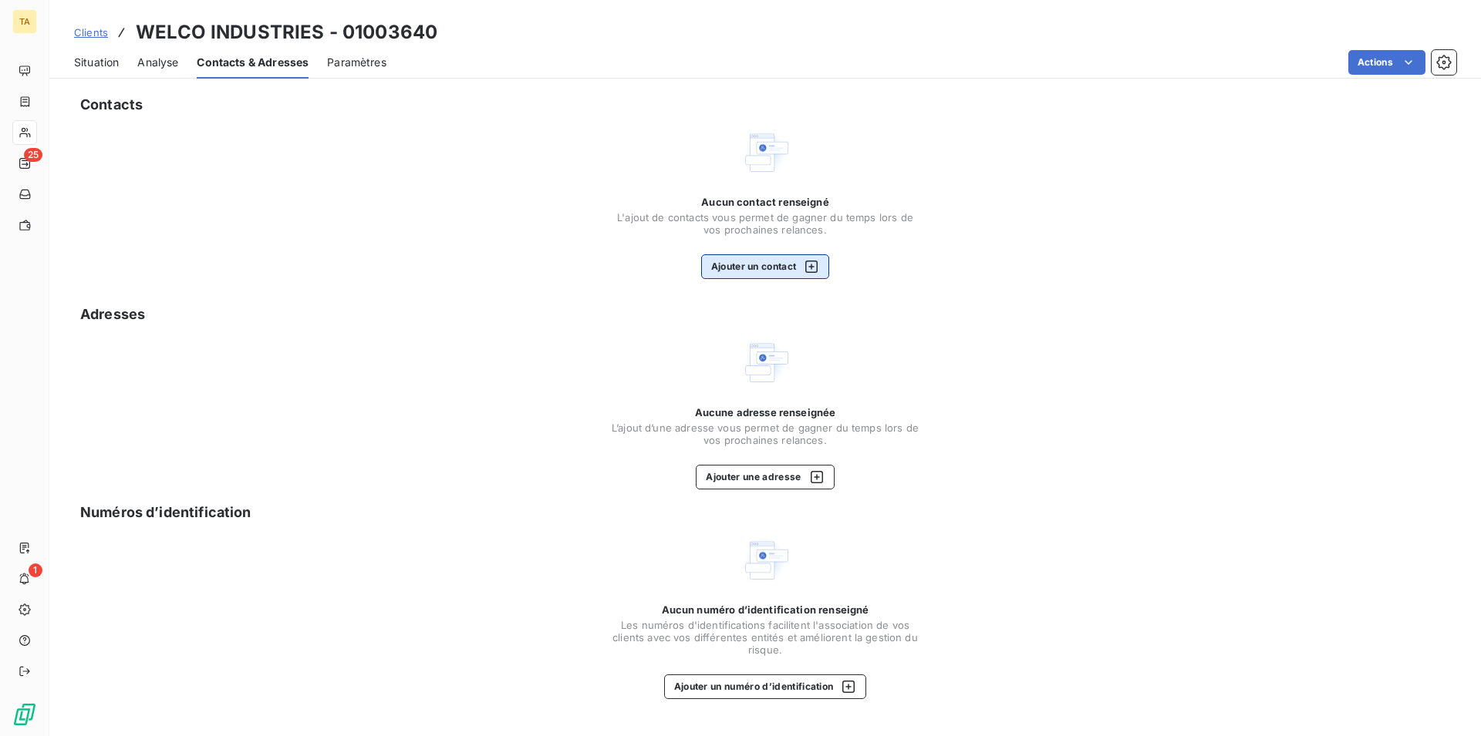
click at [736, 262] on button "Ajouter un contact" at bounding box center [765, 266] width 129 height 25
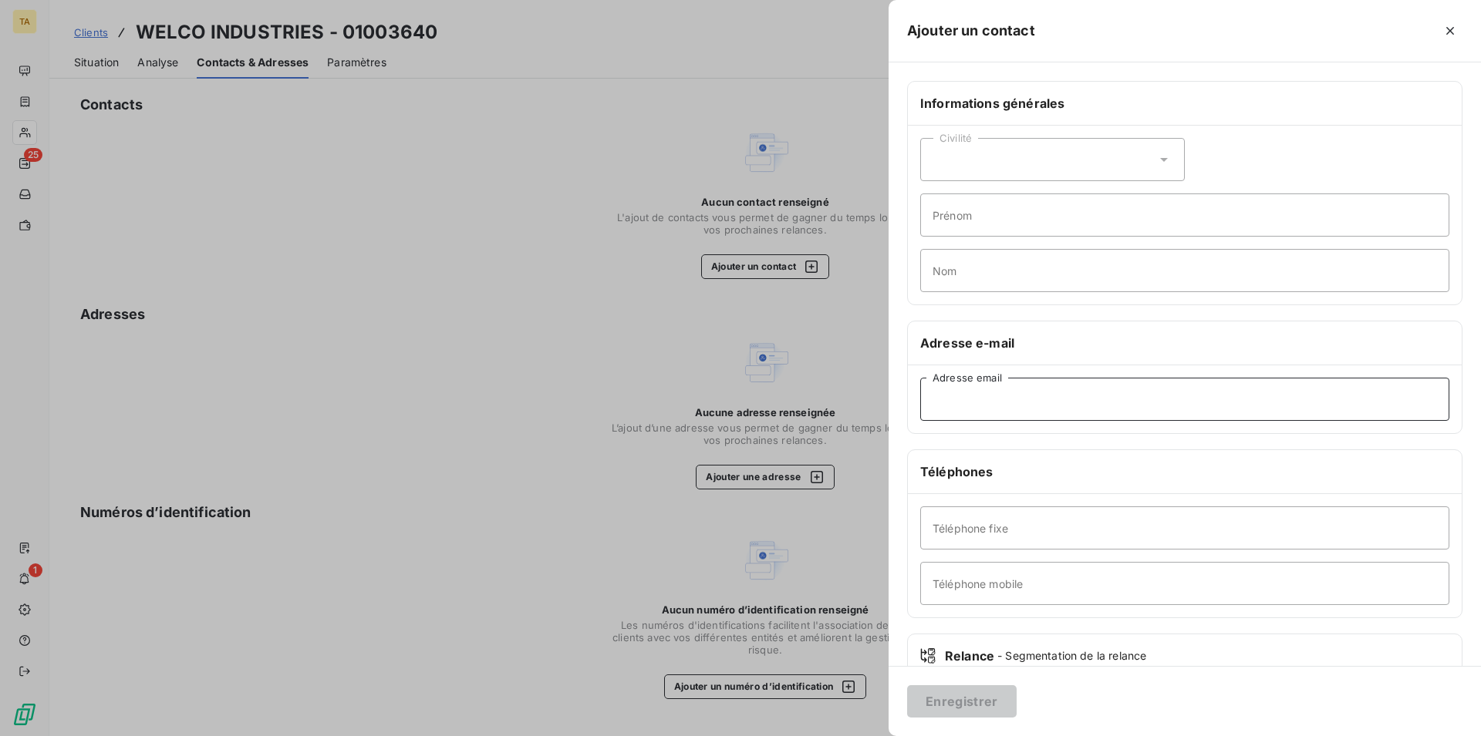
click at [1041, 405] on input "Adresse email" at bounding box center [1184, 399] width 529 height 43
type input "[PERSON_NAME][EMAIL_ADDRESS][DOMAIN_NAME]"
click at [965, 702] on button "Enregistrer" at bounding box center [961, 702] width 109 height 32
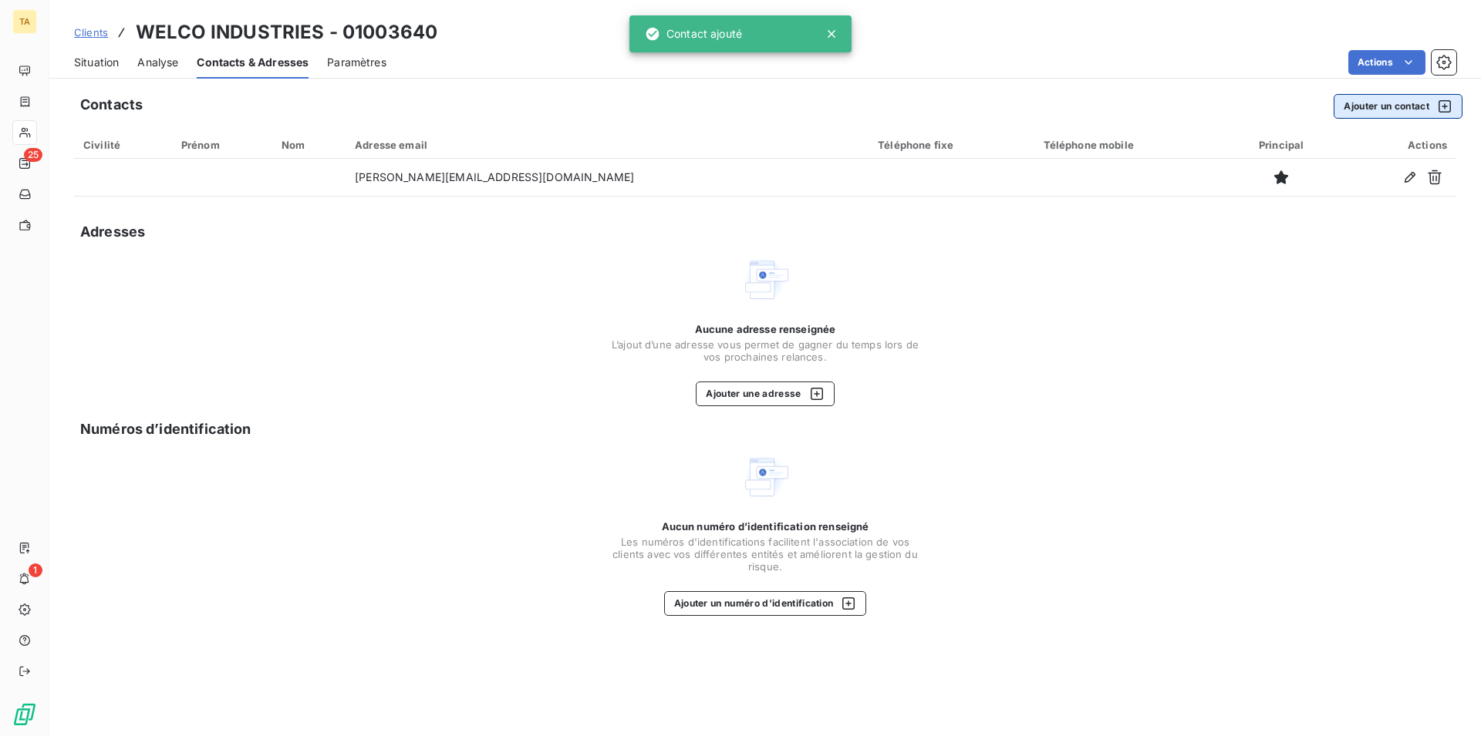
click at [1390, 109] on button "Ajouter un contact" at bounding box center [1397, 106] width 129 height 25
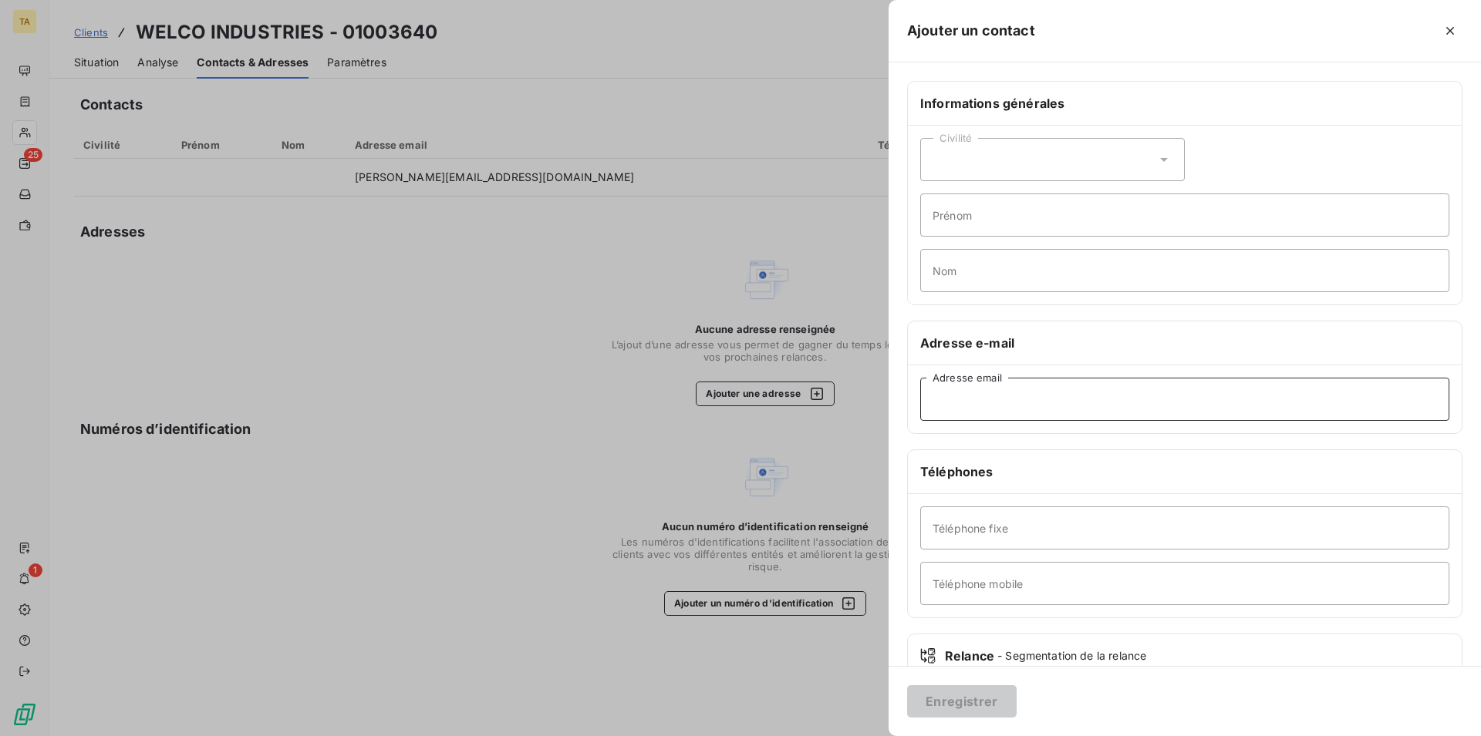
click at [971, 399] on input "Adresse email" at bounding box center [1184, 399] width 529 height 43
type input "[EMAIL_ADDRESS][DOMAIN_NAME]"
click at [952, 696] on button "Enregistrer" at bounding box center [961, 702] width 109 height 32
